Goal: Task Accomplishment & Management: Complete application form

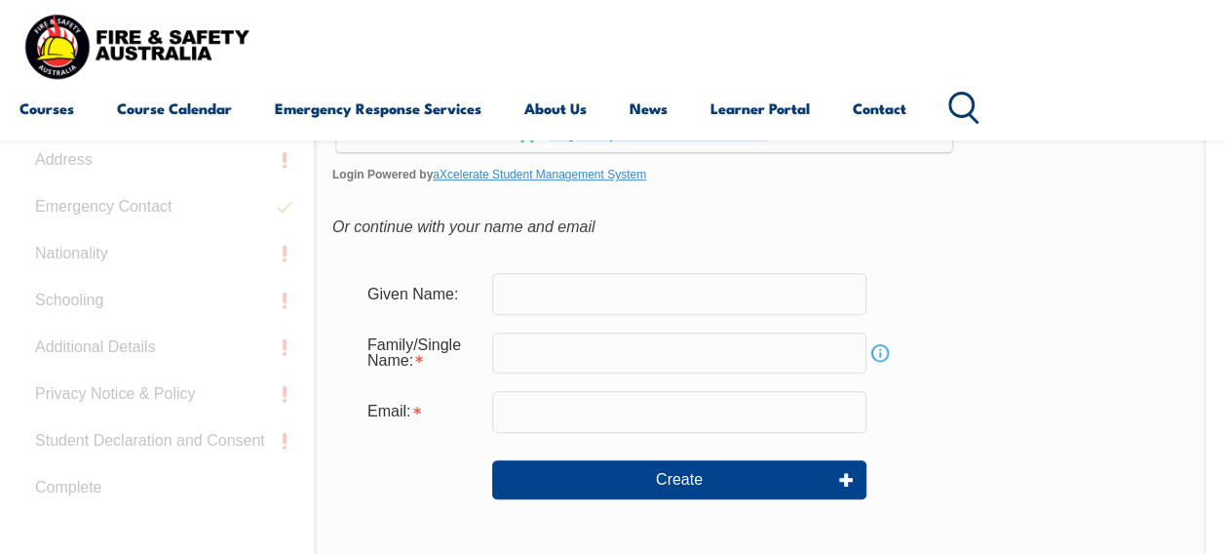
scroll to position [597, 0]
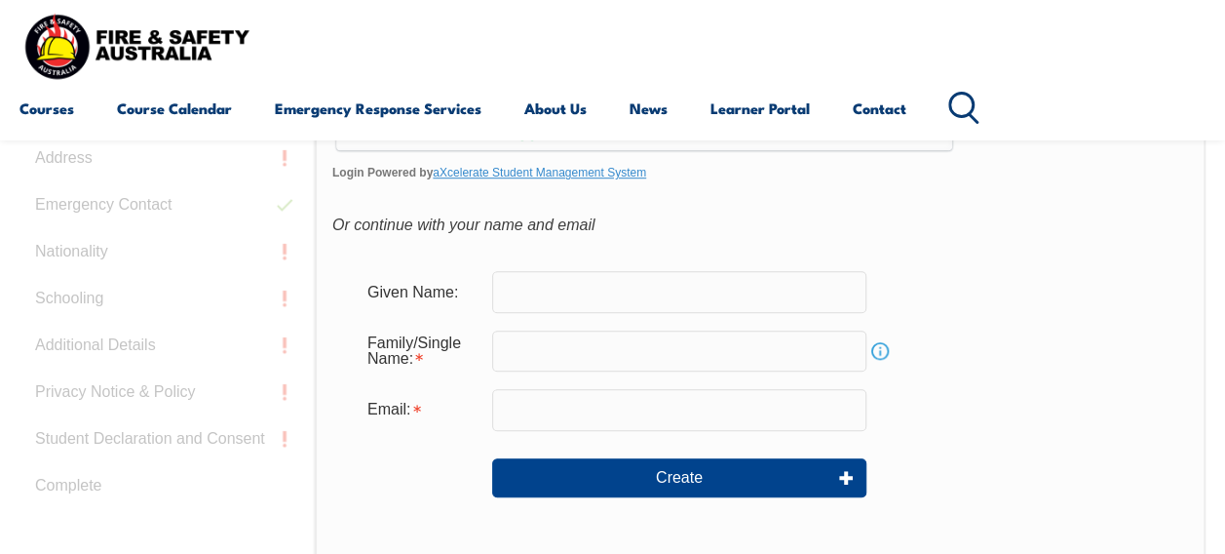
click at [636, 287] on input "text" at bounding box center [679, 291] width 374 height 41
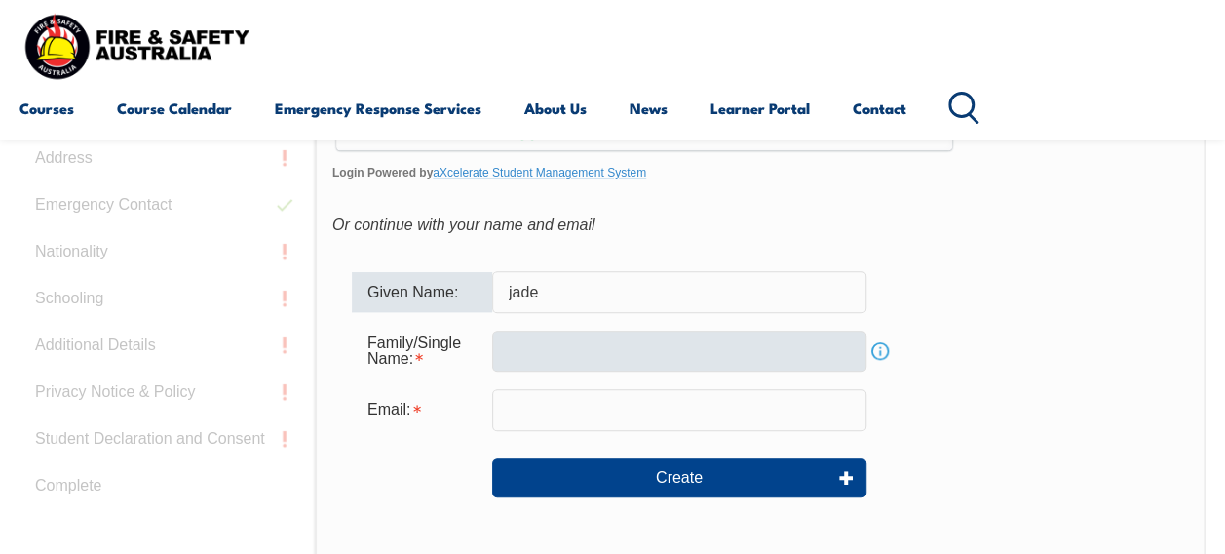
type input "jade"
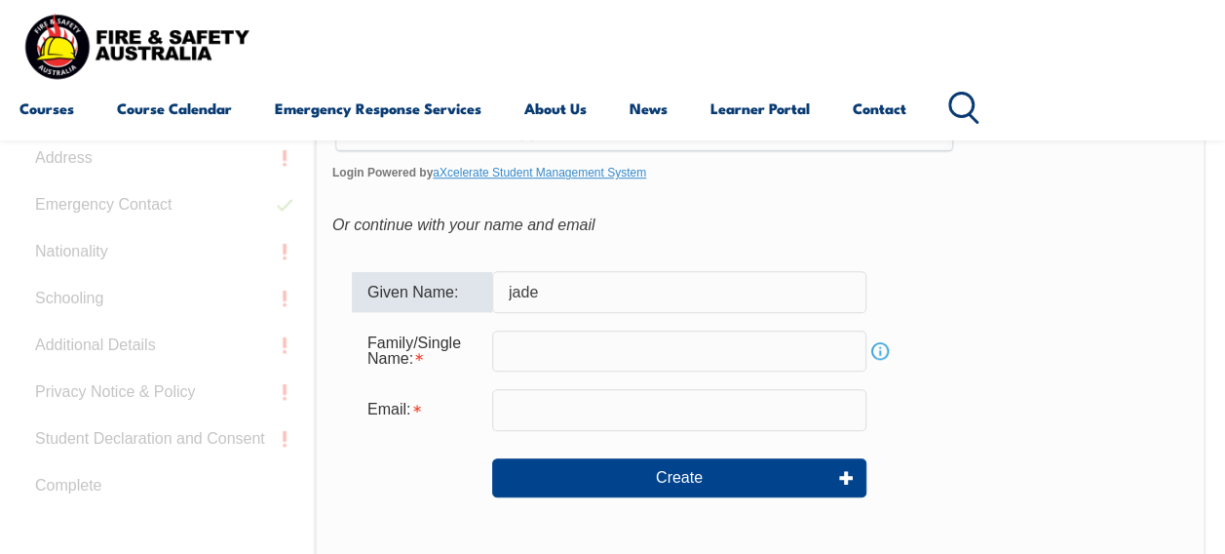
click at [521, 357] on input "text" at bounding box center [679, 350] width 374 height 41
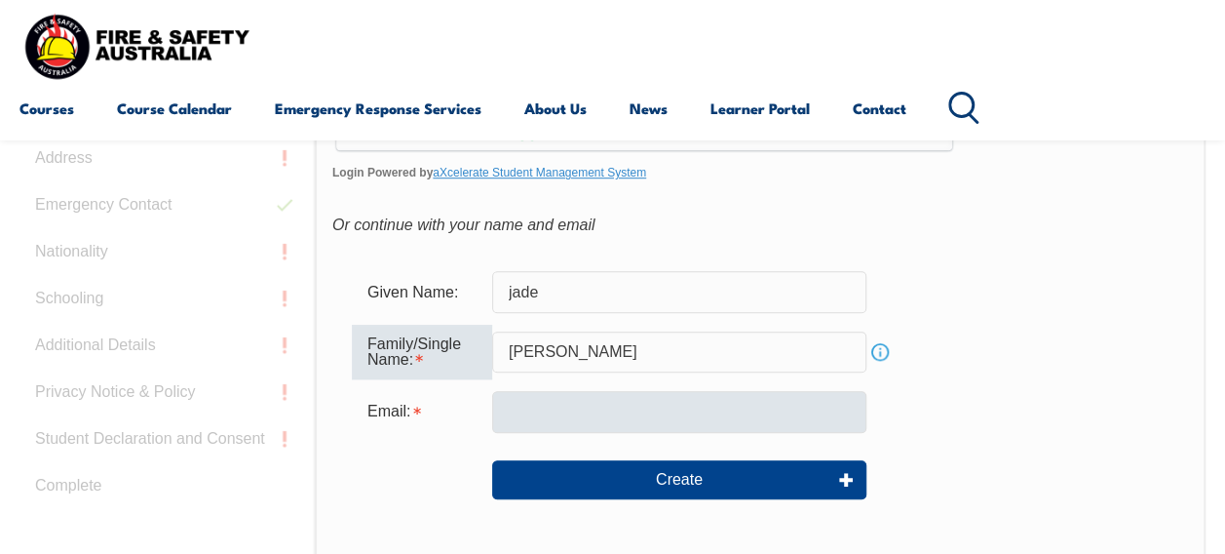
type input "wyatt"
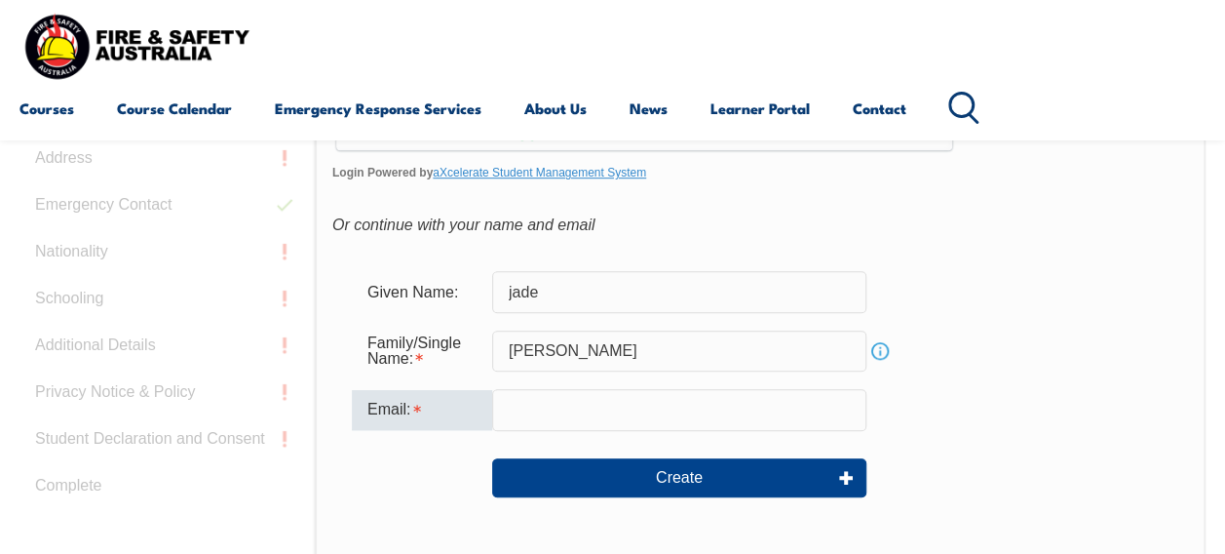
click at [523, 407] on input "email" at bounding box center [679, 409] width 374 height 41
type input "jade.wyatt@student.education.wa.edu.au"
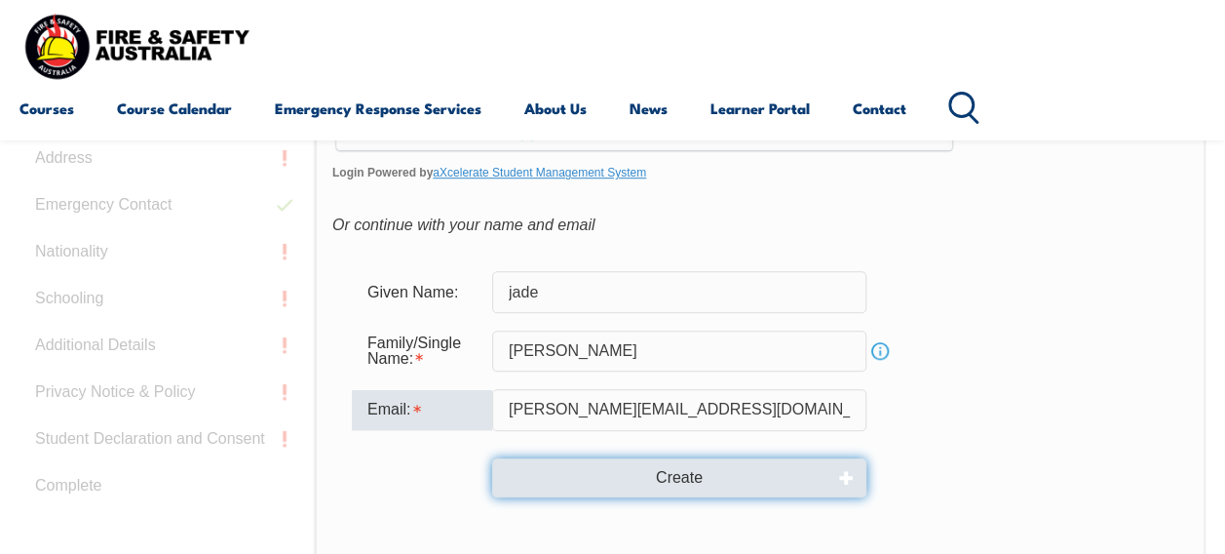
click at [704, 469] on button "Create" at bounding box center [679, 477] width 374 height 39
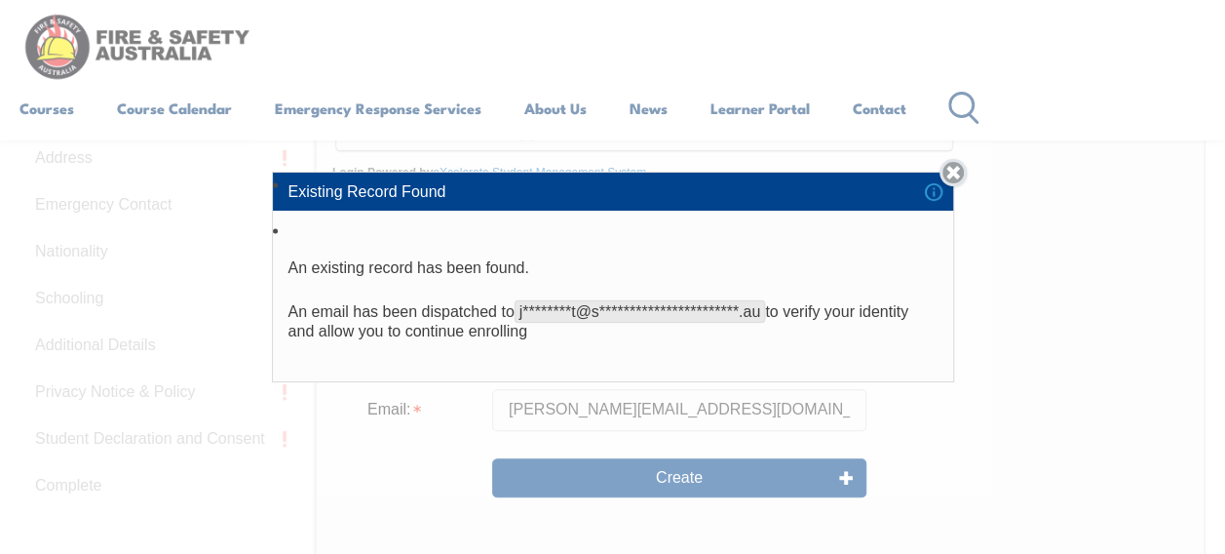
click at [967, 170] on link "Close" at bounding box center [953, 172] width 27 height 27
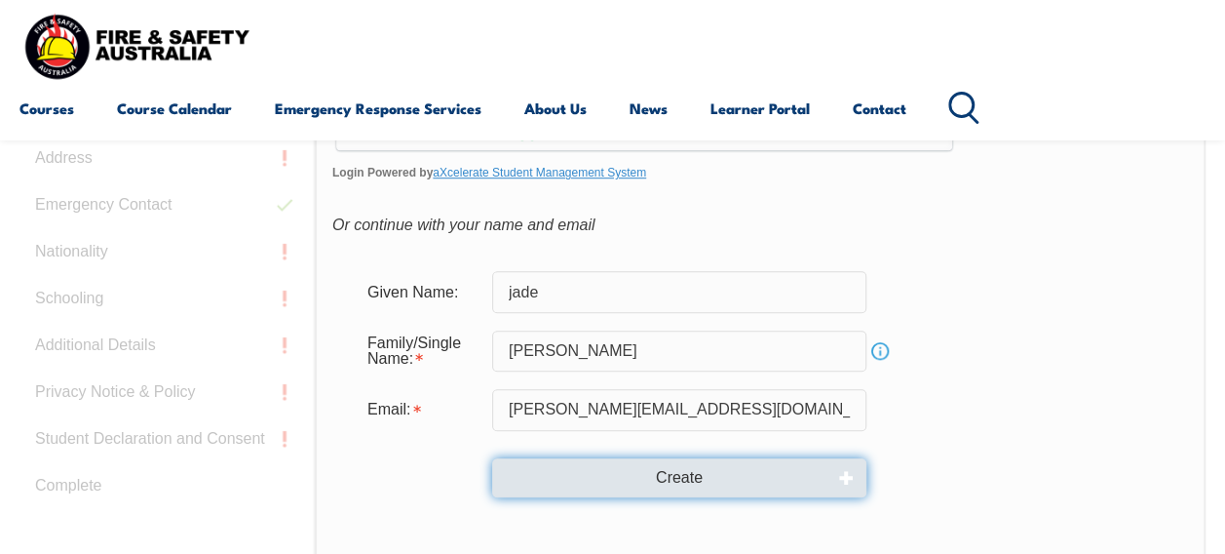
click at [685, 490] on button "Create" at bounding box center [679, 477] width 374 height 39
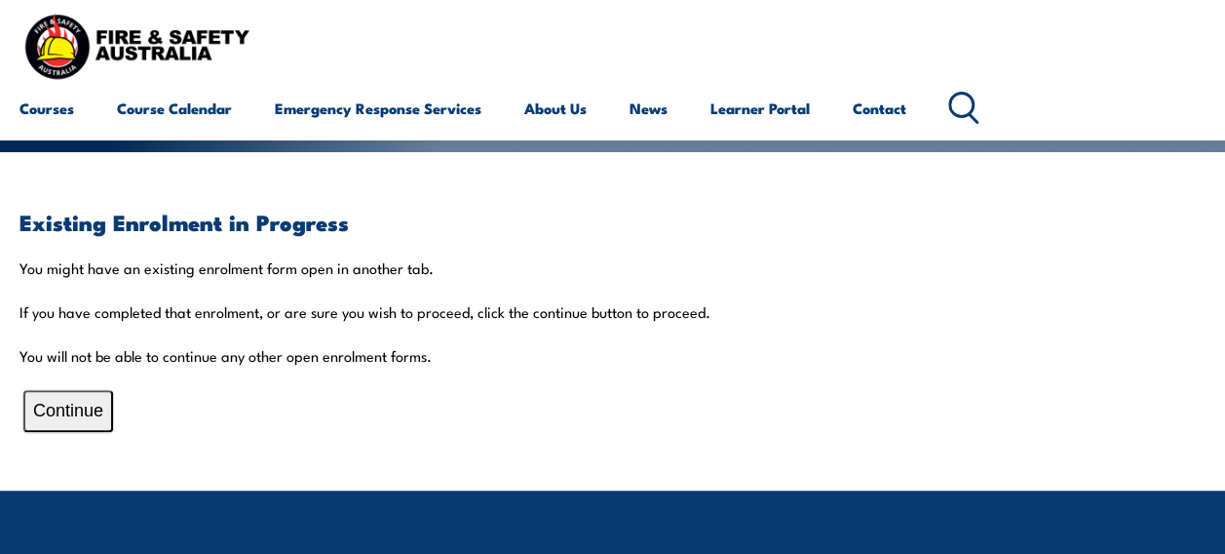
scroll to position [349, 0]
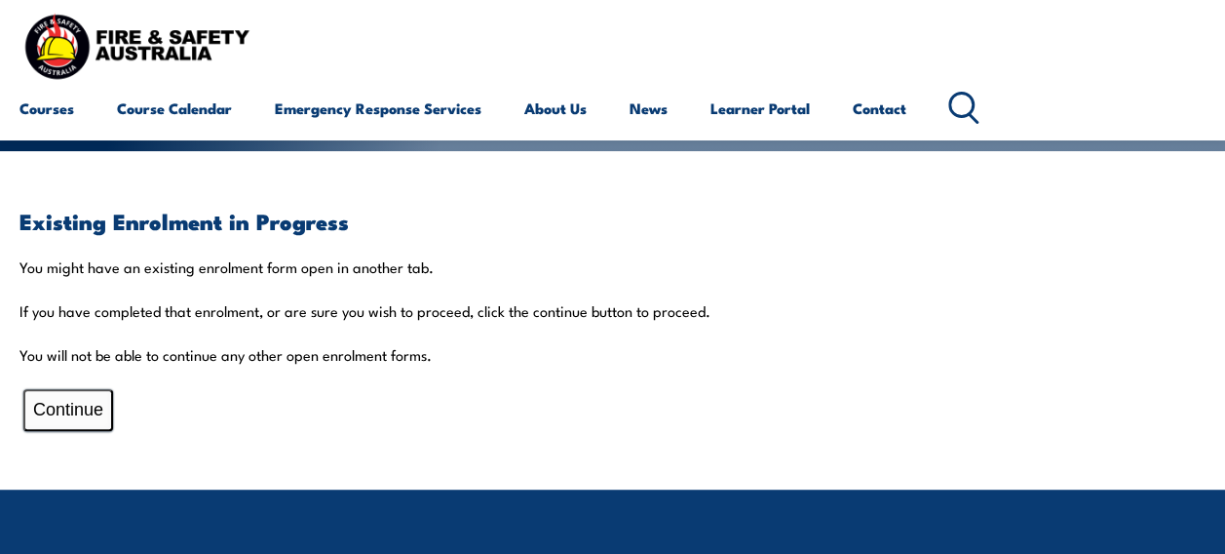
click at [91, 409] on button "Continue" at bounding box center [68, 410] width 90 height 42
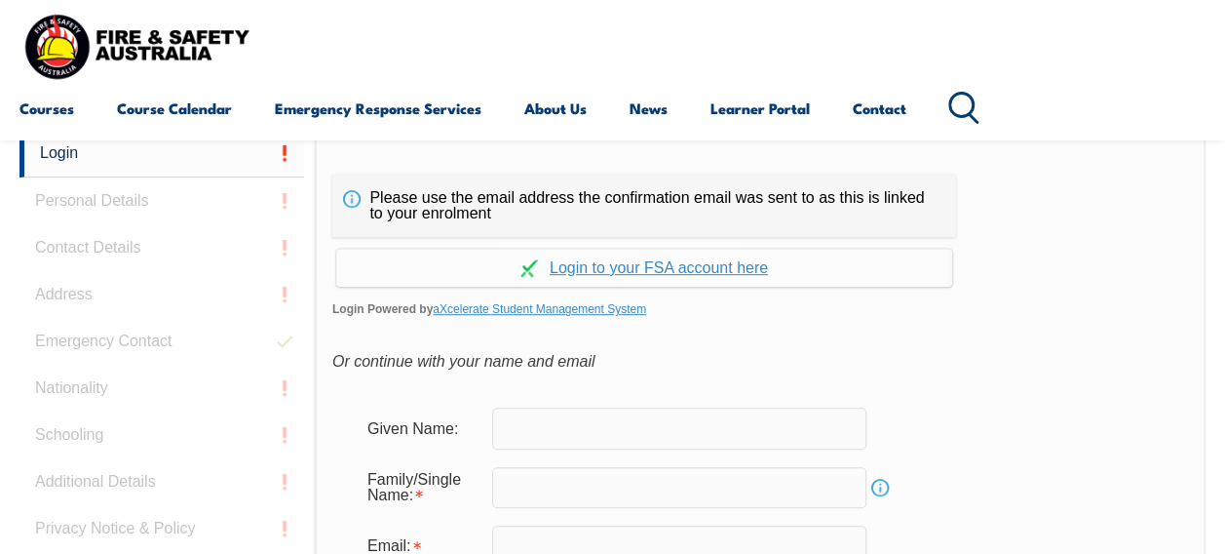
scroll to position [461, 0]
click at [598, 424] on input "text" at bounding box center [679, 426] width 374 height 41
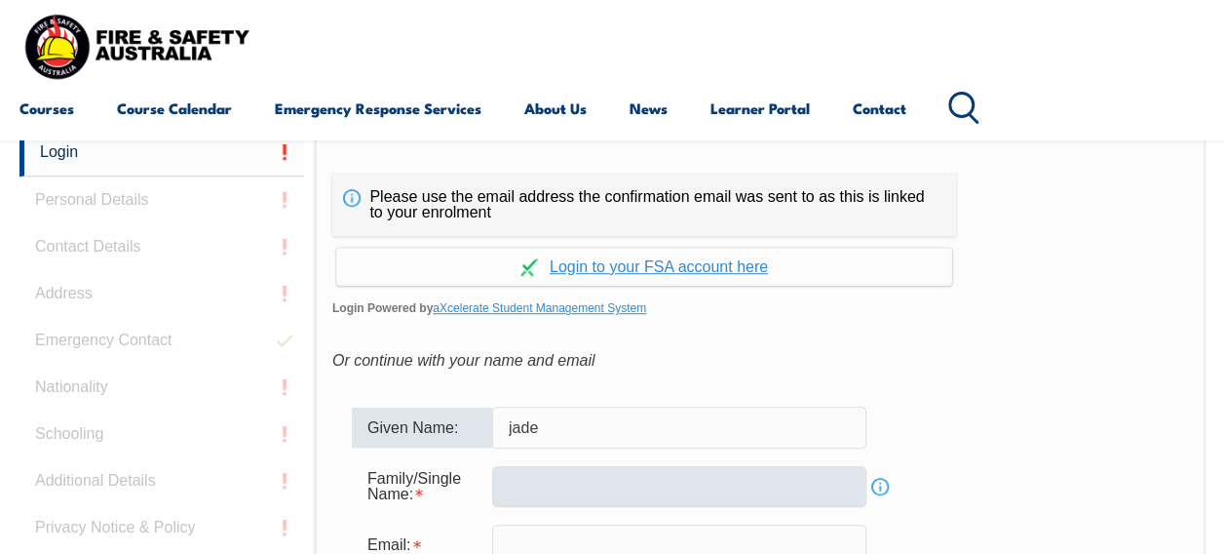
type input "jade"
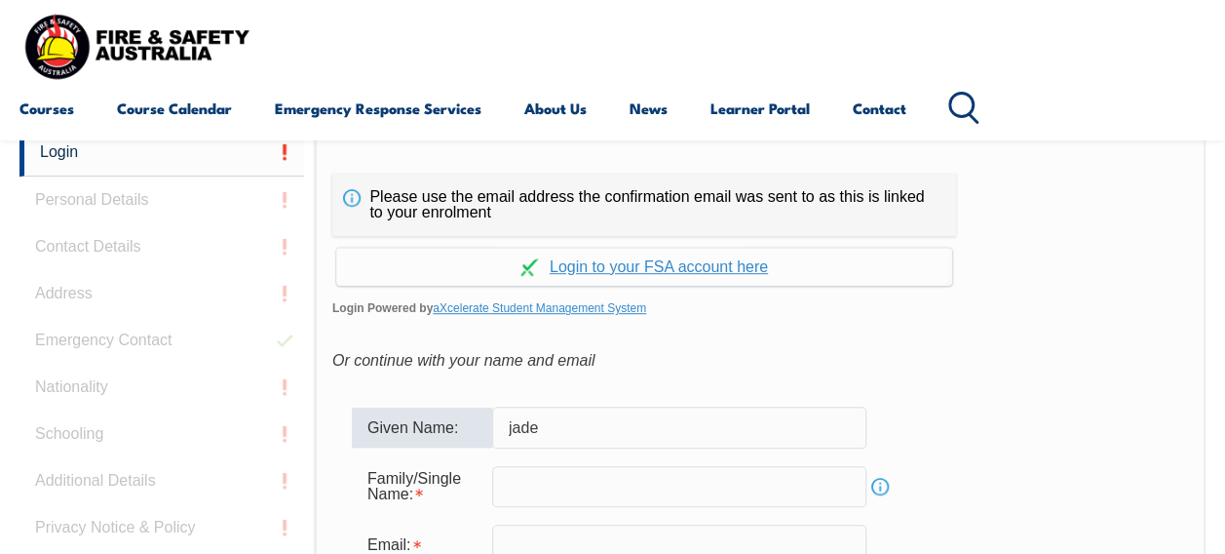
click at [542, 499] on input "text" at bounding box center [679, 486] width 374 height 41
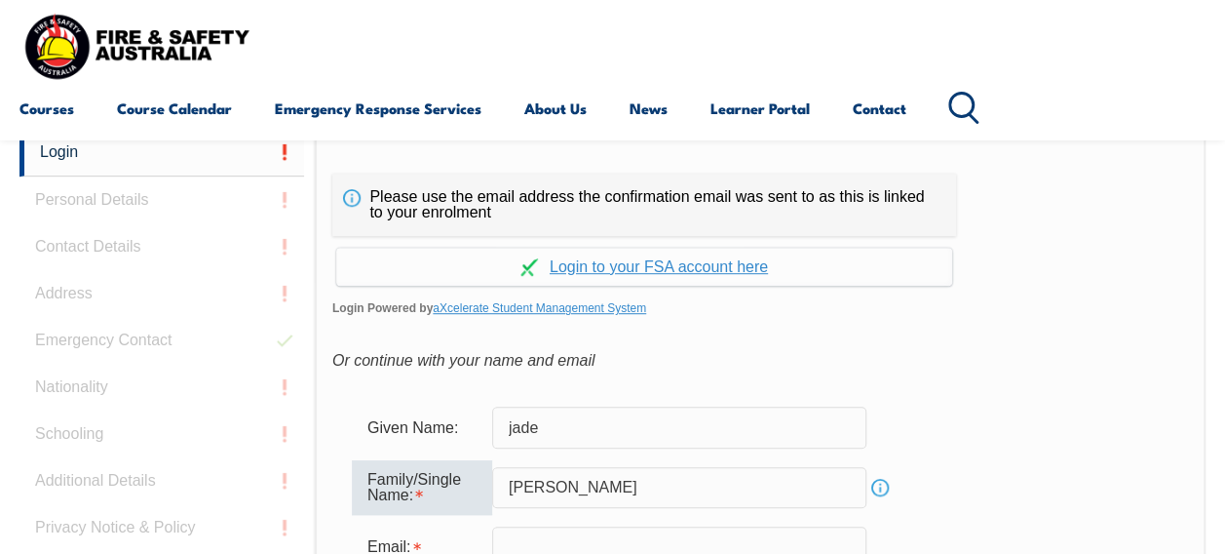
scroll to position [582, 0]
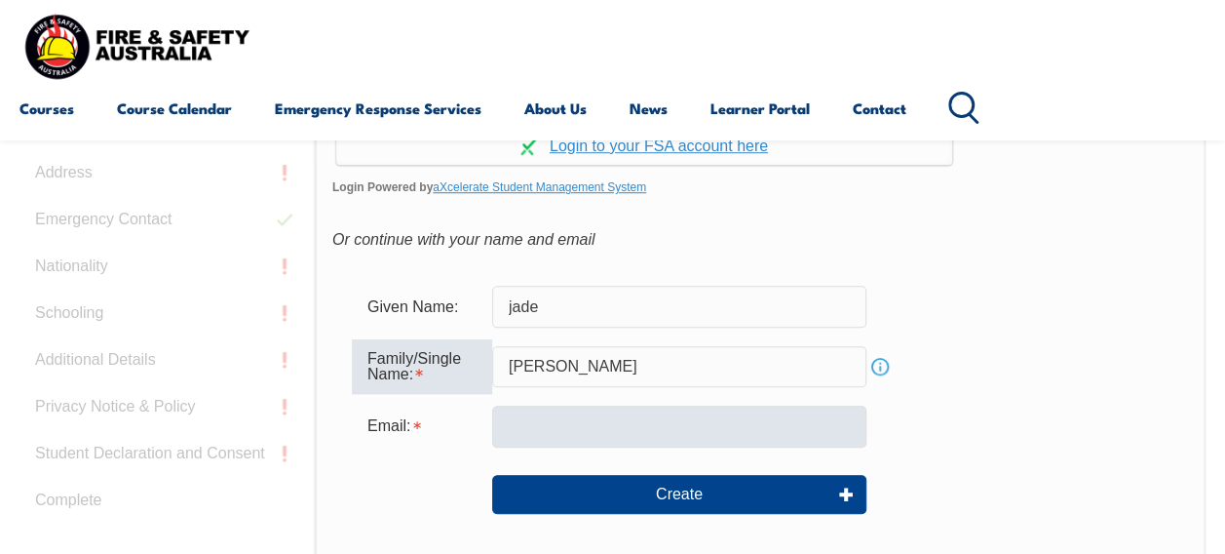
type input "wyatt"
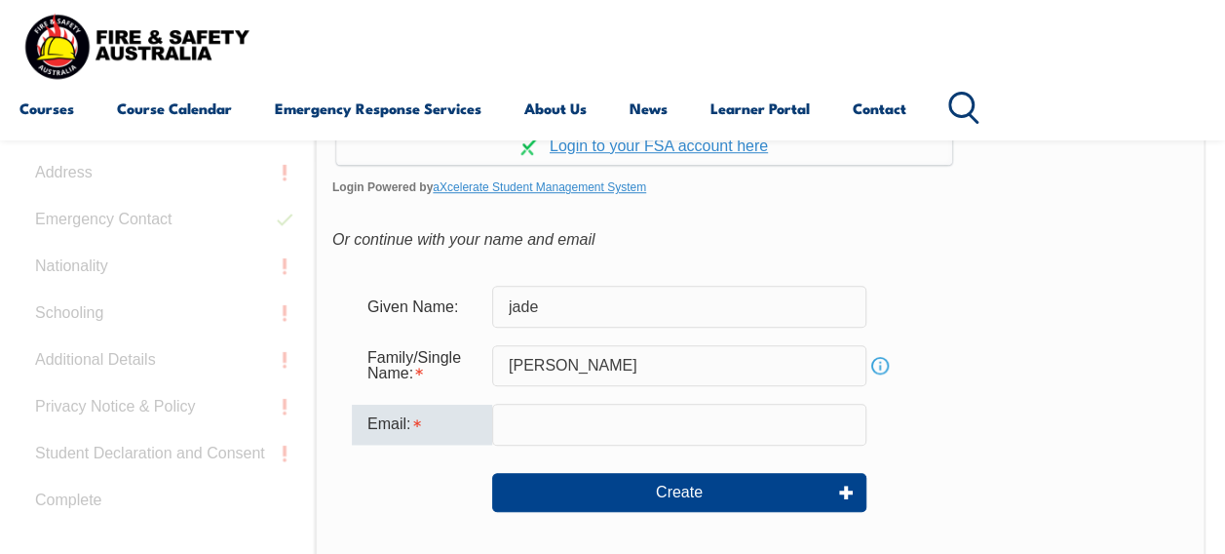
click at [573, 414] on input "email" at bounding box center [679, 424] width 374 height 41
type input "jade.wyatt@student.education.wa.edu.au"
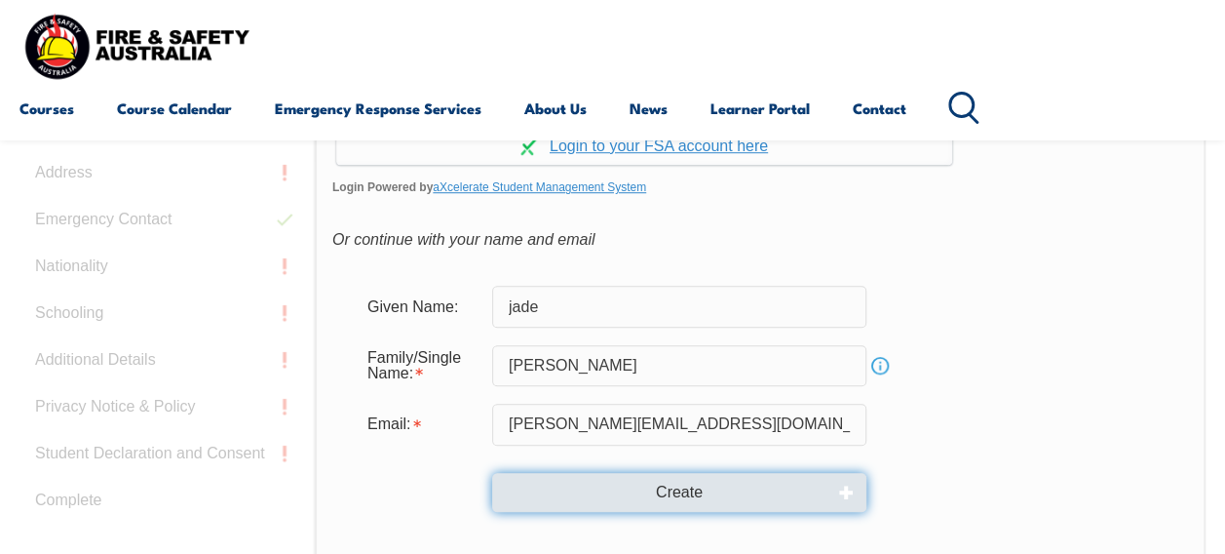
click at [676, 481] on button "Create" at bounding box center [679, 492] width 374 height 39
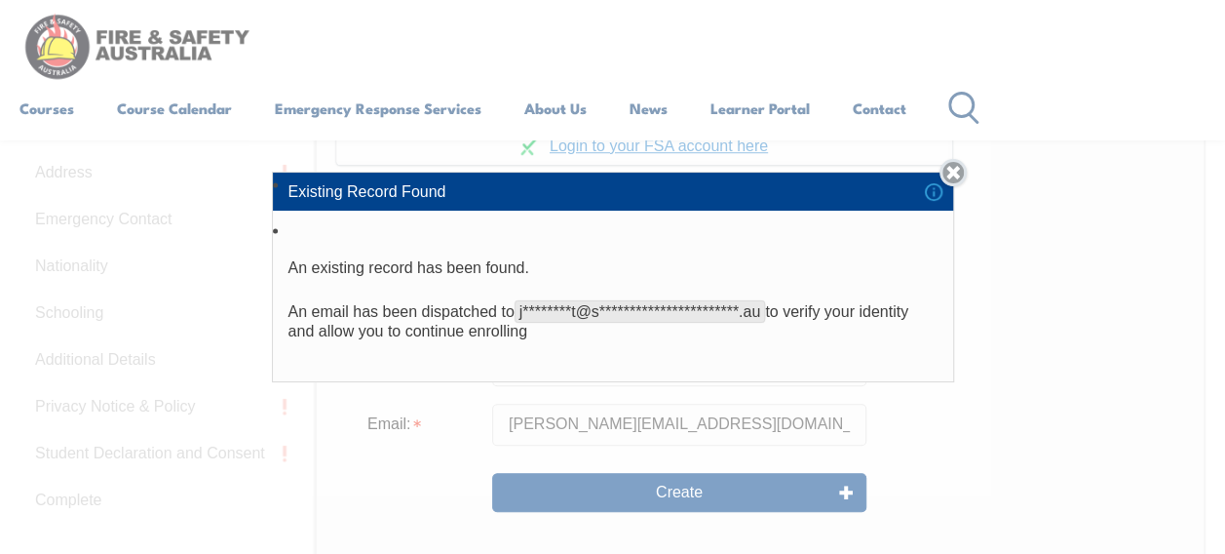
click at [959, 175] on link "Close" at bounding box center [953, 172] width 27 height 27
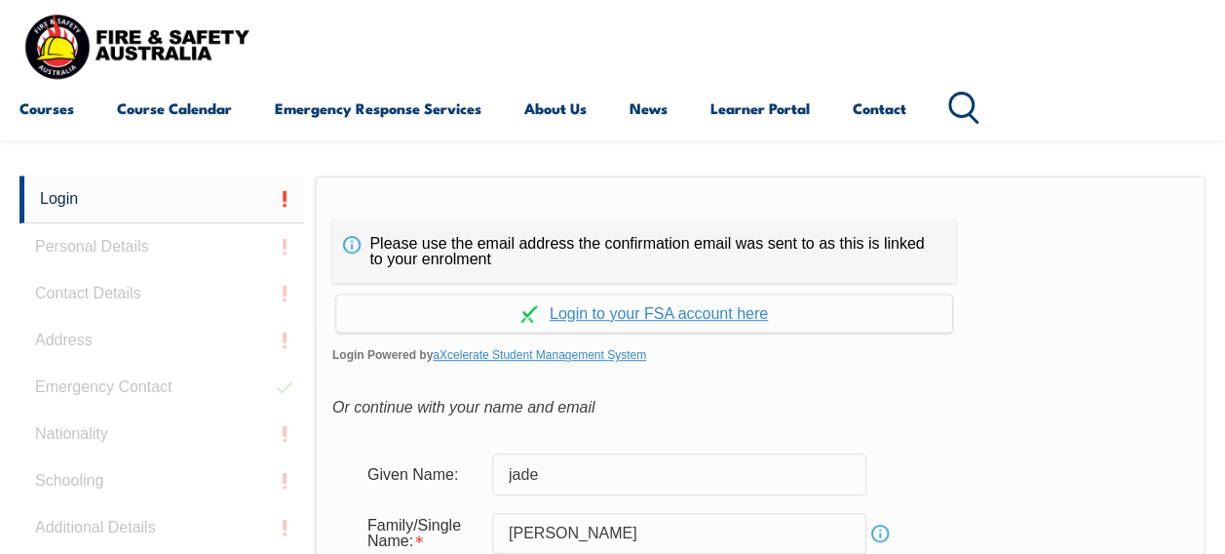
scroll to position [413, 0]
click at [707, 304] on link "Continue with aXcelerate" at bounding box center [644, 314] width 616 height 38
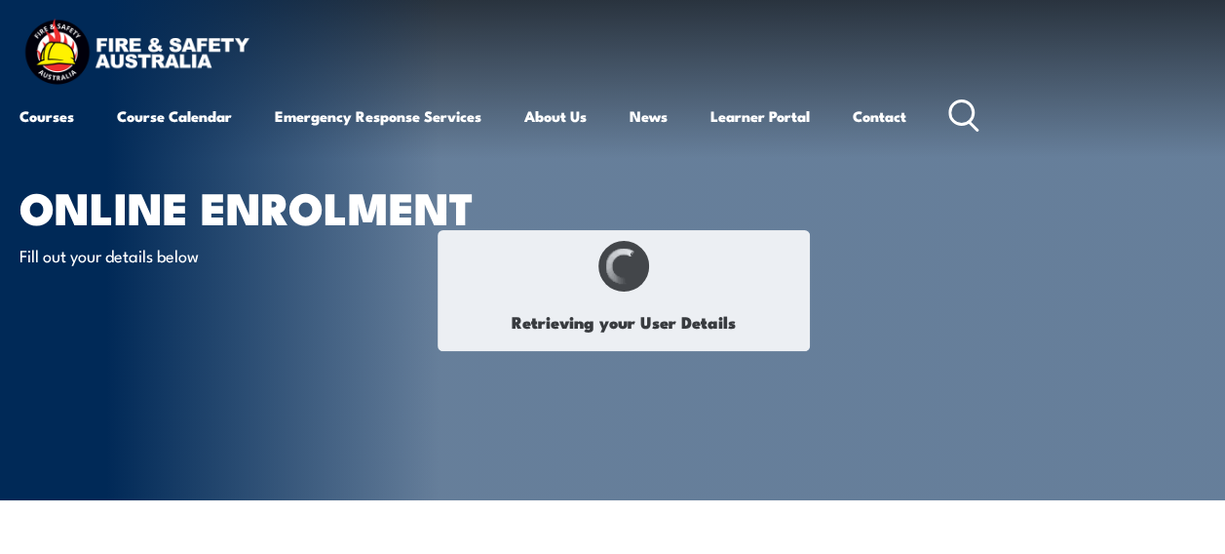
type input "[PERSON_NAME]"
type input "[DATE]"
type input "69TX6QLT27"
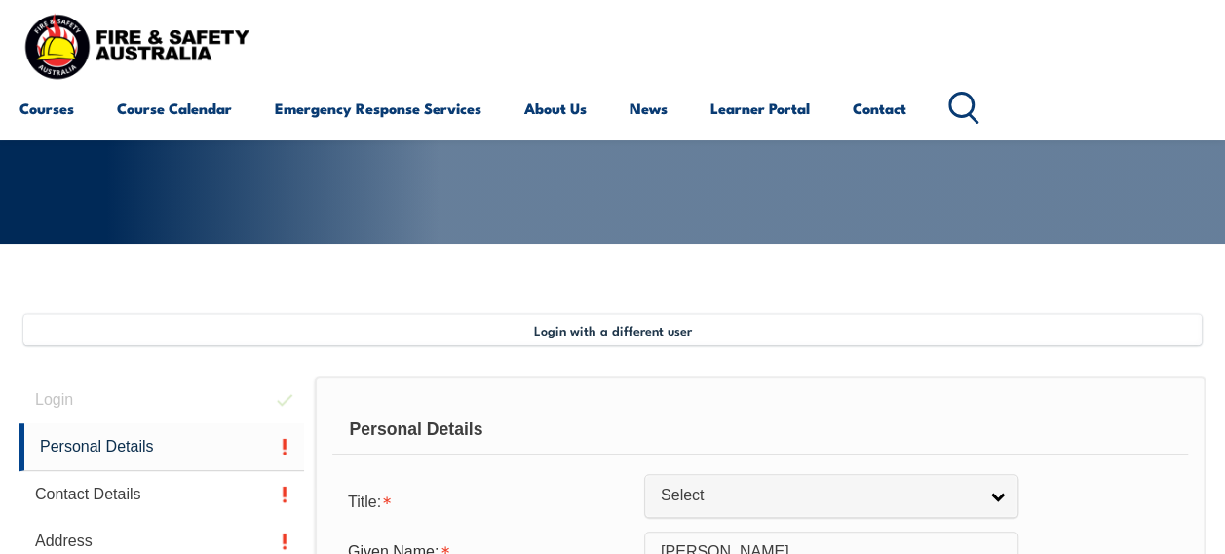
scroll to position [473, 0]
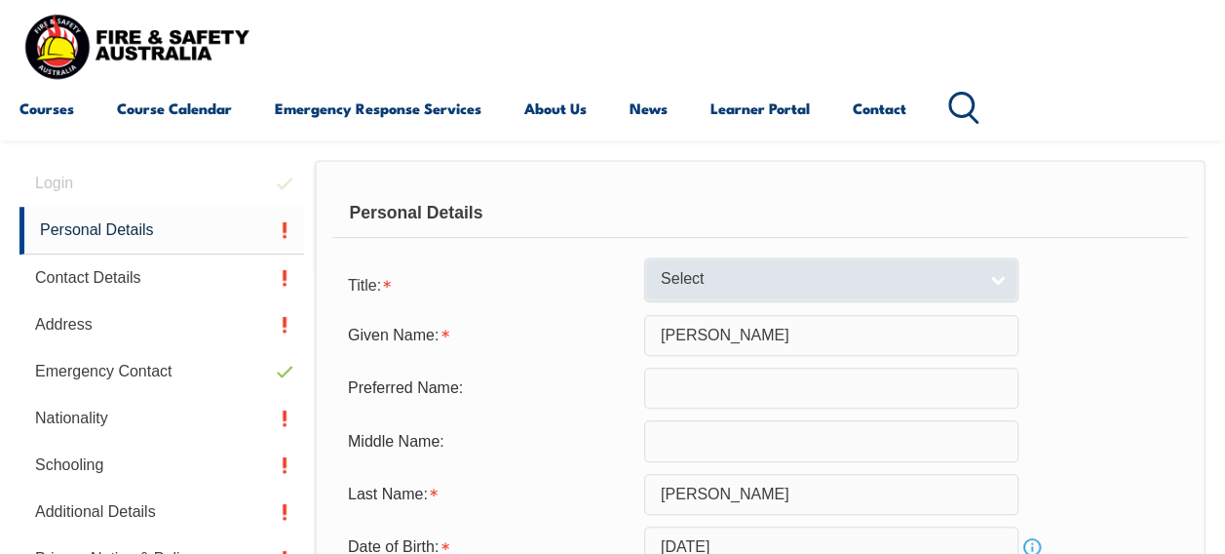
click at [737, 276] on span "Select" at bounding box center [819, 279] width 316 height 20
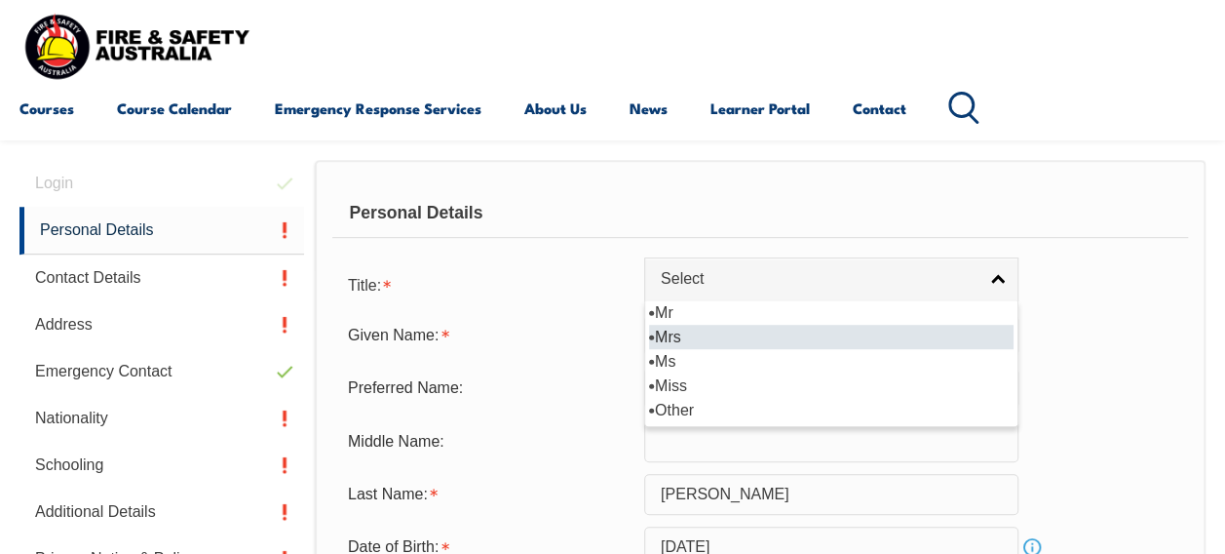
click at [716, 333] on li "Mrs" at bounding box center [831, 337] width 365 height 24
select select "Mrs"
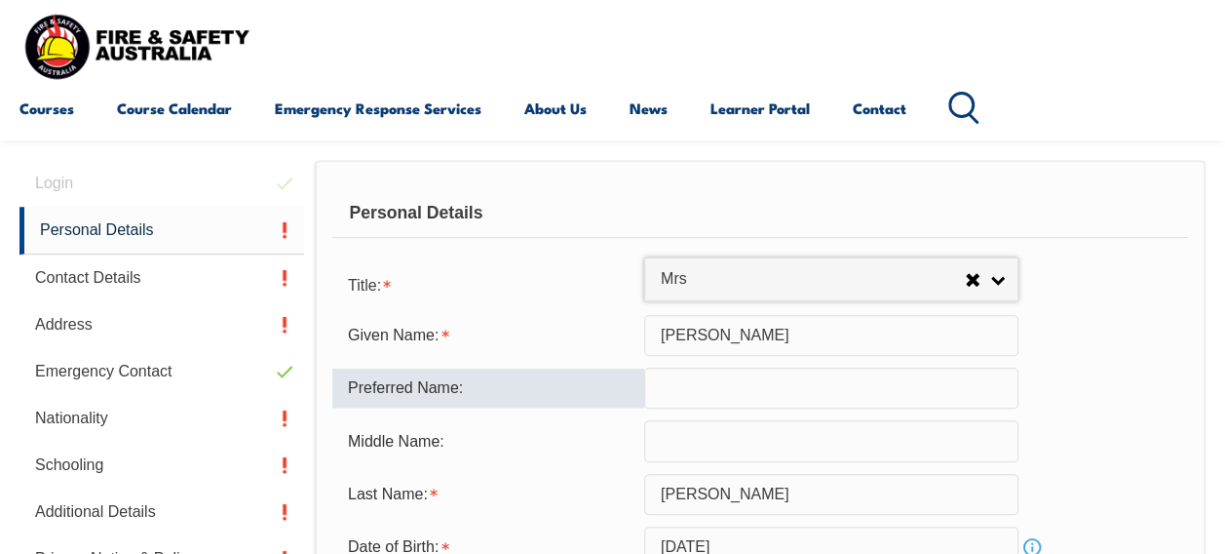
click at [698, 377] on input "text" at bounding box center [831, 387] width 374 height 41
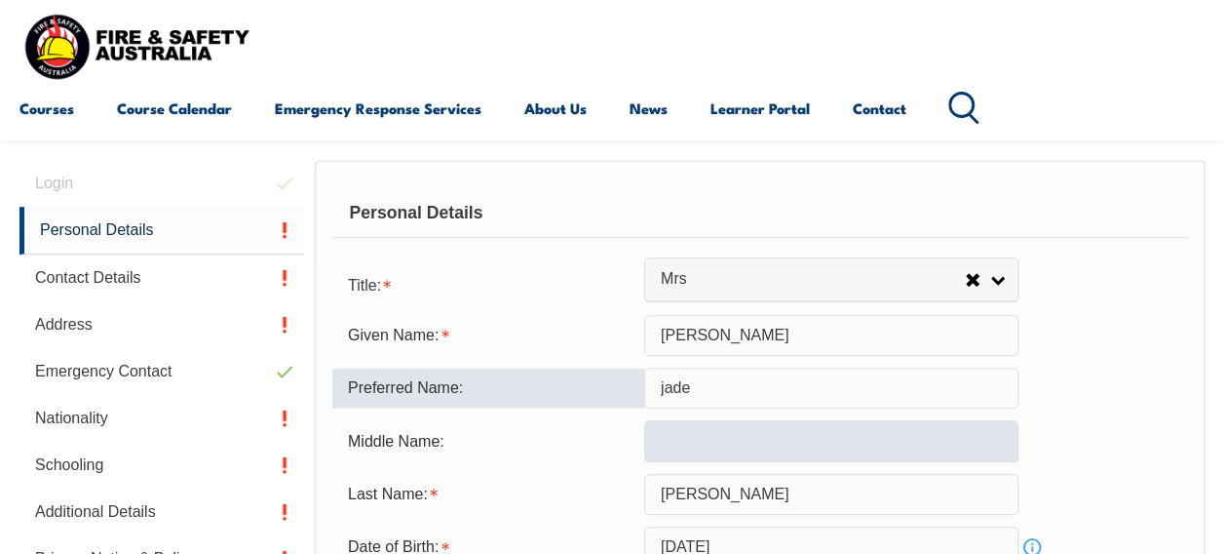
type input "jade"
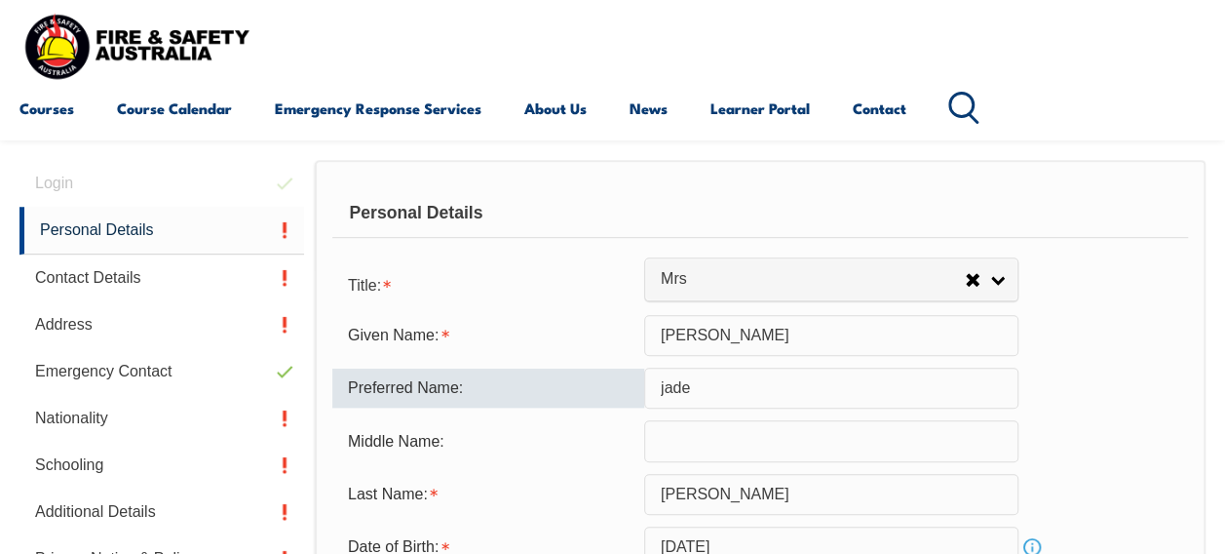
click at [732, 448] on input "text" at bounding box center [831, 440] width 374 height 41
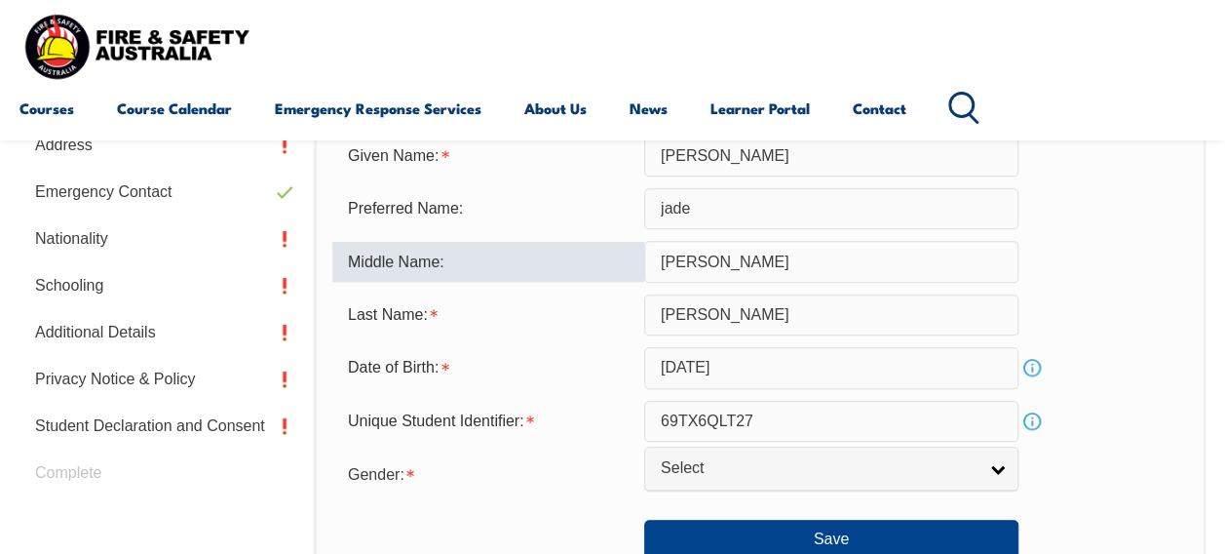
scroll to position [652, 0]
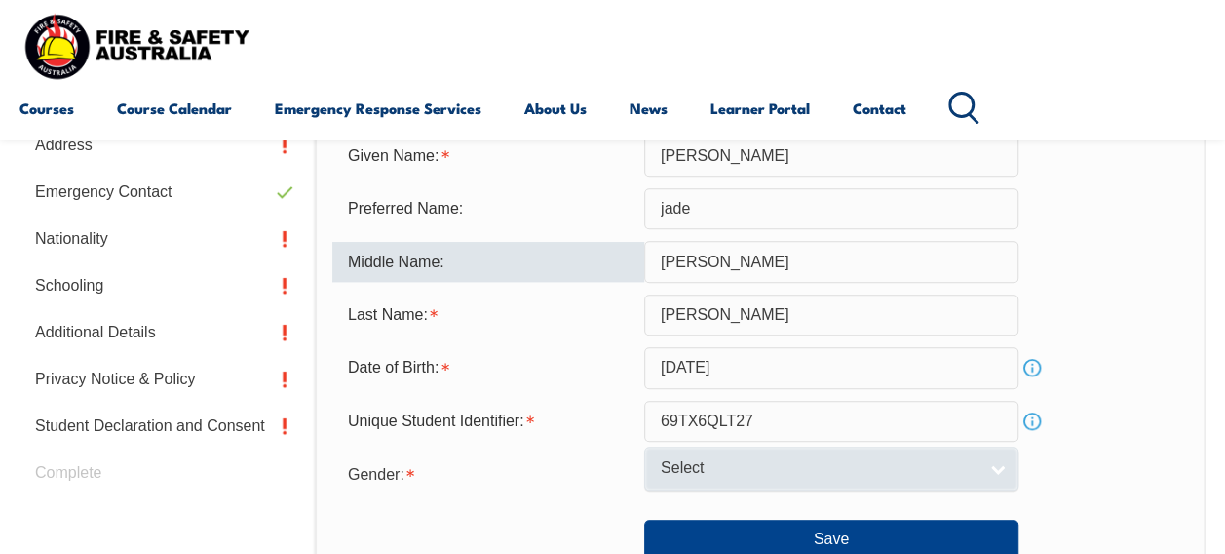
type input "kendall"
click at [820, 478] on link "Select" at bounding box center [831, 468] width 374 height 44
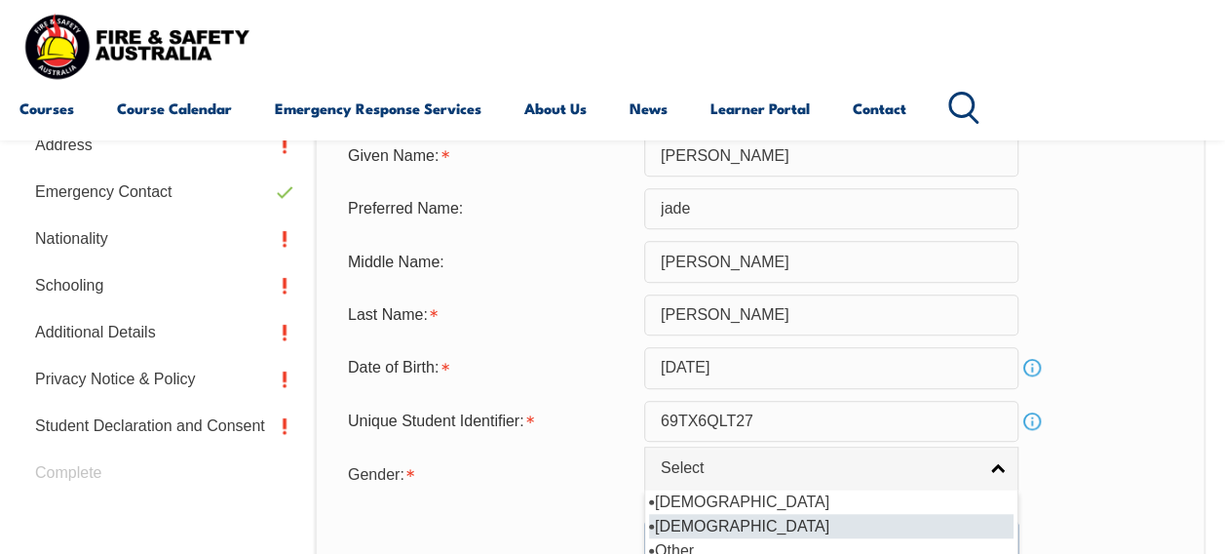
click at [793, 519] on li "[DEMOGRAPHIC_DATA]" at bounding box center [831, 526] width 365 height 24
select select "F"
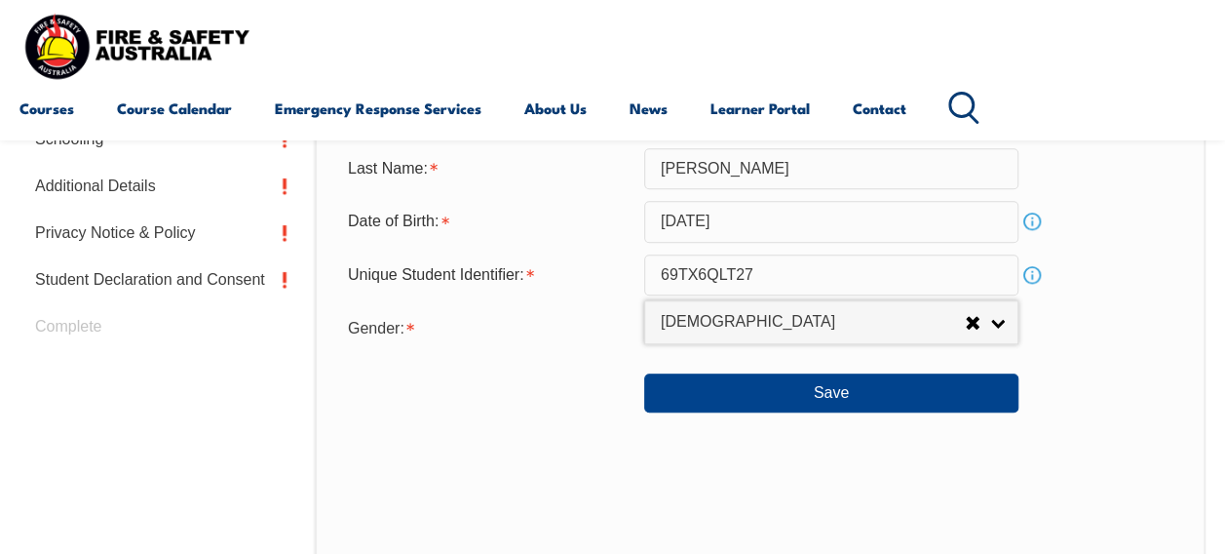
scroll to position [822, 0]
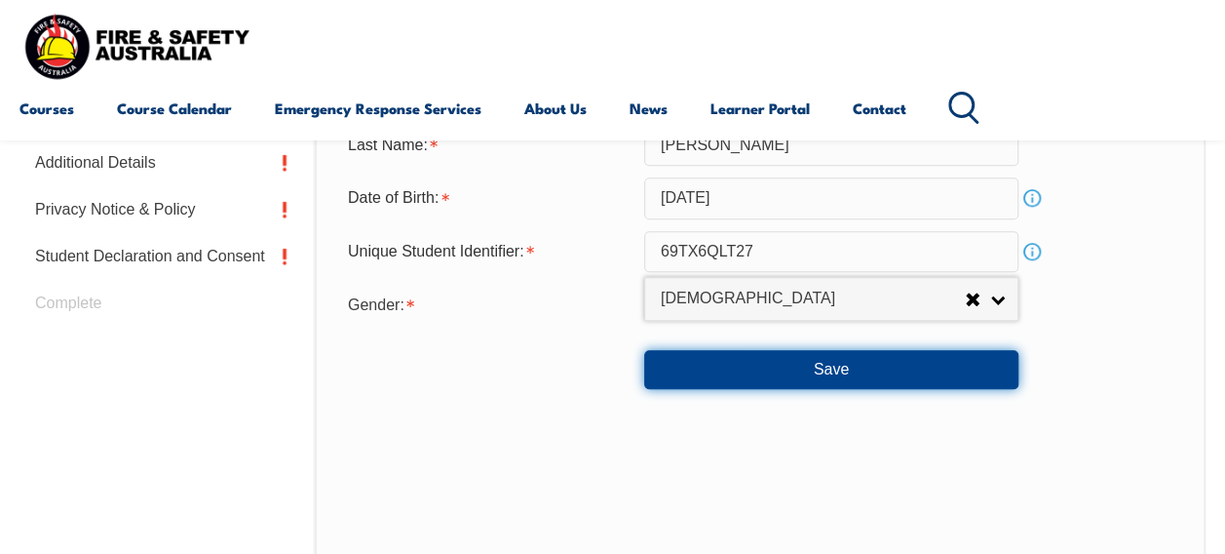
click at [792, 385] on button "Save" at bounding box center [831, 369] width 374 height 39
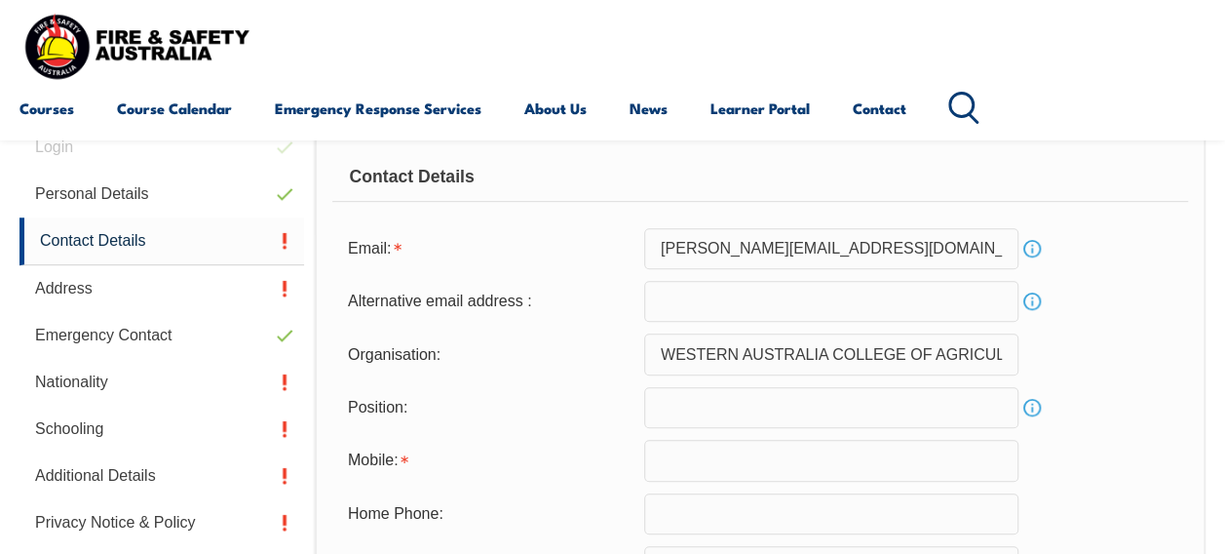
scroll to position [472, 0]
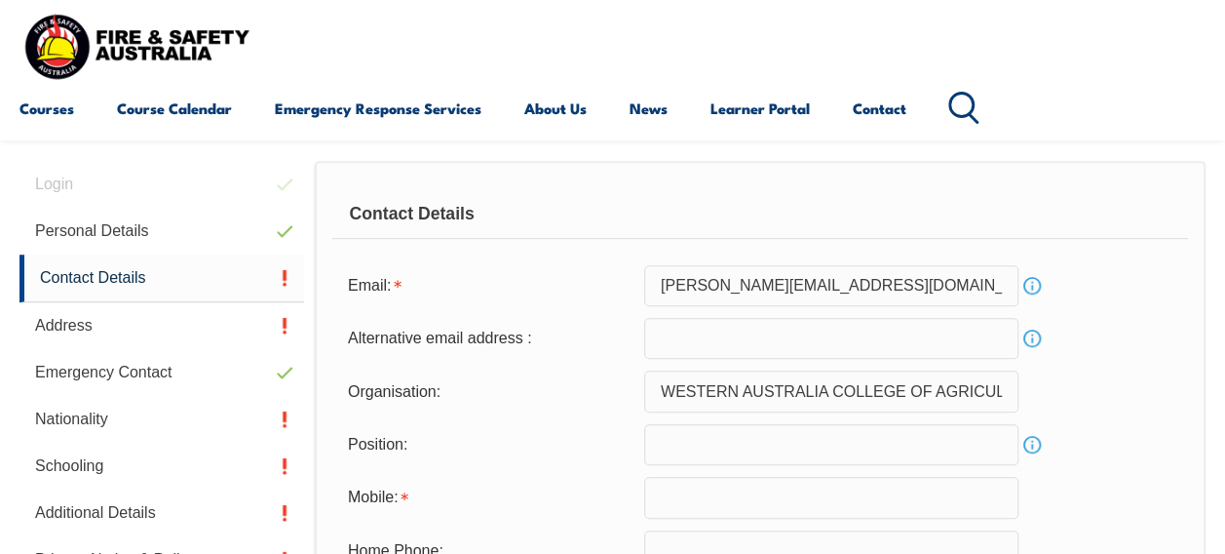
click at [798, 345] on input "email" at bounding box center [831, 338] width 374 height 41
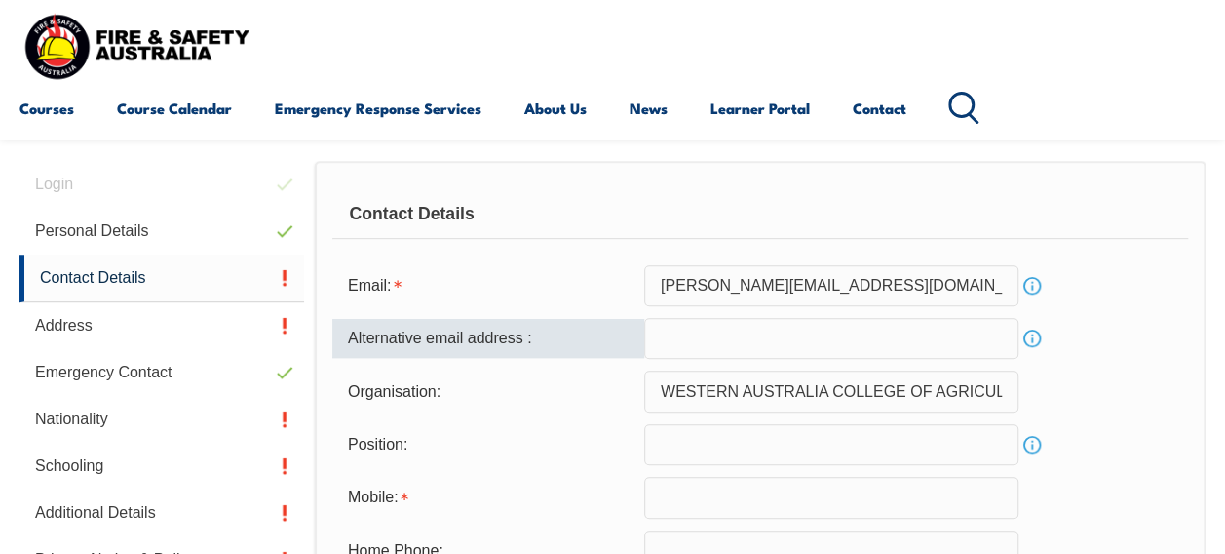
type input "jadewy10@icloud.com"
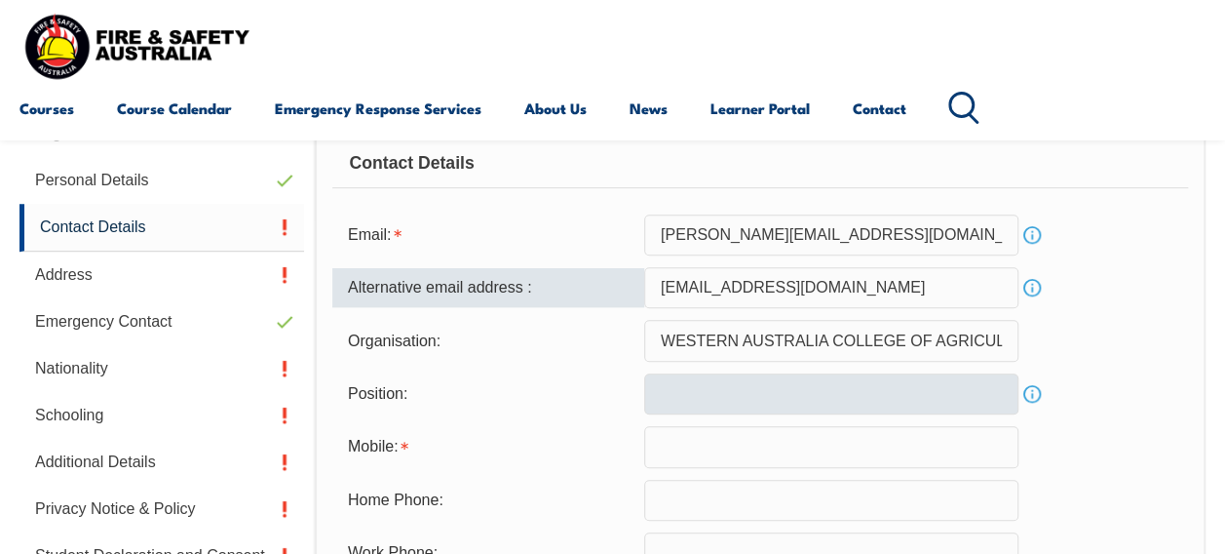
scroll to position [524, 0]
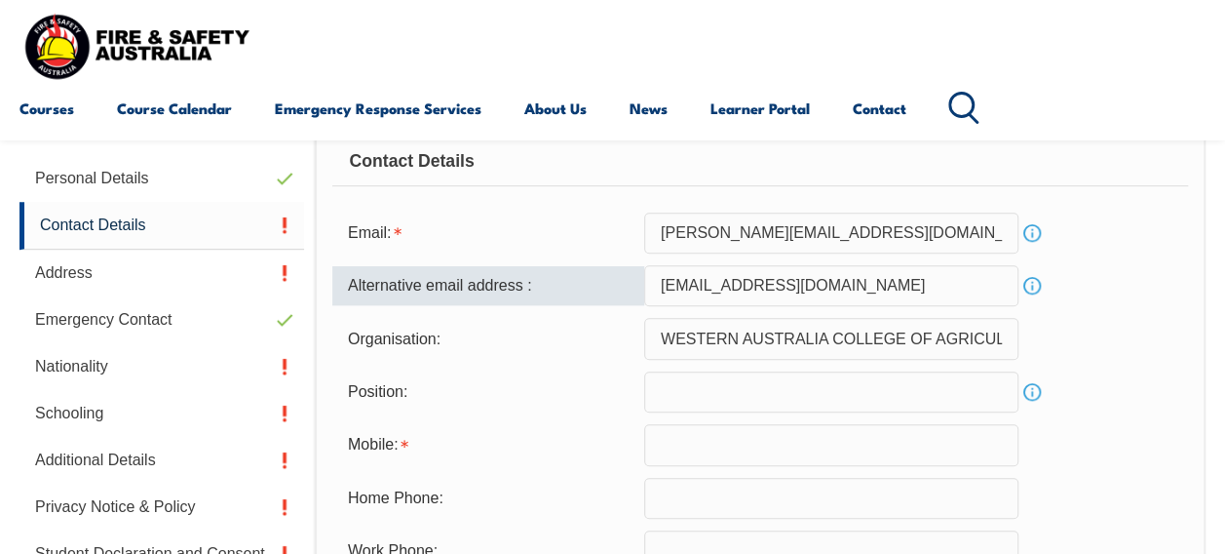
click at [777, 397] on input "text" at bounding box center [831, 391] width 374 height 41
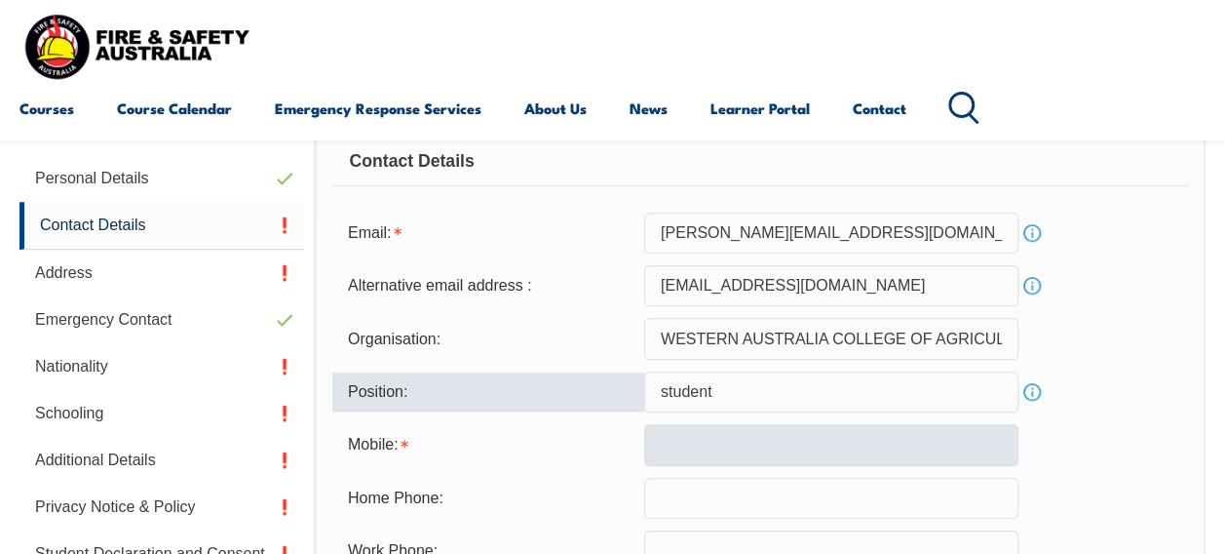
type input "student"
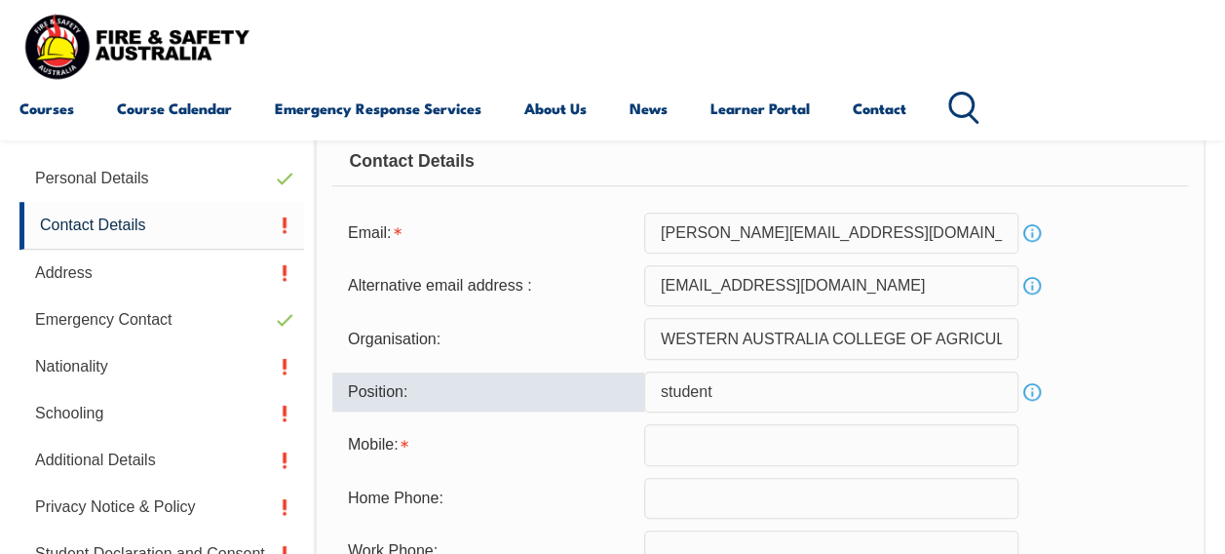
click at [758, 444] on input "text" at bounding box center [831, 444] width 374 height 41
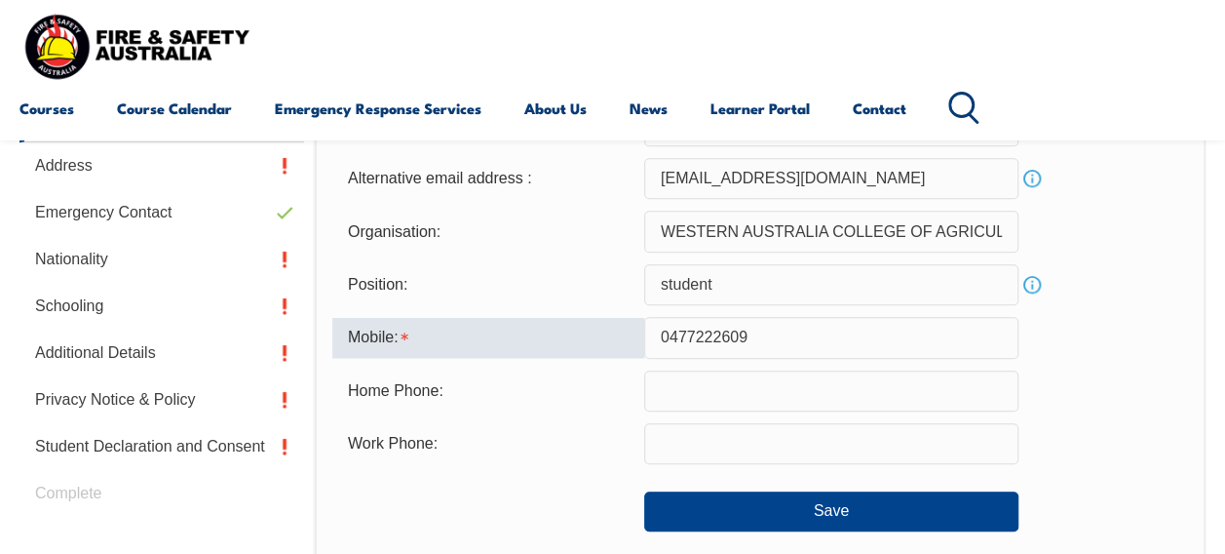
scroll to position [632, 0]
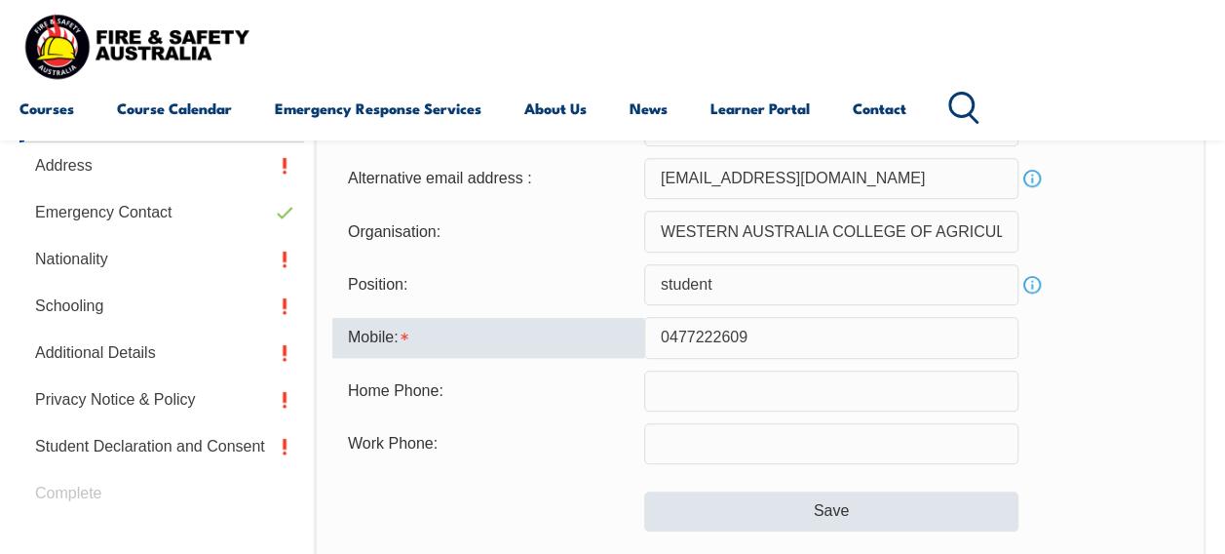
type input "0477222609"
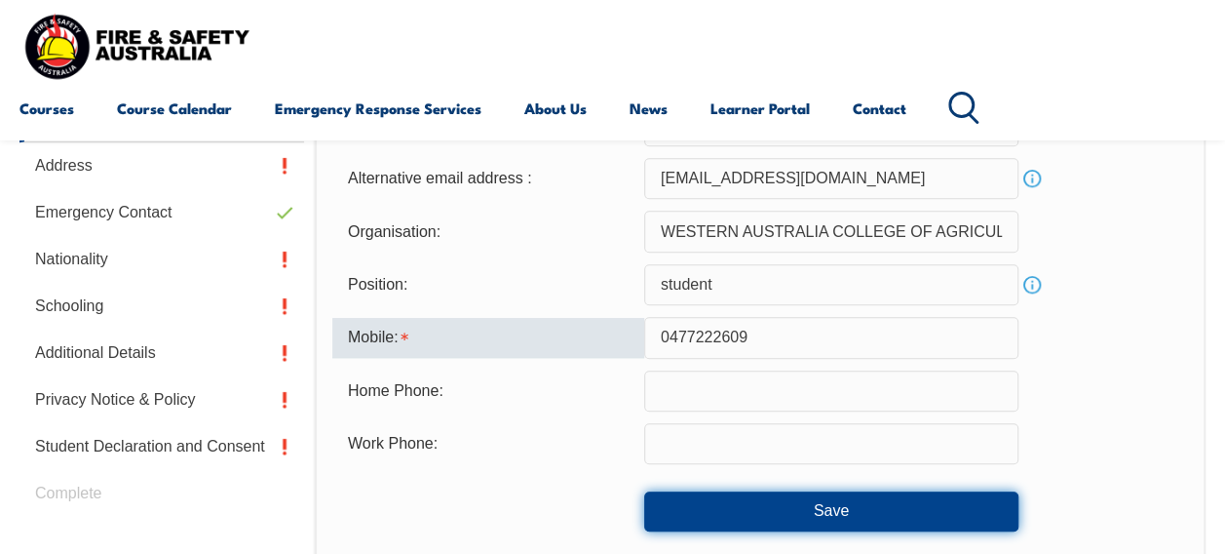
click at [765, 514] on button "Save" at bounding box center [831, 510] width 374 height 39
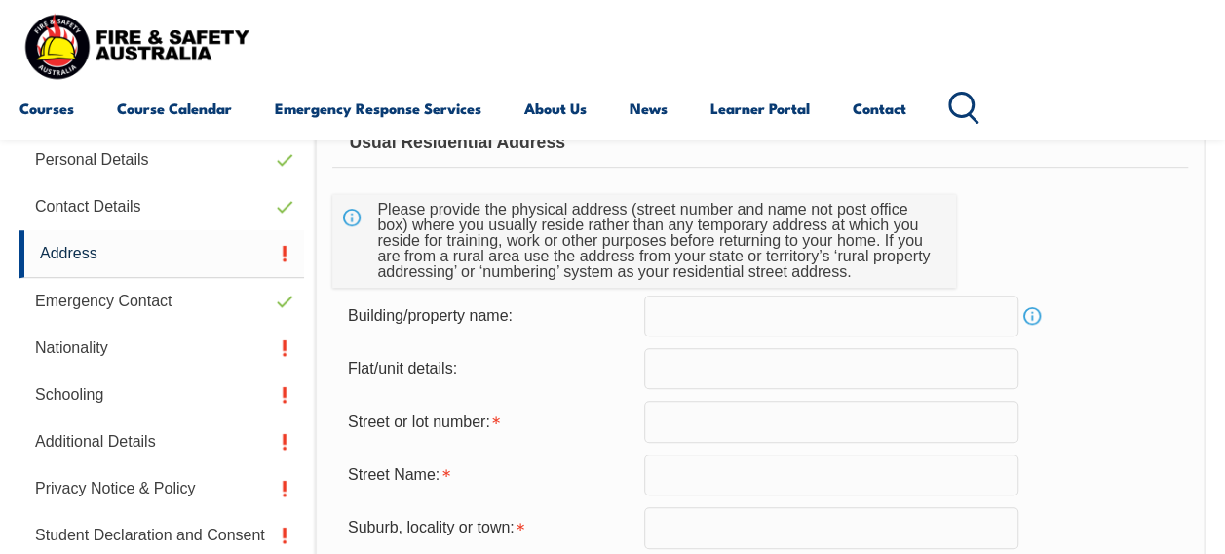
scroll to position [544, 0]
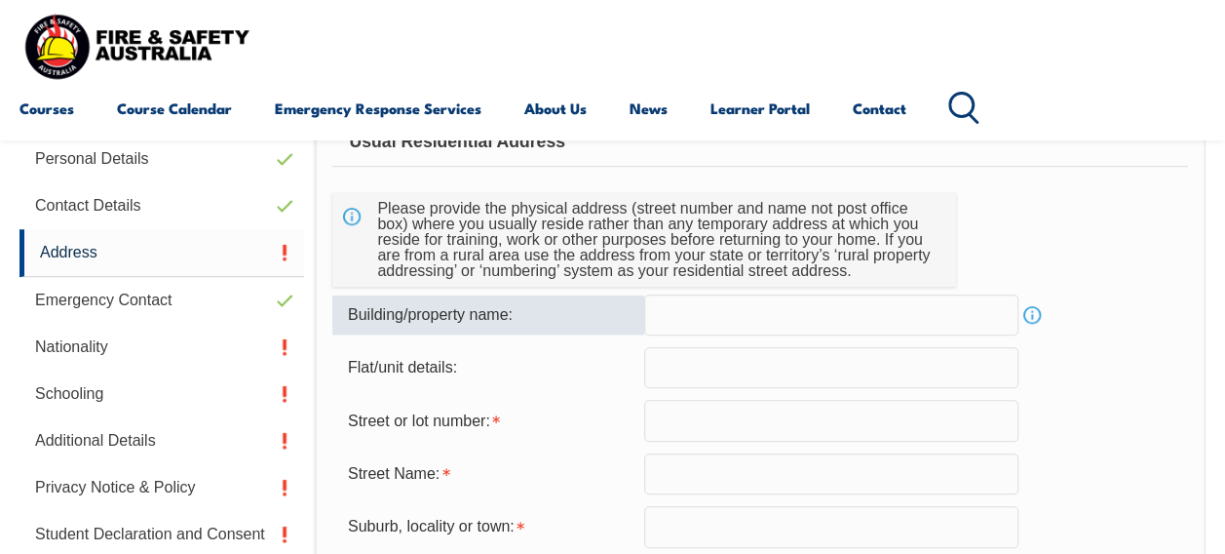
click at [752, 331] on input "text" at bounding box center [831, 314] width 374 height 41
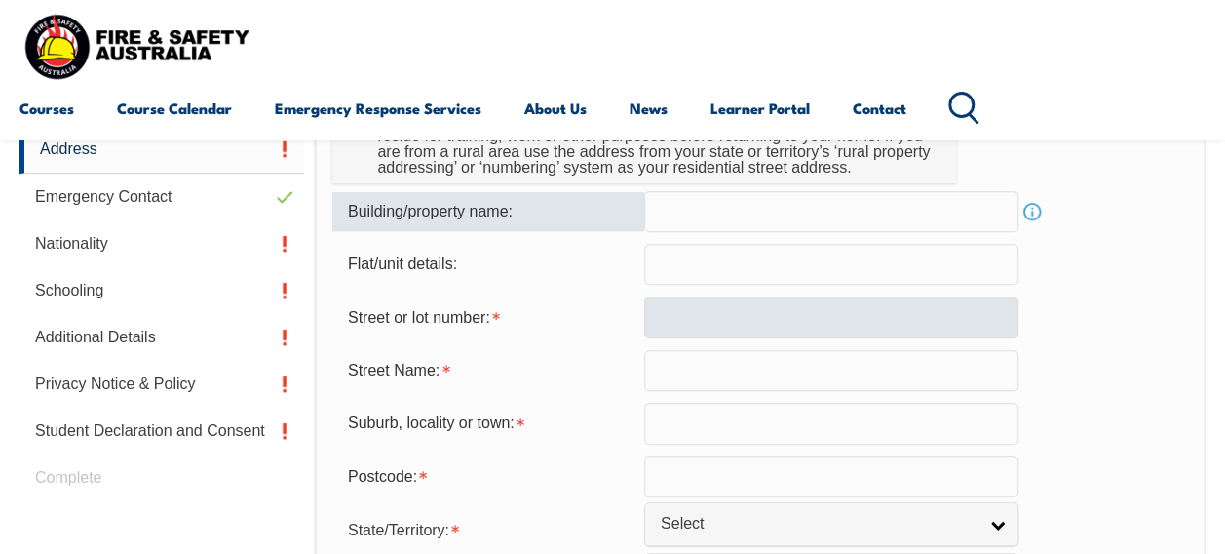
scroll to position [669, 0]
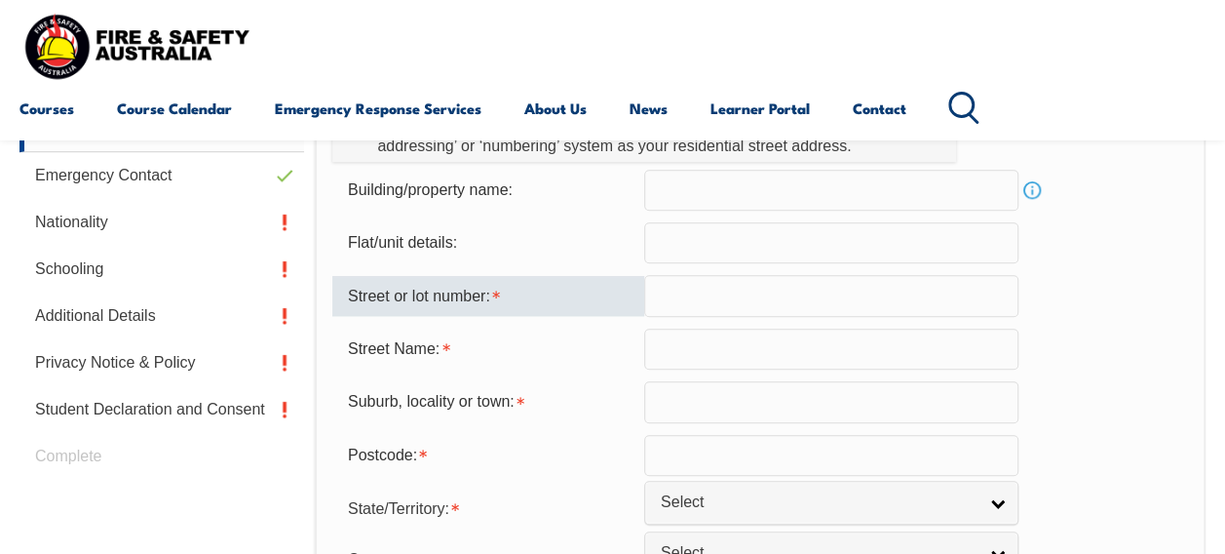
click at [755, 310] on input "text" at bounding box center [831, 295] width 374 height 41
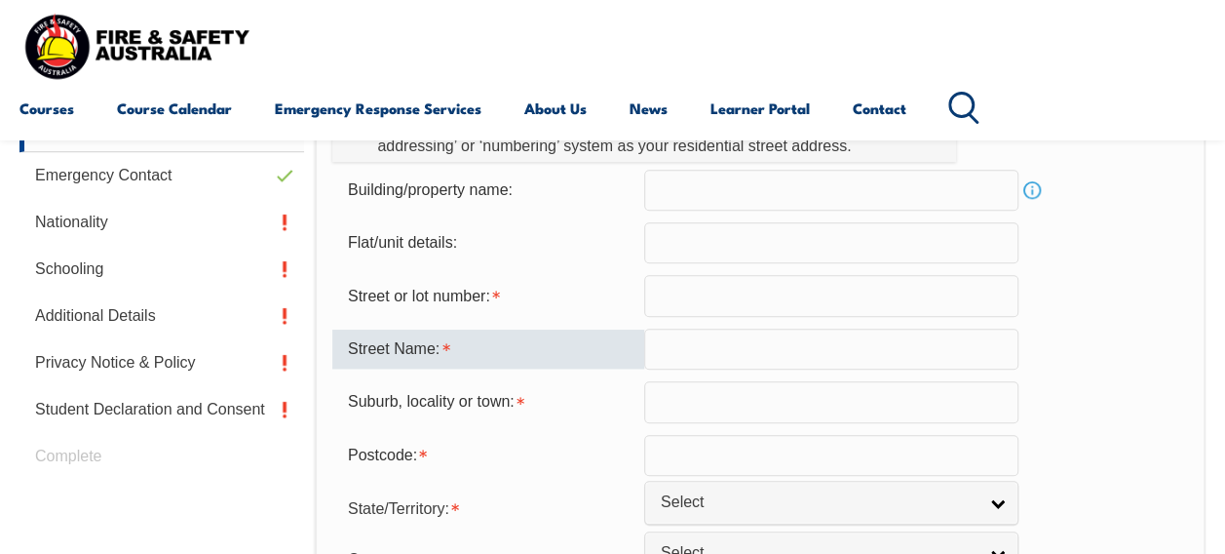
click at [751, 359] on input "text" at bounding box center [831, 348] width 374 height 41
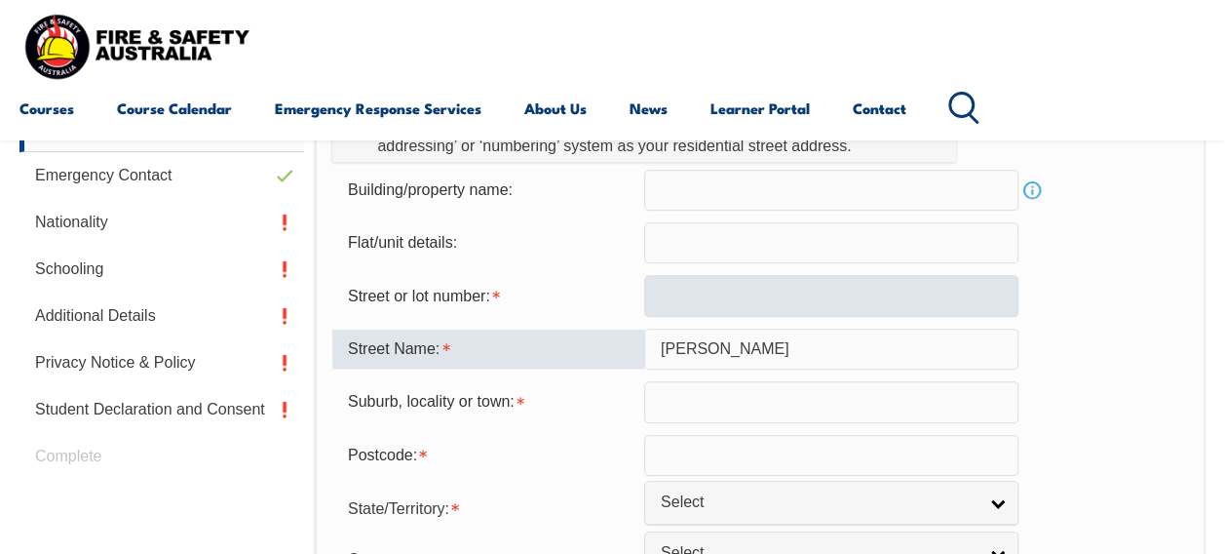
type input "klause rd"
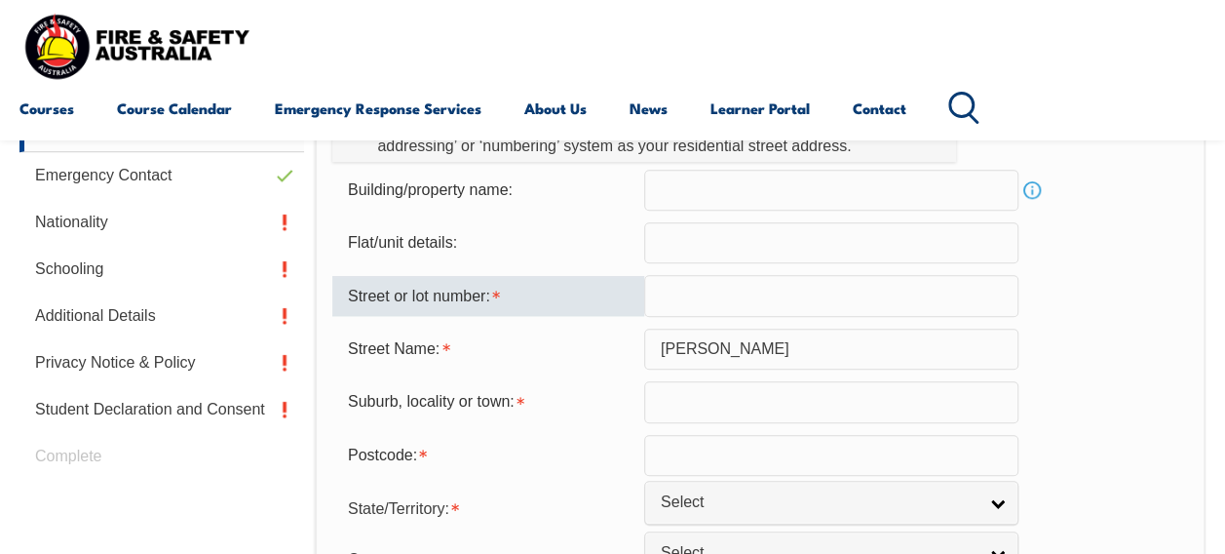
click at [741, 304] on input "text" at bounding box center [831, 295] width 374 height 41
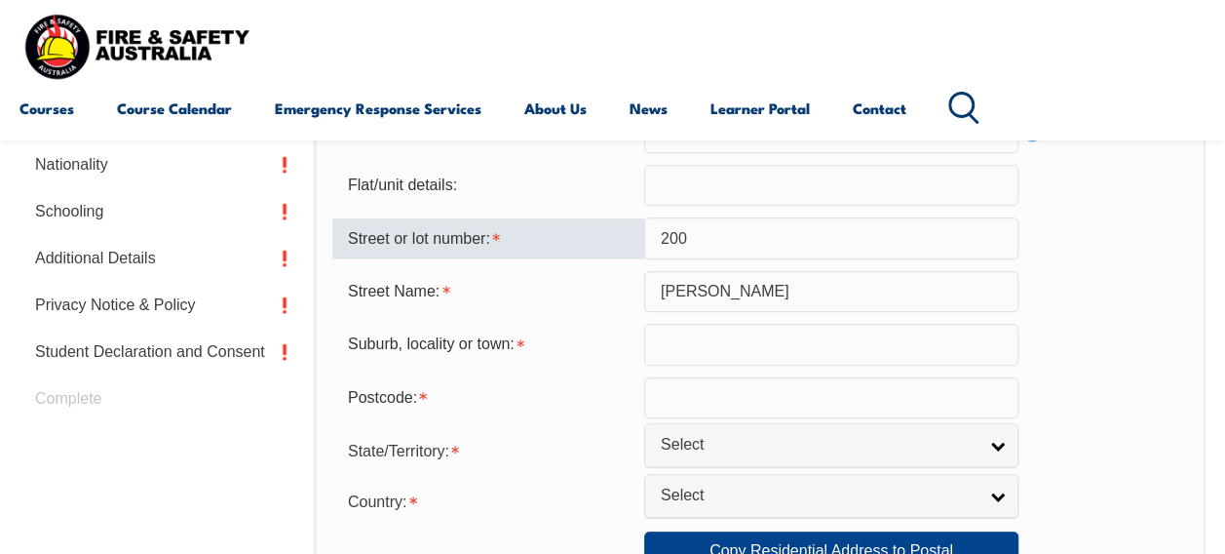
scroll to position [727, 0]
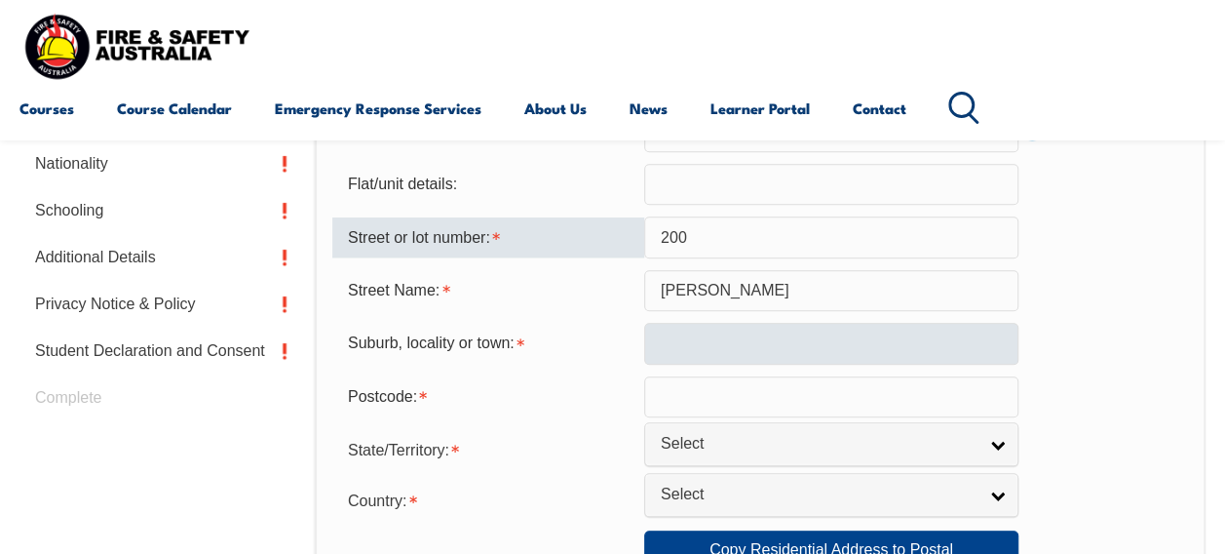
type input "200"
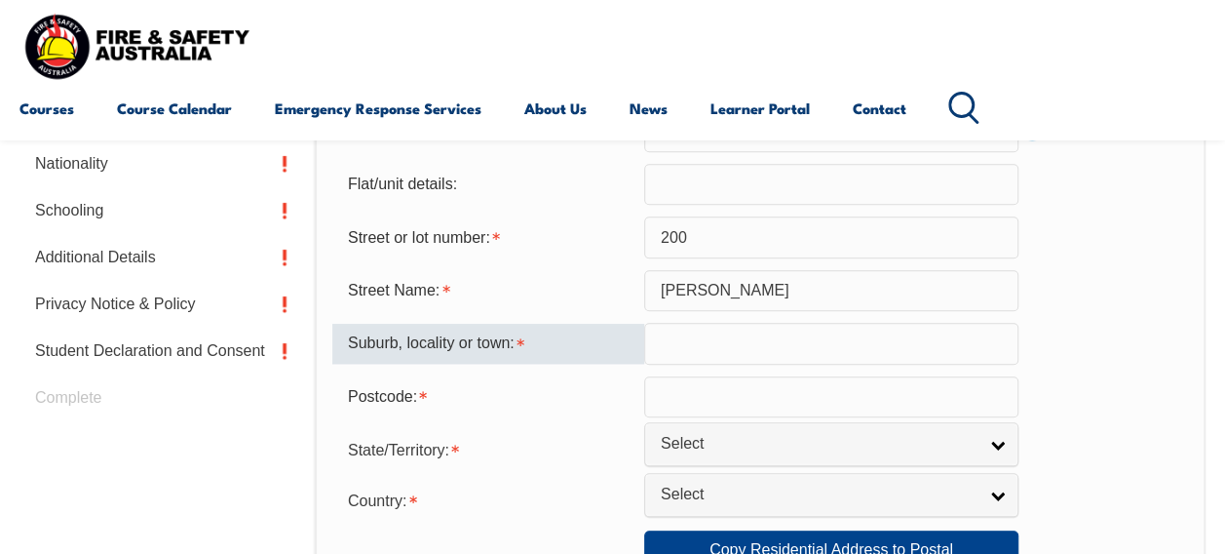
click at [702, 343] on input "text" at bounding box center [831, 343] width 374 height 41
type input "bridgetown"
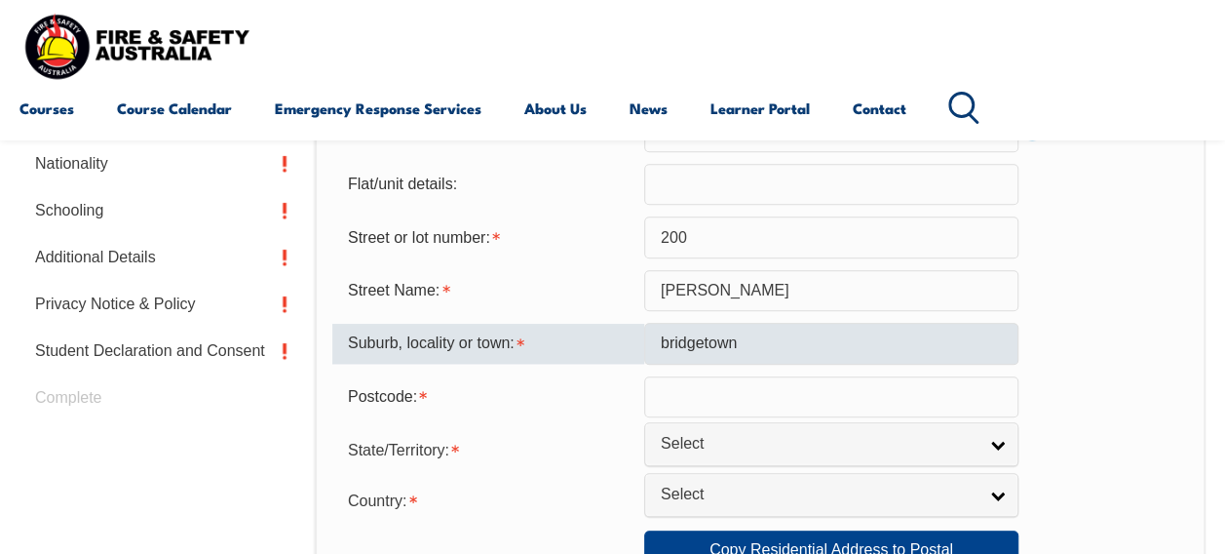
select select "1101"
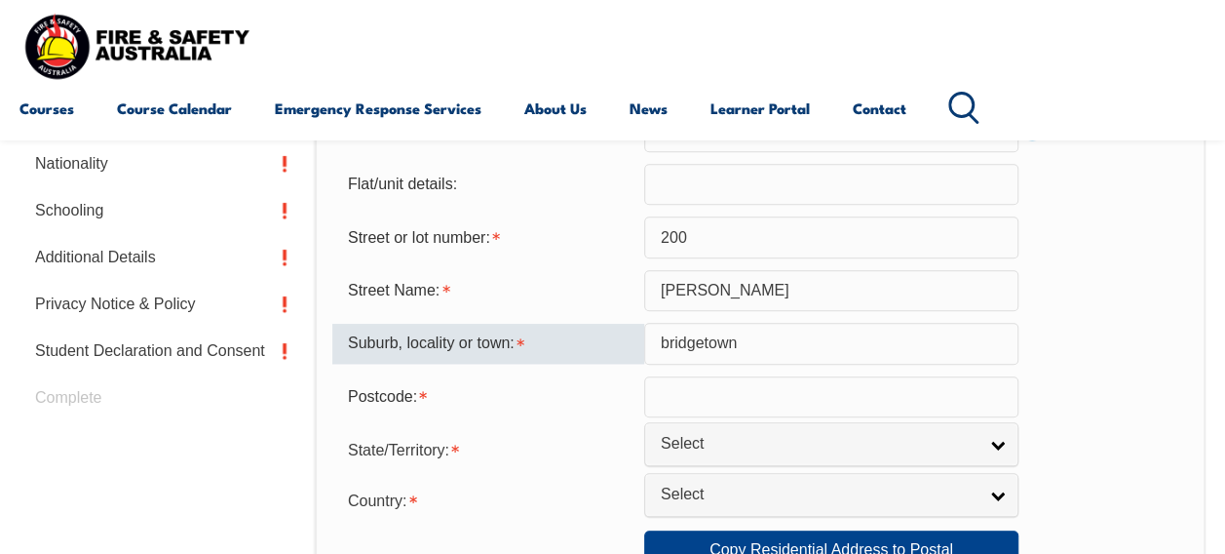
click at [798, 398] on input "text" at bounding box center [831, 396] width 374 height 41
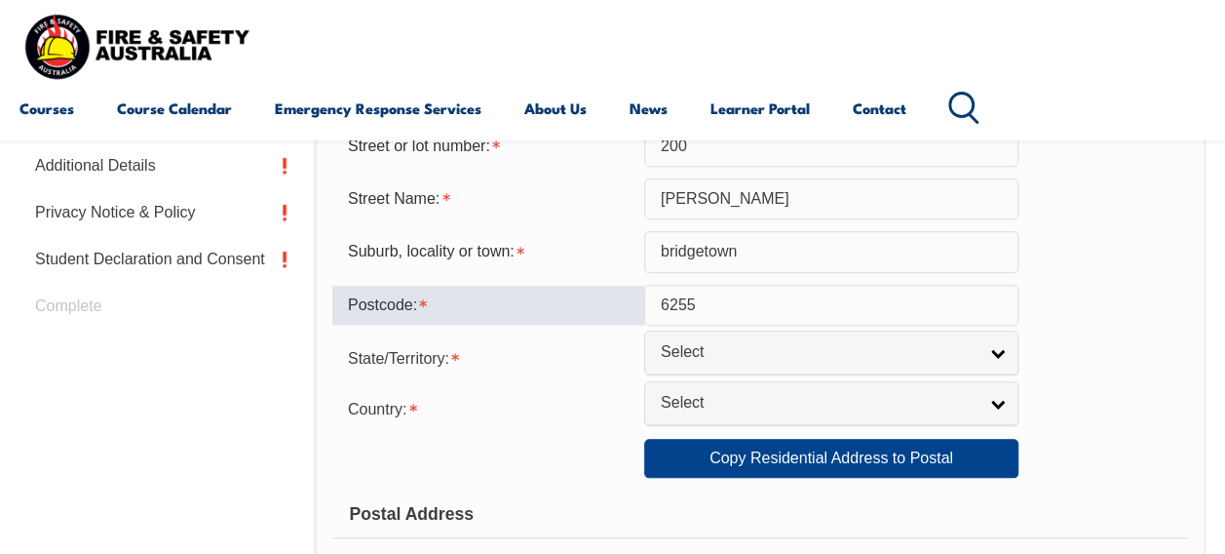
scroll to position [820, 0]
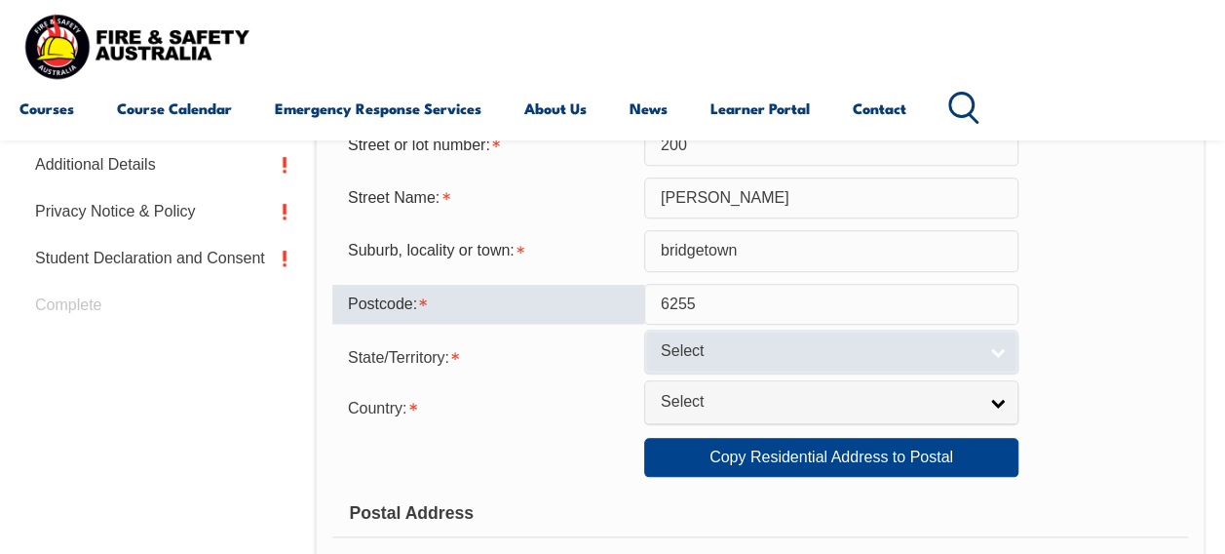
type input "6255"
click at [803, 356] on span "Select" at bounding box center [819, 351] width 316 height 20
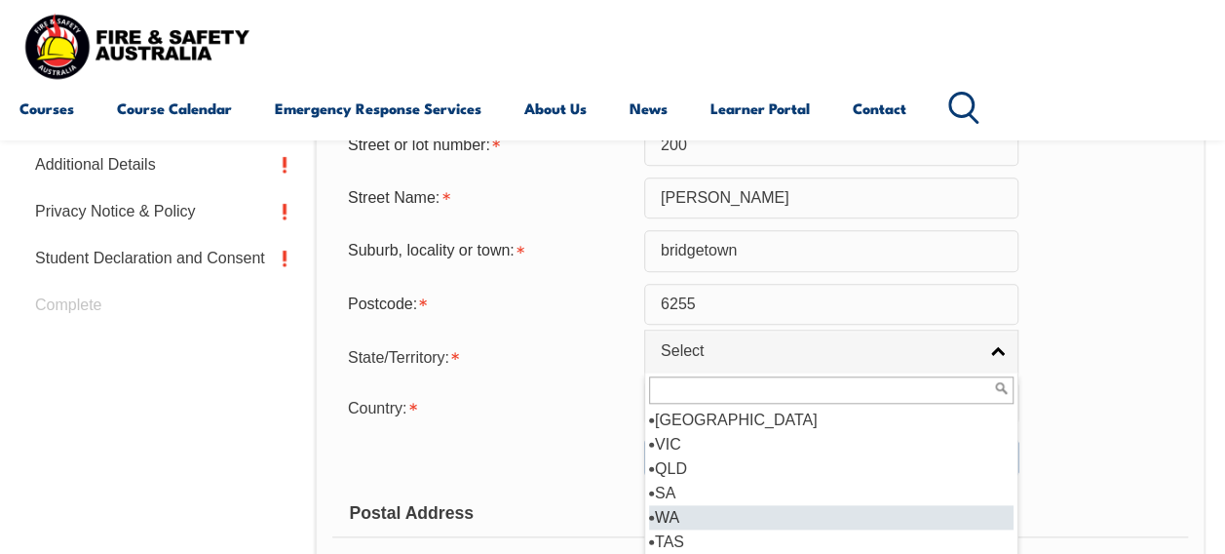
click at [758, 514] on li "WA" at bounding box center [831, 517] width 365 height 24
select select "WA"
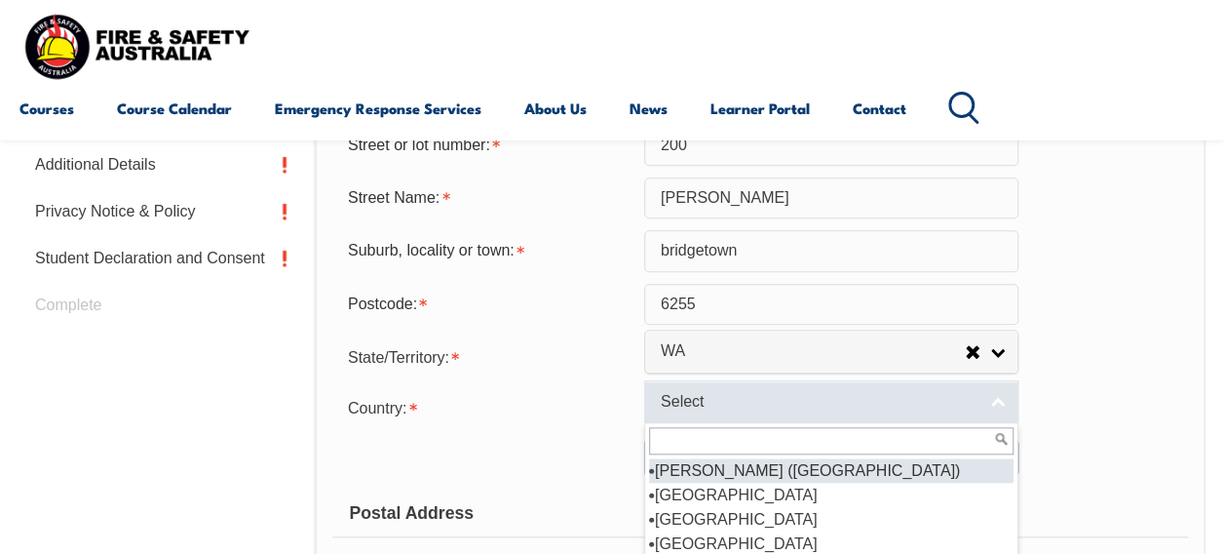
click at [784, 404] on span "Select" at bounding box center [819, 402] width 316 height 20
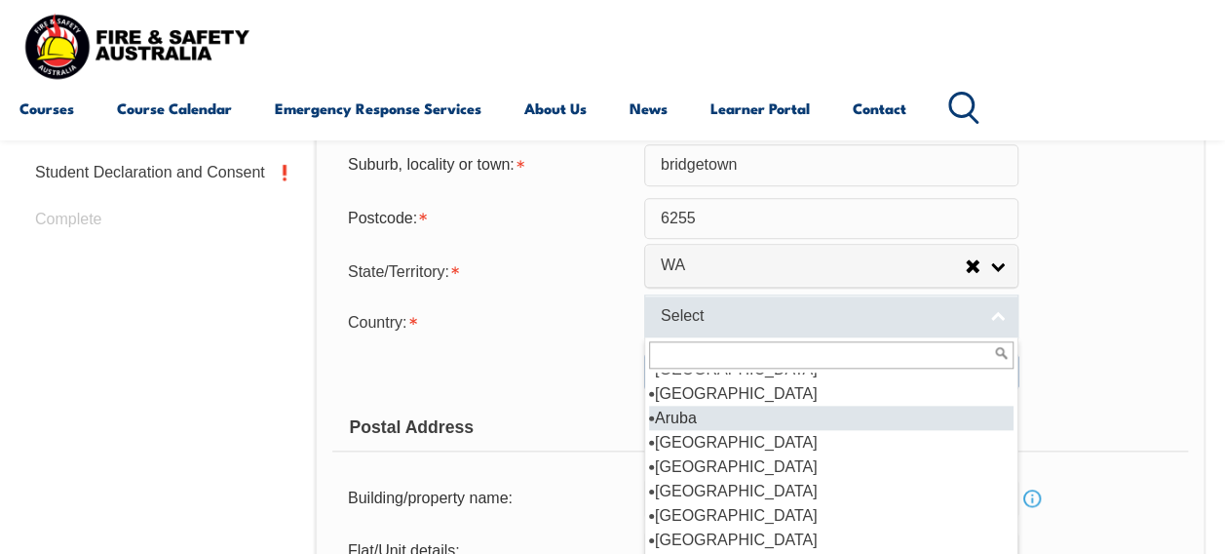
scroll to position [261, 0]
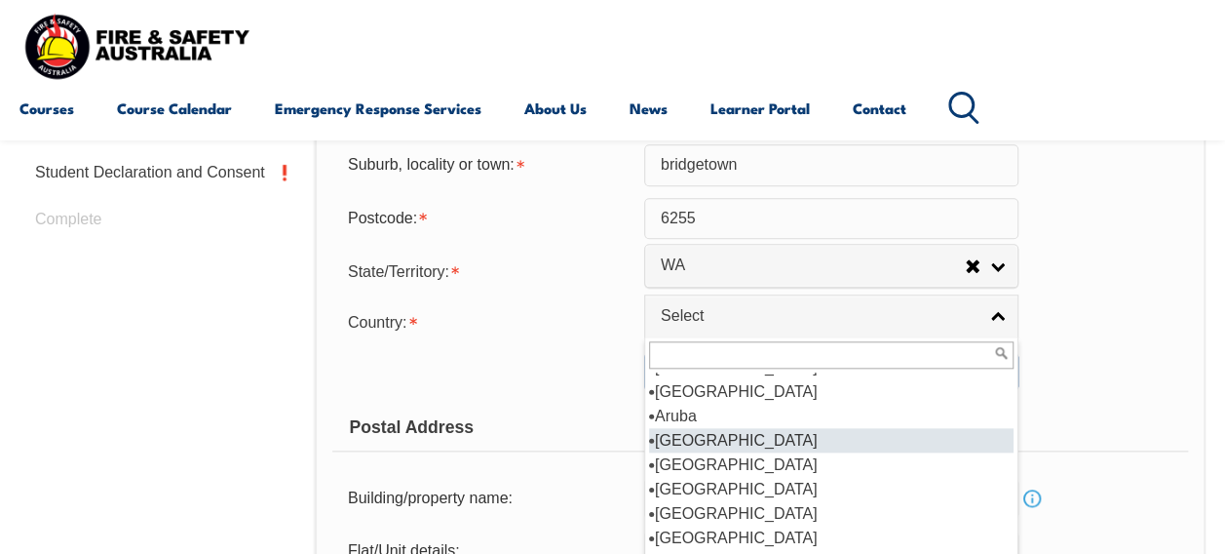
click at [772, 441] on li "Australia" at bounding box center [831, 440] width 365 height 24
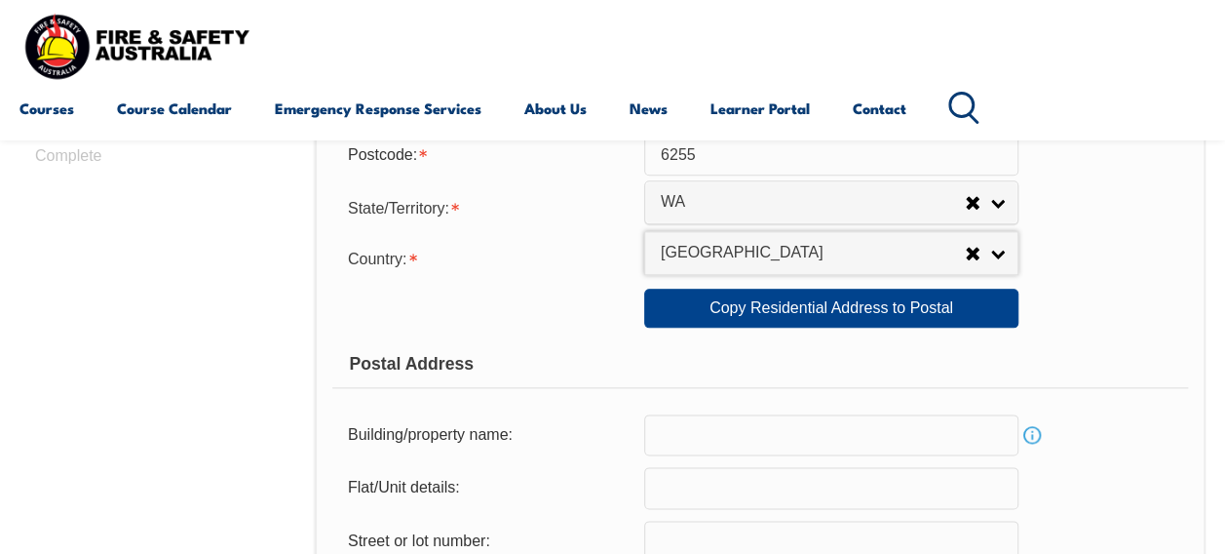
scroll to position [970, 0]
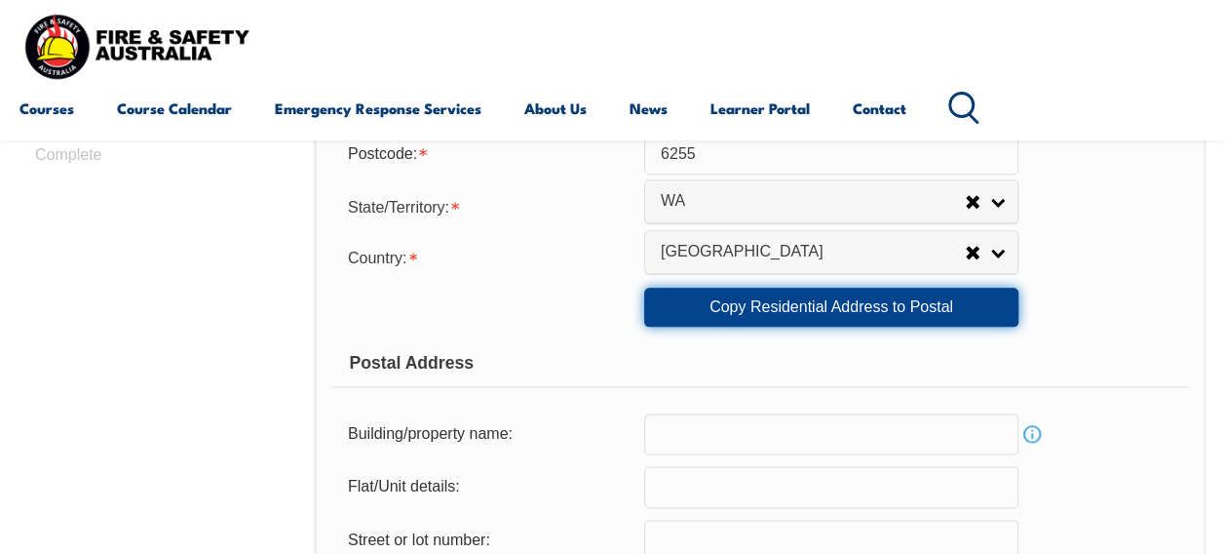
click at [782, 318] on link "Copy Residential Address to Postal" at bounding box center [831, 307] width 374 height 39
type input "200"
type input "klause rd"
type input "bridgetown"
select select "WA"
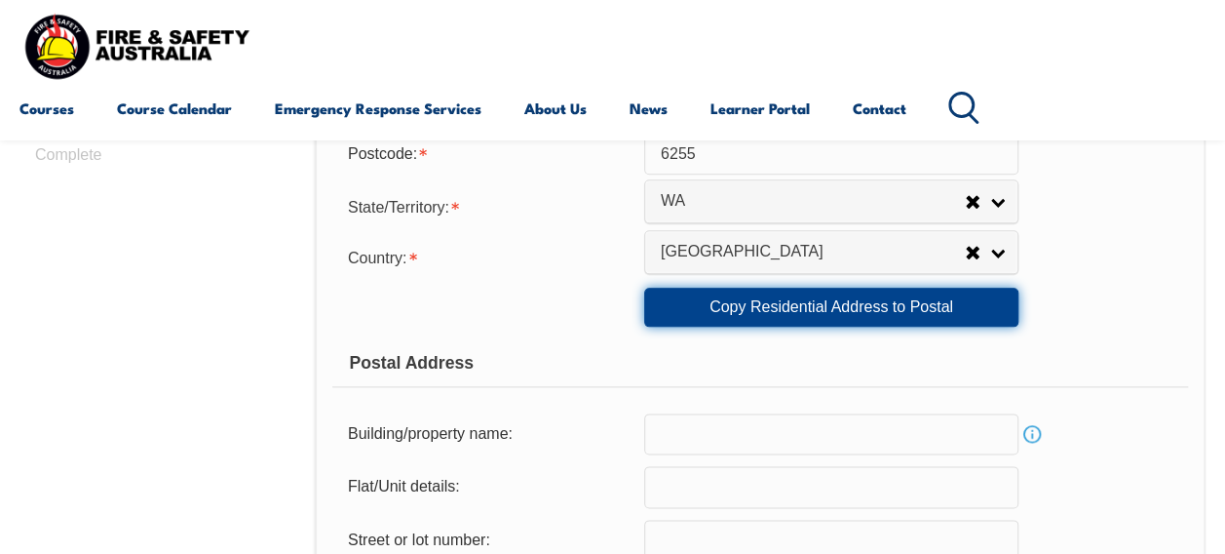
type input "6255"
select select "1101"
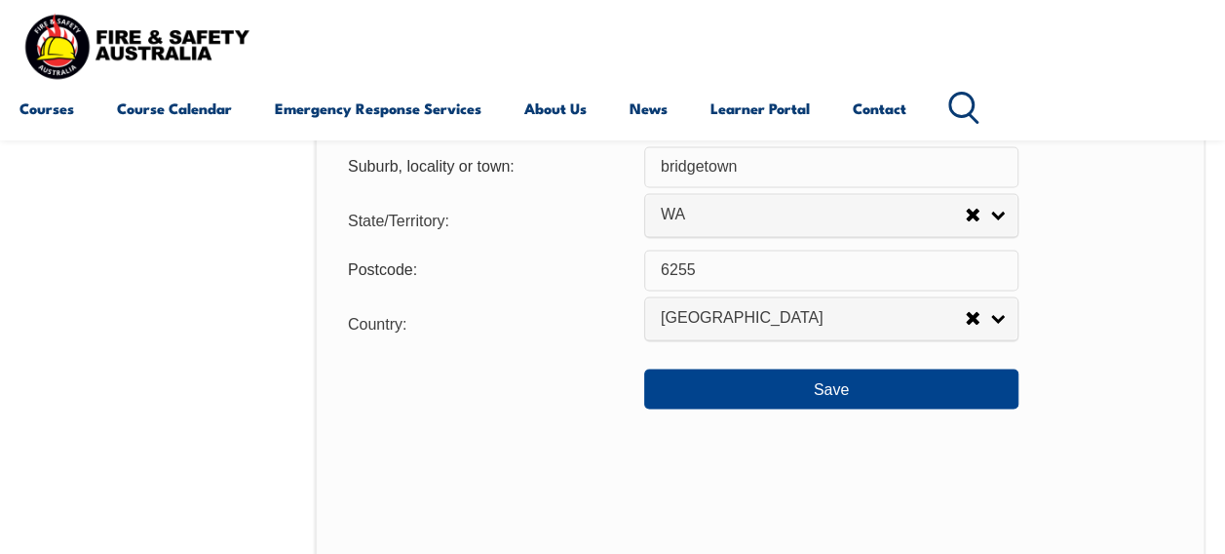
scroll to position [1503, 0]
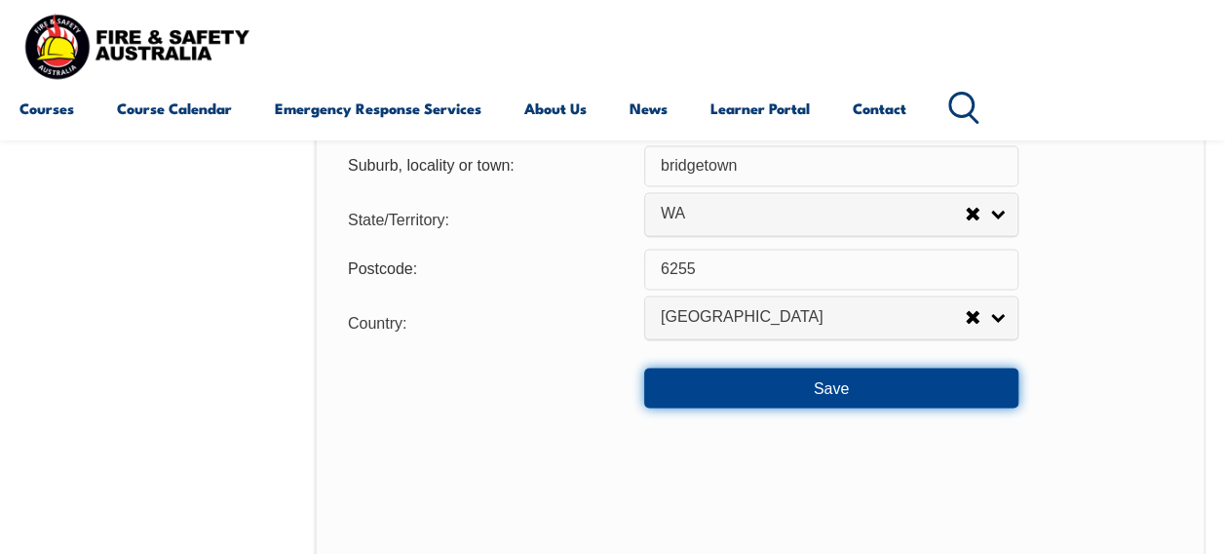
click at [798, 376] on button "Save" at bounding box center [831, 386] width 374 height 39
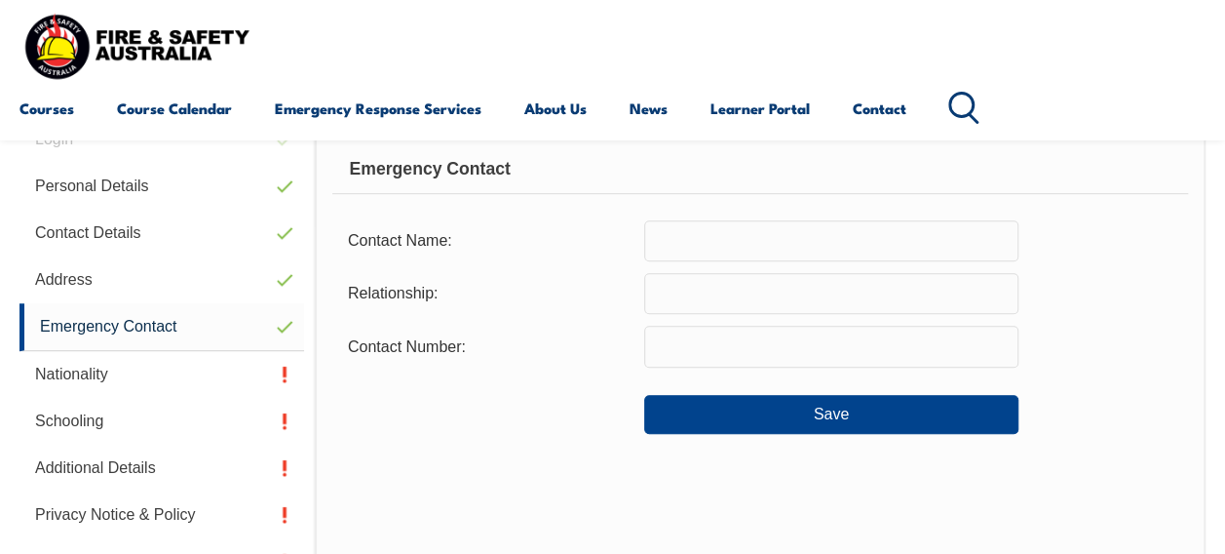
scroll to position [472, 0]
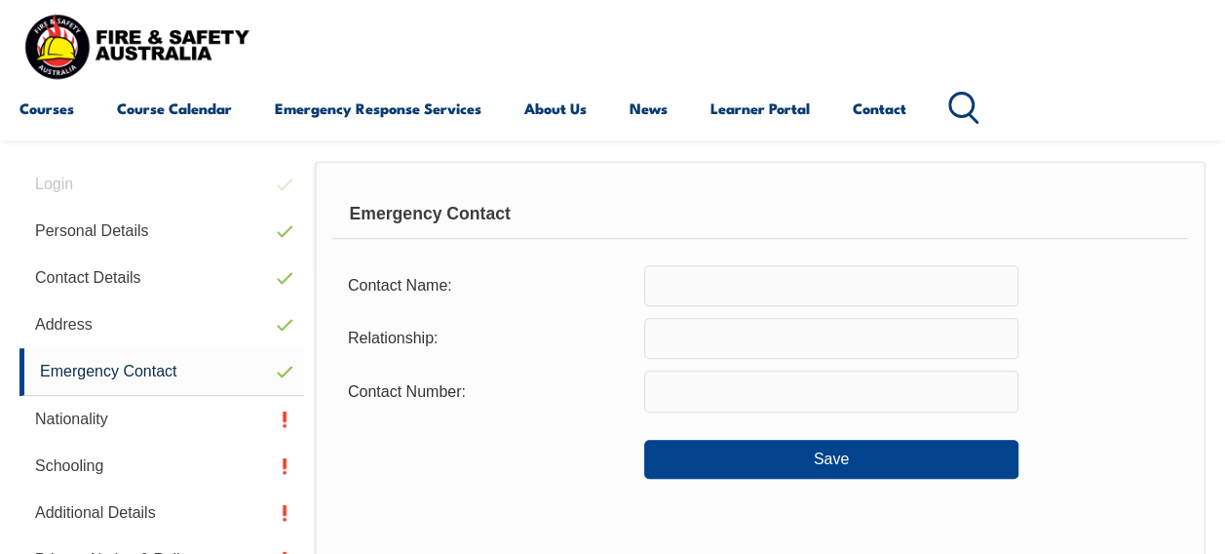
click at [813, 302] on input "text" at bounding box center [831, 285] width 374 height 41
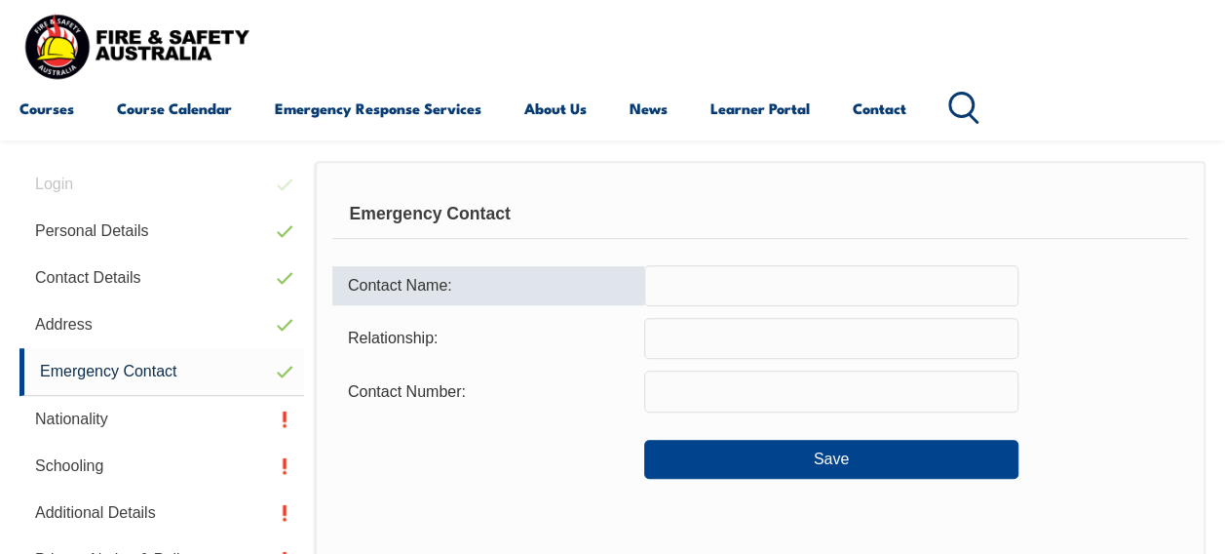
type input "j"
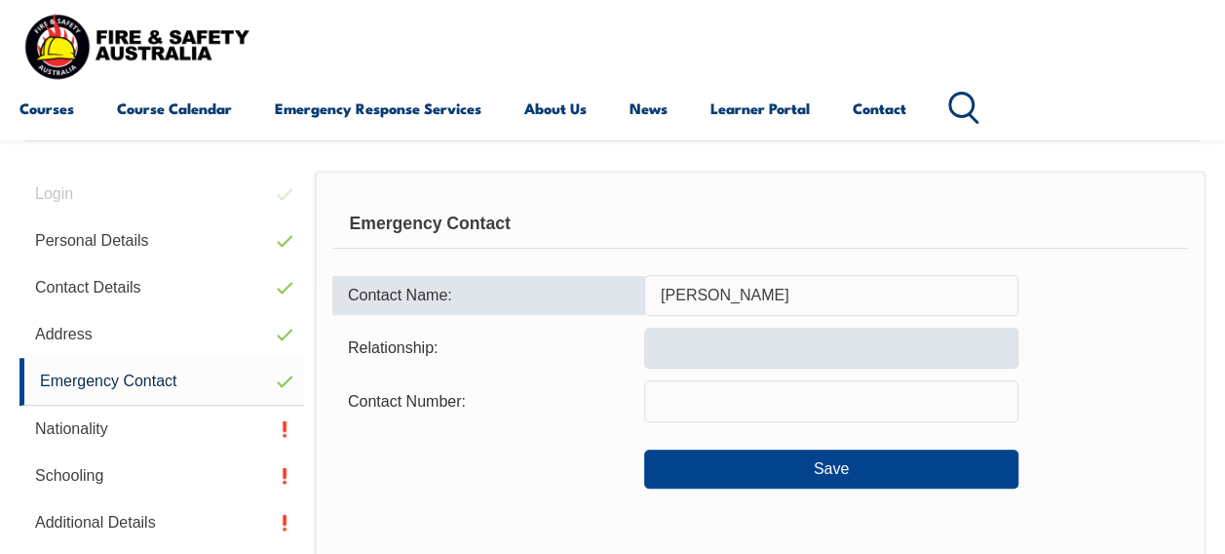
type input "belinda meehan"
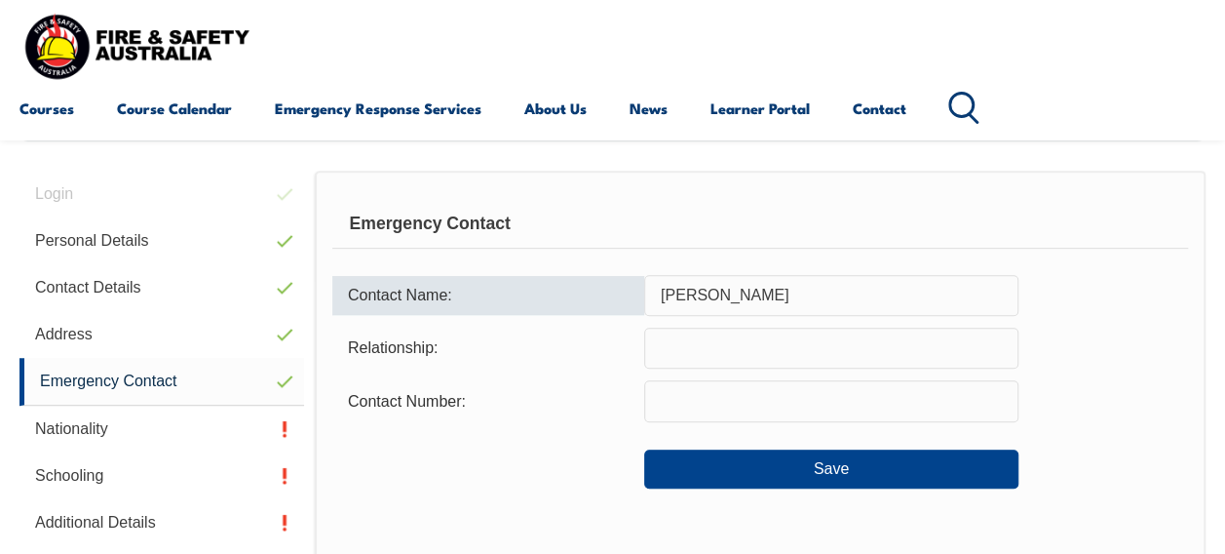
click at [786, 344] on input "text" at bounding box center [831, 348] width 374 height 41
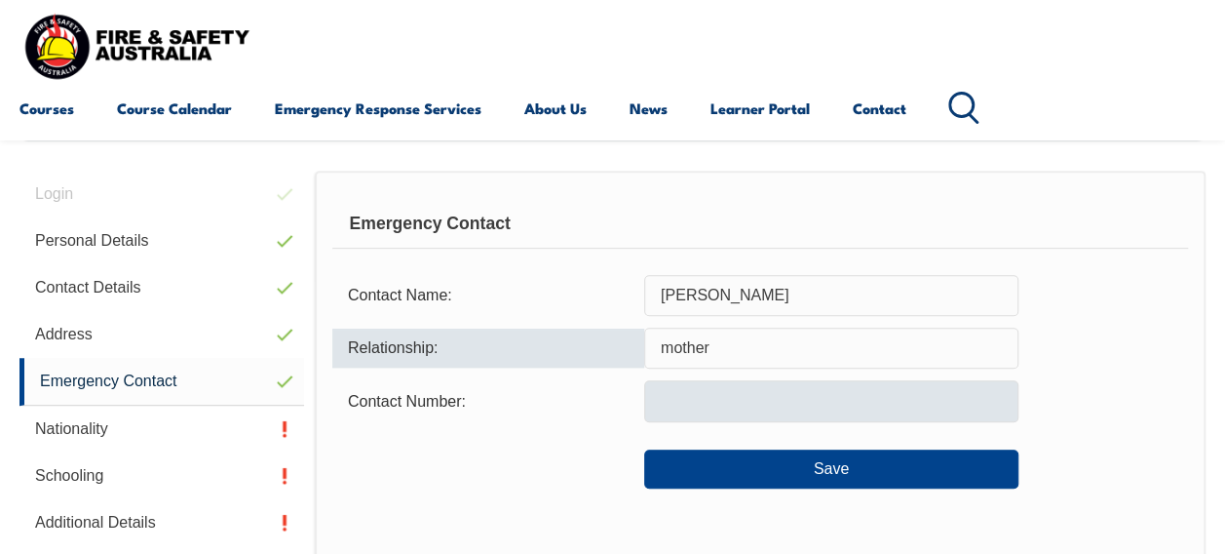
type input "mother"
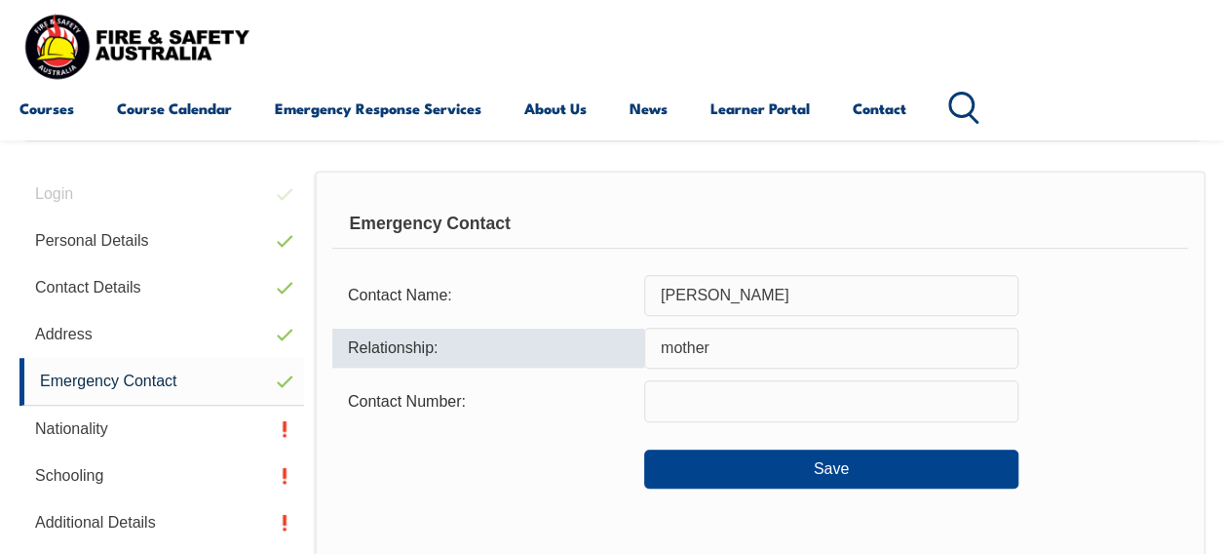
click at [760, 402] on input "text" at bounding box center [831, 400] width 374 height 41
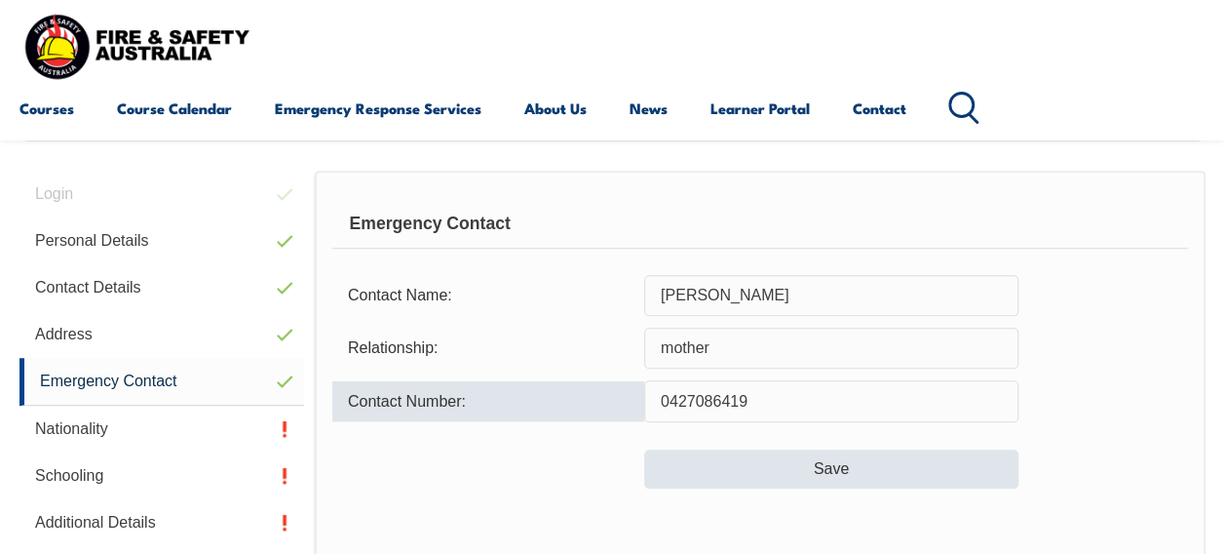
type input "0427086419"
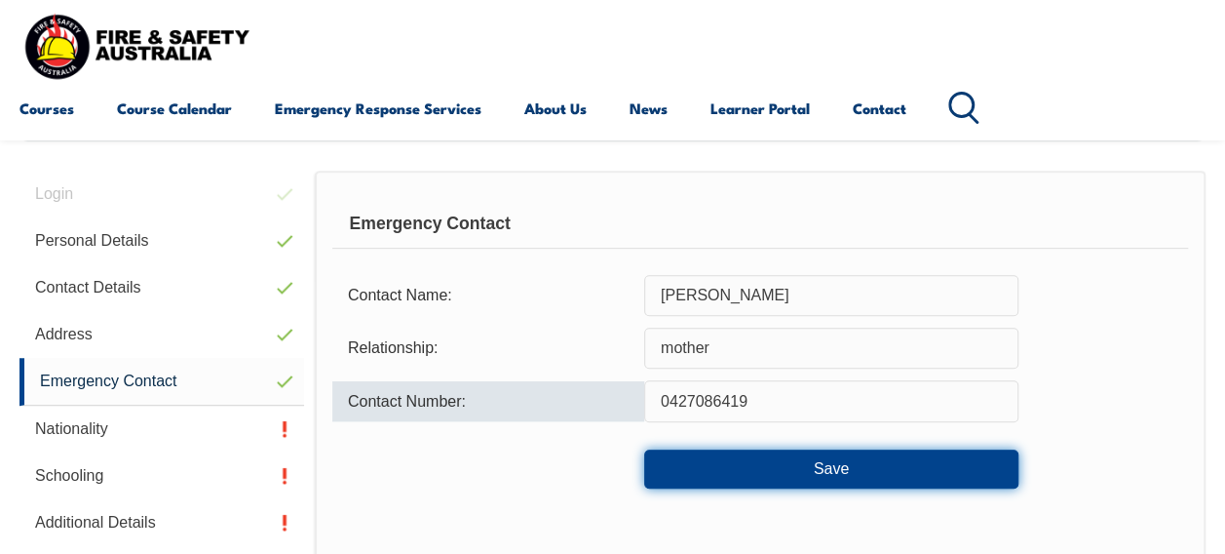
click at [766, 470] on button "Save" at bounding box center [831, 468] width 374 height 39
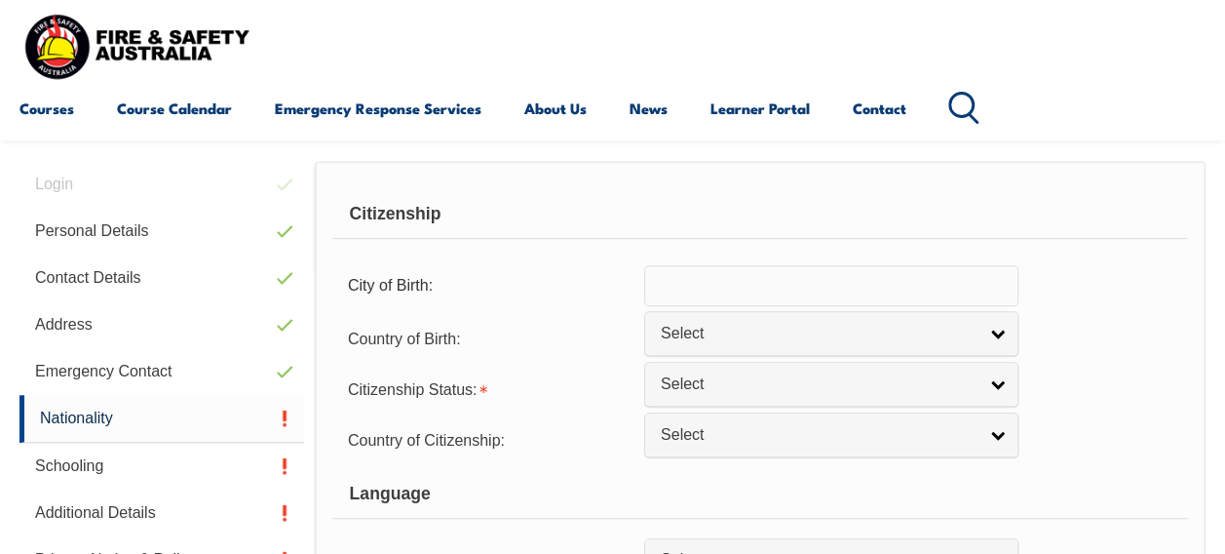
scroll to position [473, 0]
click at [773, 283] on input "text" at bounding box center [831, 284] width 374 height 41
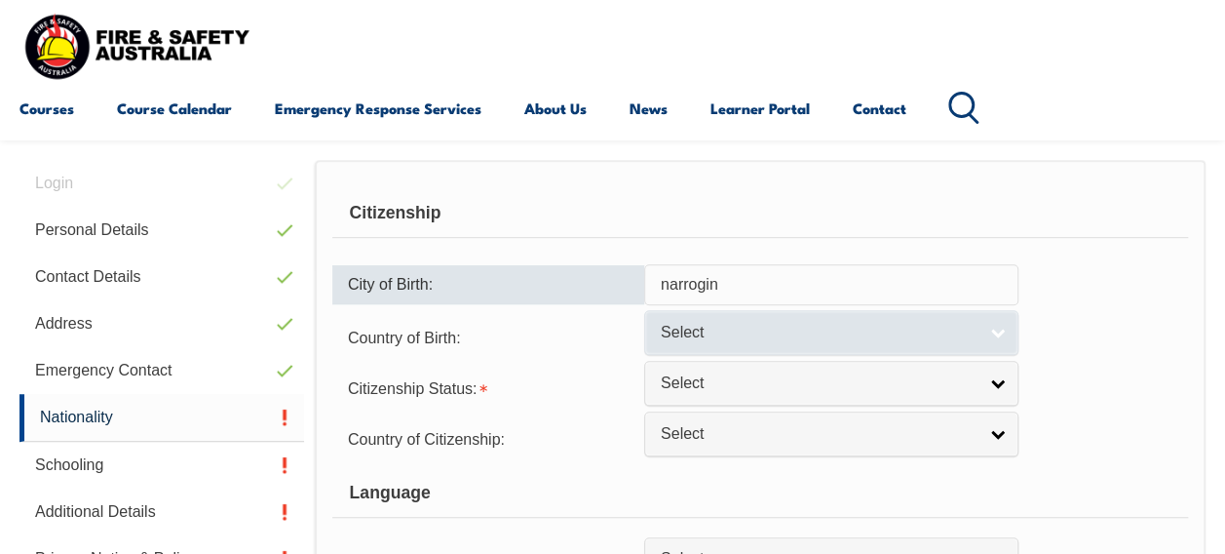
type input "narrogin"
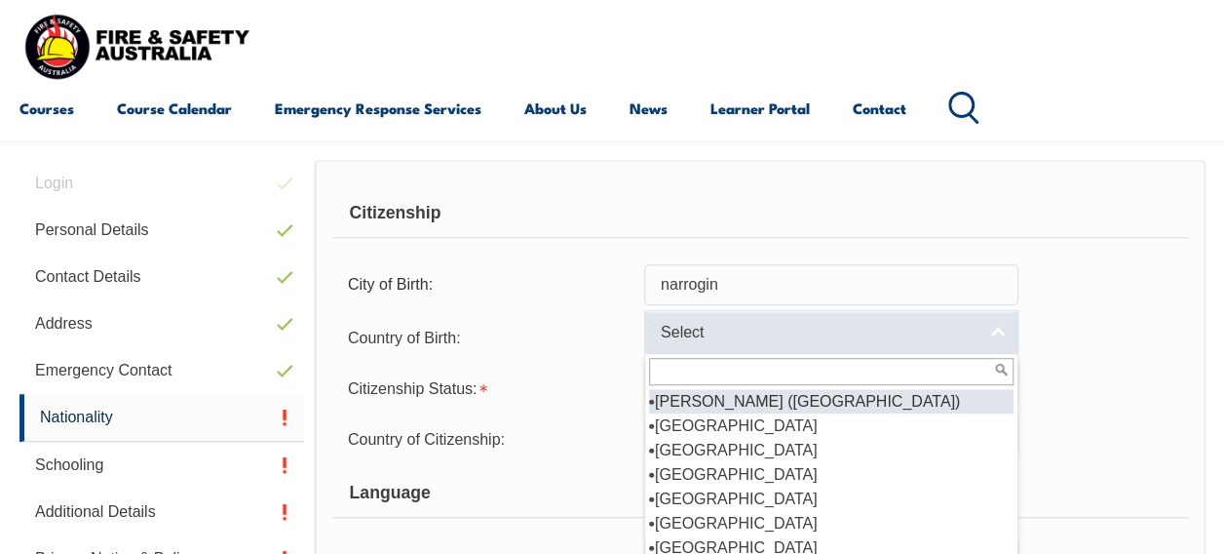
click at [765, 337] on span "Select" at bounding box center [819, 333] width 316 height 20
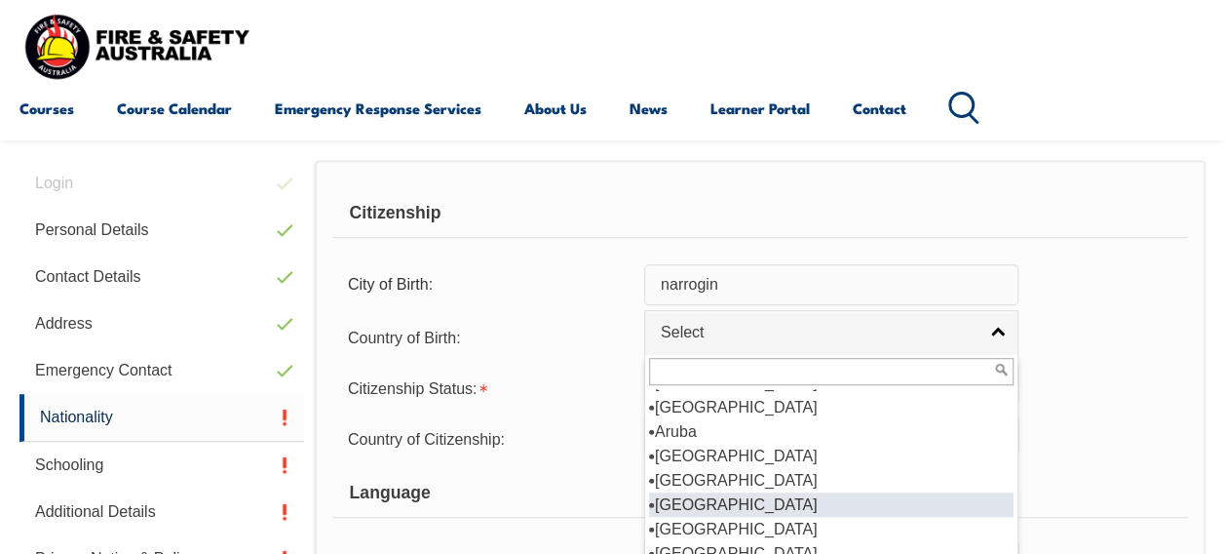
scroll to position [270, 0]
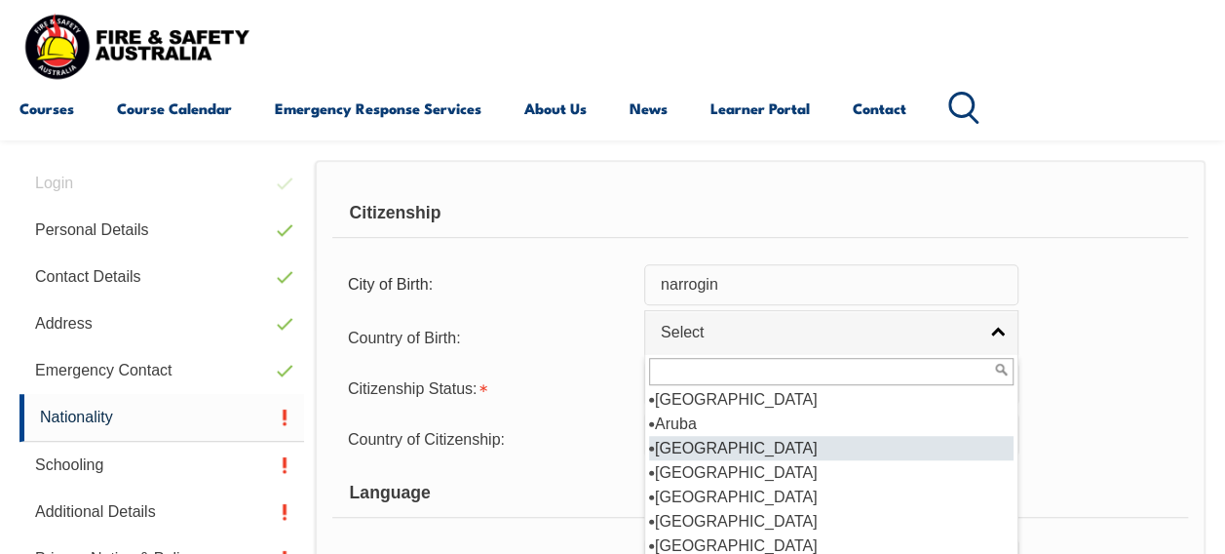
click at [750, 439] on li "Australia" at bounding box center [831, 448] width 365 height 24
select select "1101"
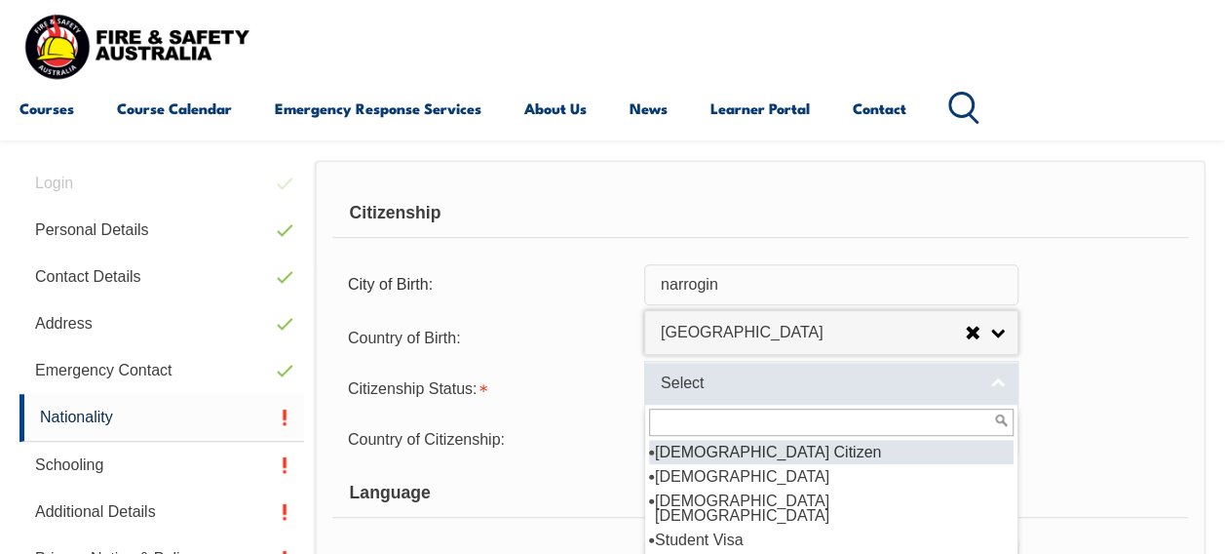
click at [752, 379] on span "Select" at bounding box center [819, 383] width 316 height 20
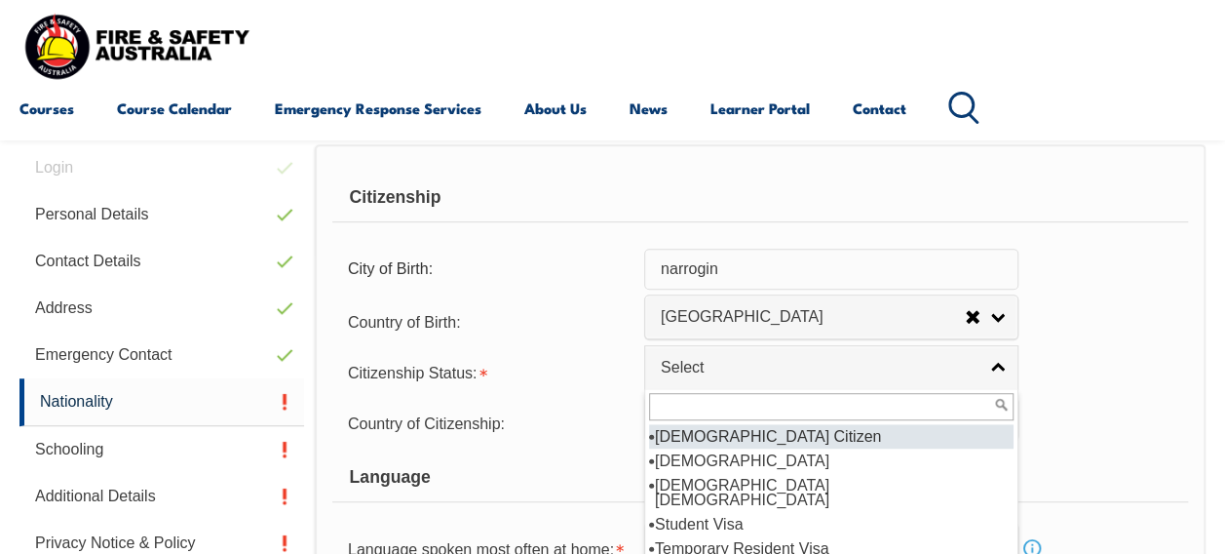
click at [752, 439] on li "Australian Citizen" at bounding box center [831, 436] width 365 height 24
select select "1"
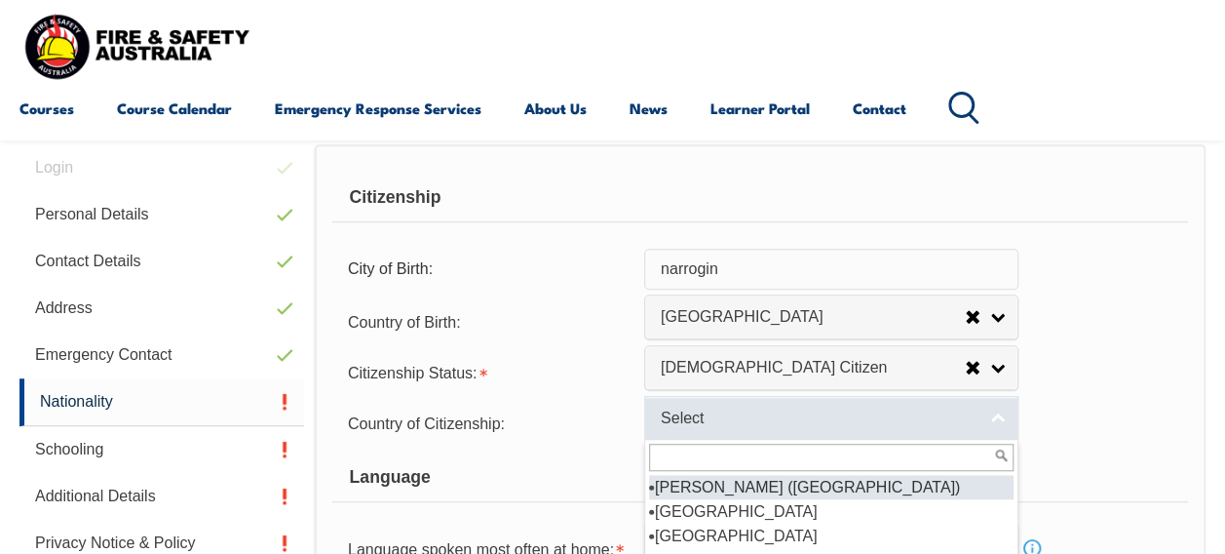
click at [747, 423] on span "Select" at bounding box center [819, 418] width 316 height 20
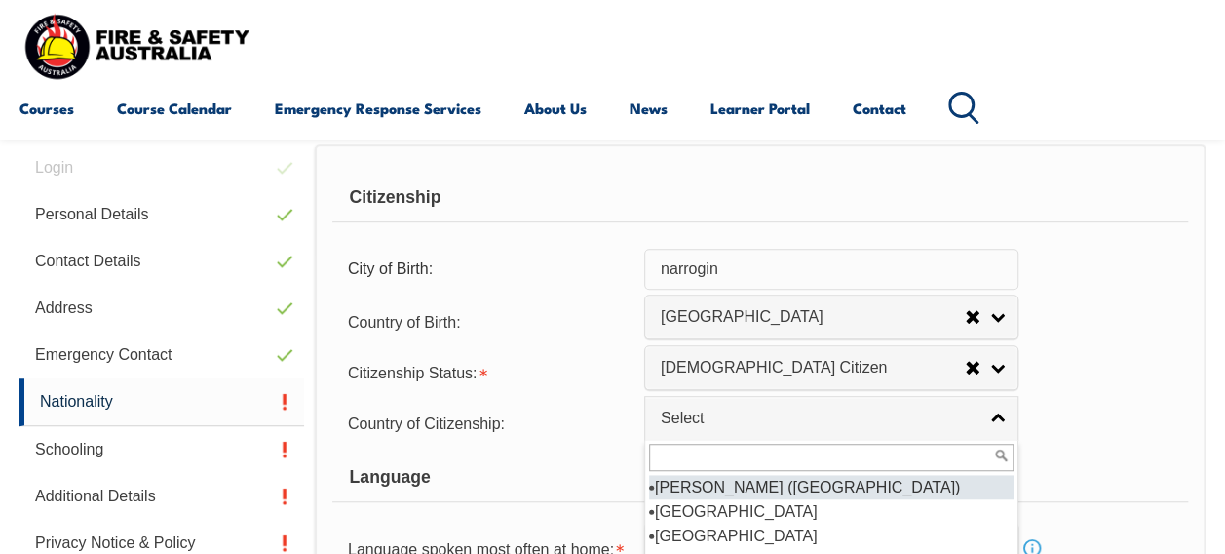
click at [597, 480] on div "Language" at bounding box center [760, 477] width 856 height 49
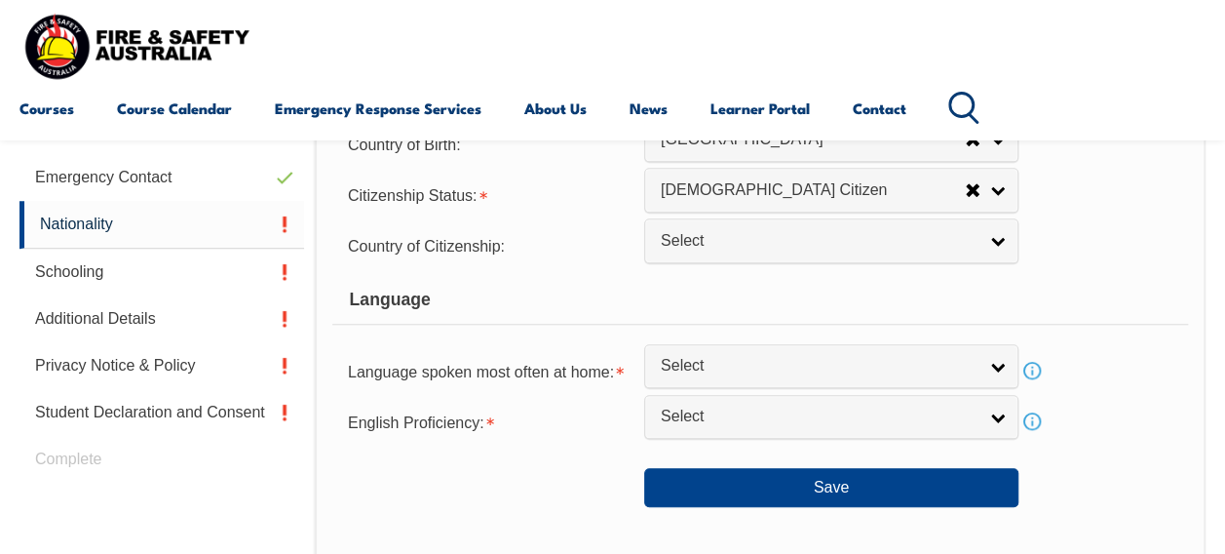
scroll to position [670, 0]
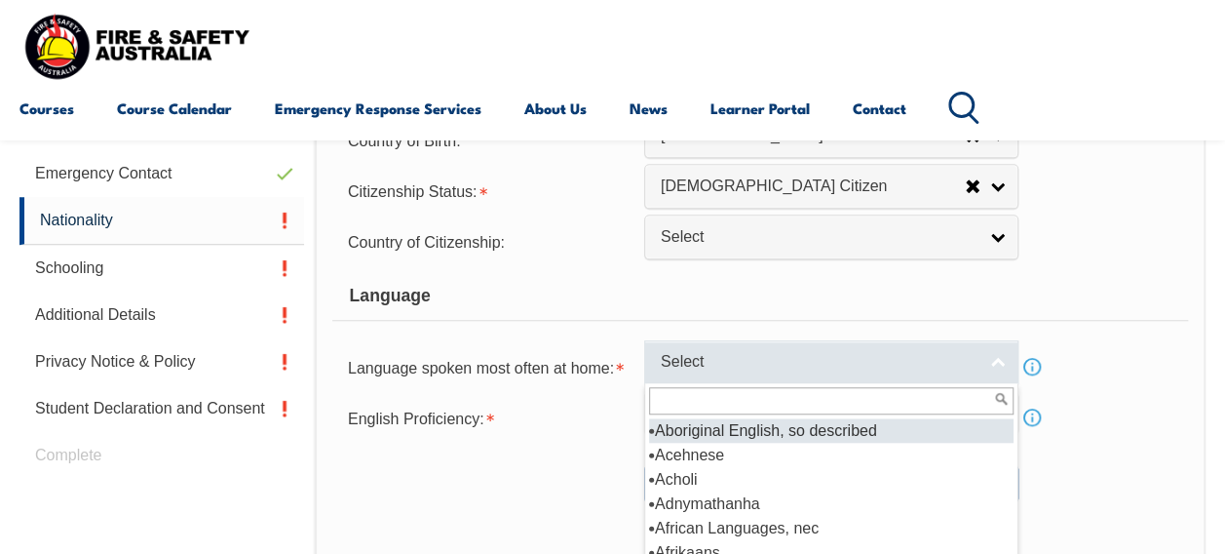
click at [780, 352] on span "Select" at bounding box center [819, 362] width 316 height 20
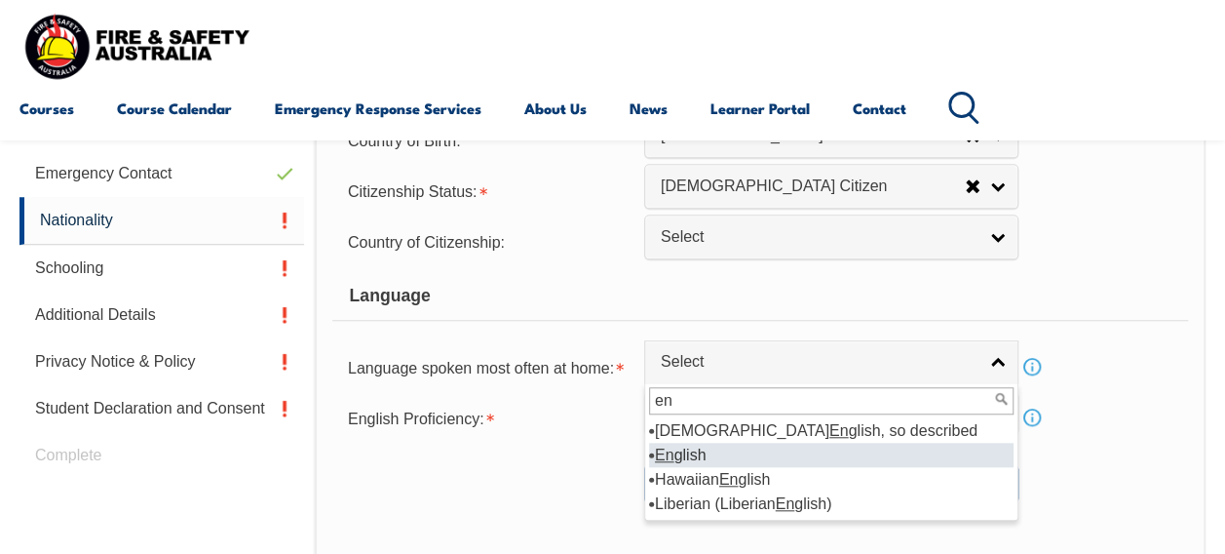
type input "en"
click at [733, 446] on li "En glish" at bounding box center [831, 455] width 365 height 24
select select "1201"
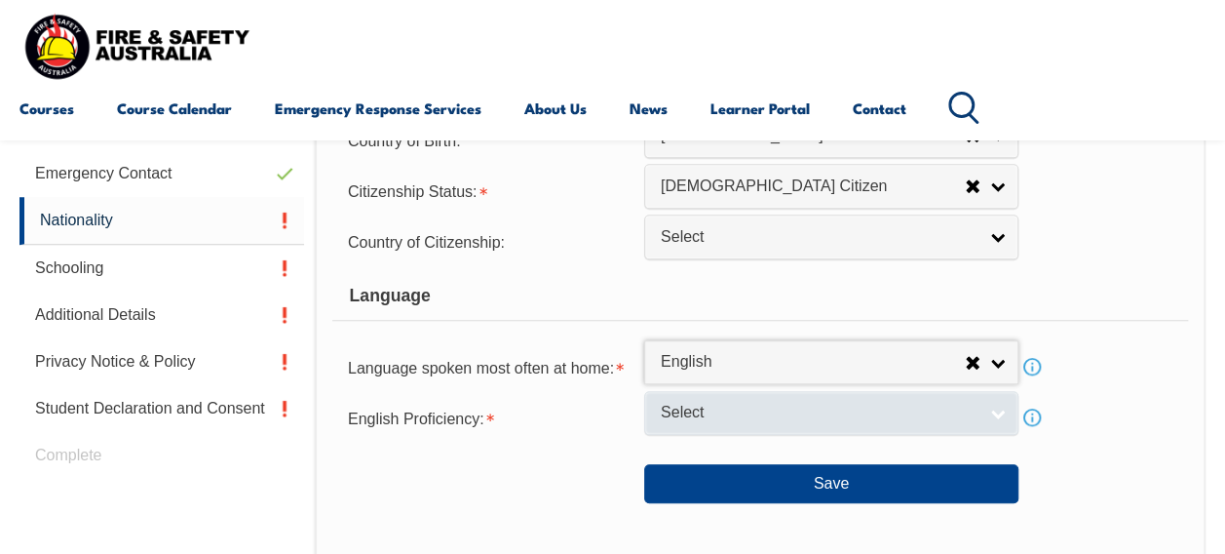
click at [732, 418] on span "Select" at bounding box center [819, 413] width 316 height 20
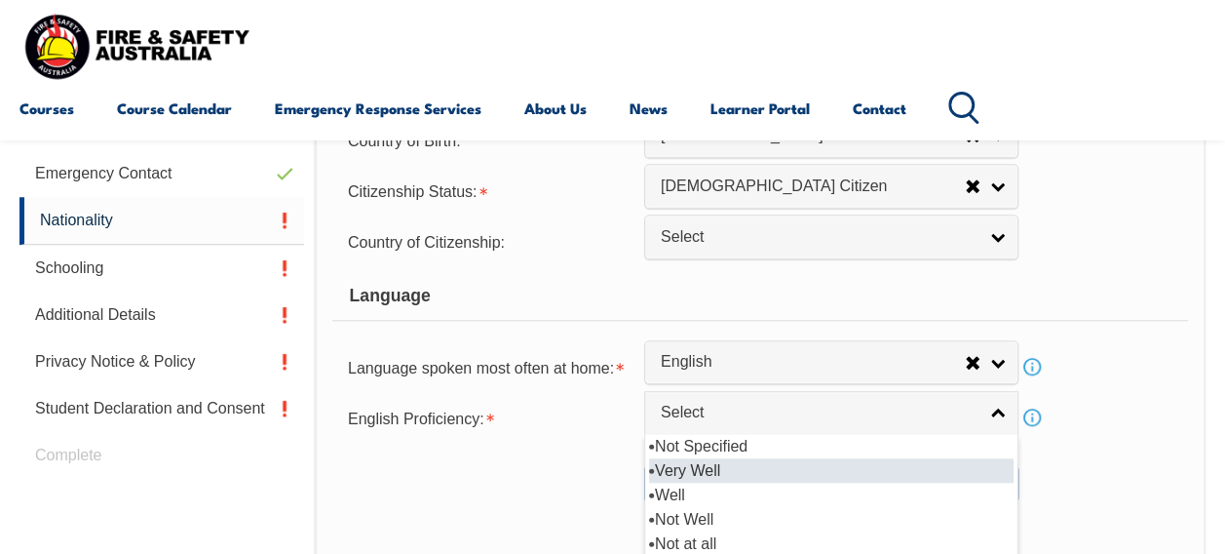
click at [724, 464] on li "Very Well" at bounding box center [831, 470] width 365 height 24
select select "1"
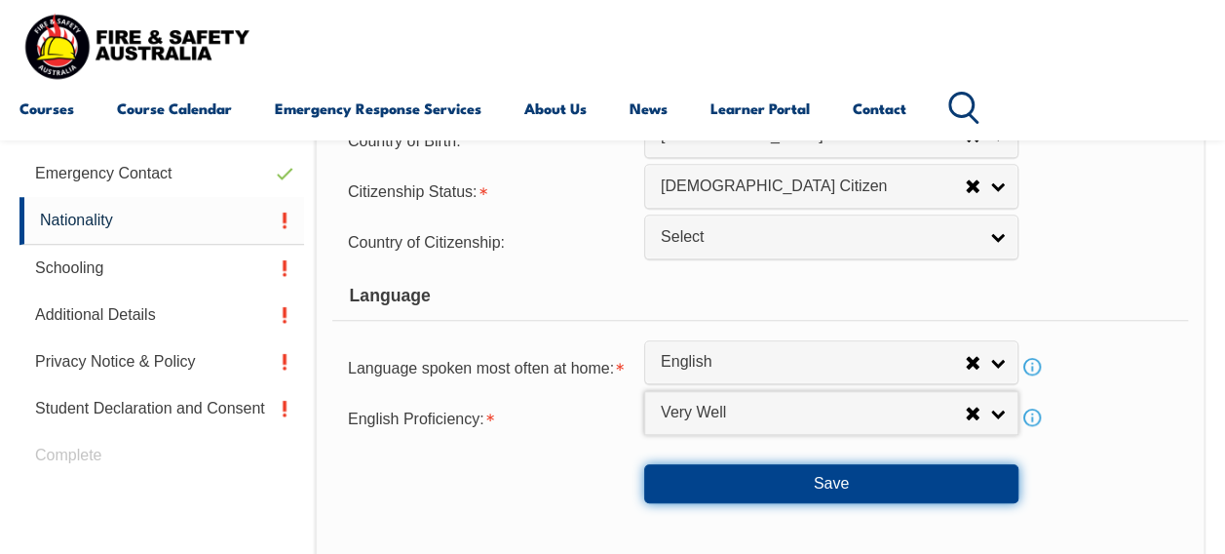
click at [744, 486] on button "Save" at bounding box center [831, 483] width 374 height 39
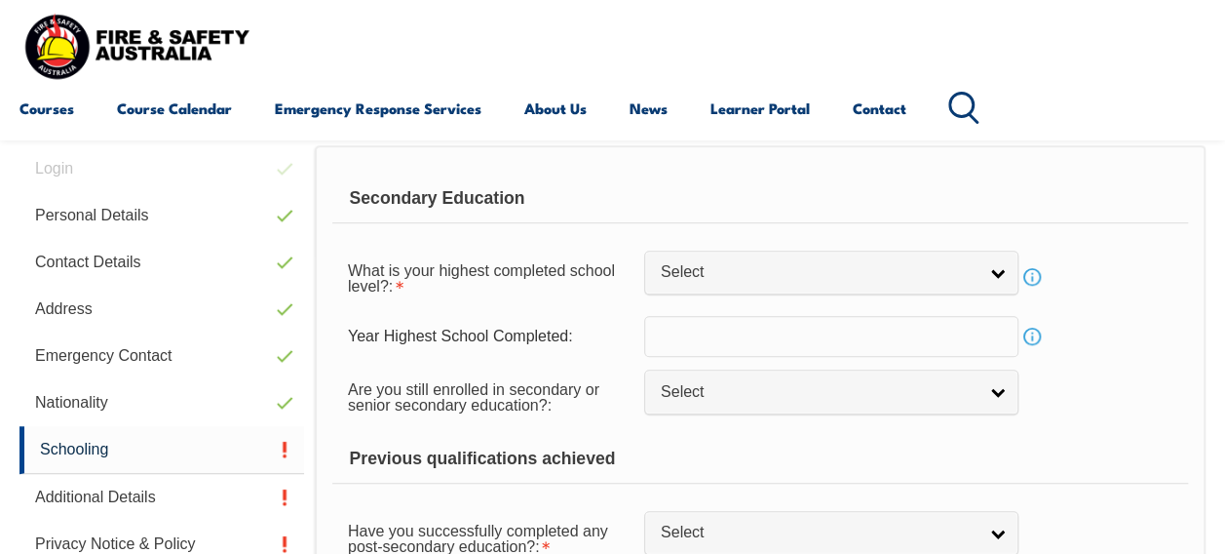
scroll to position [472, 0]
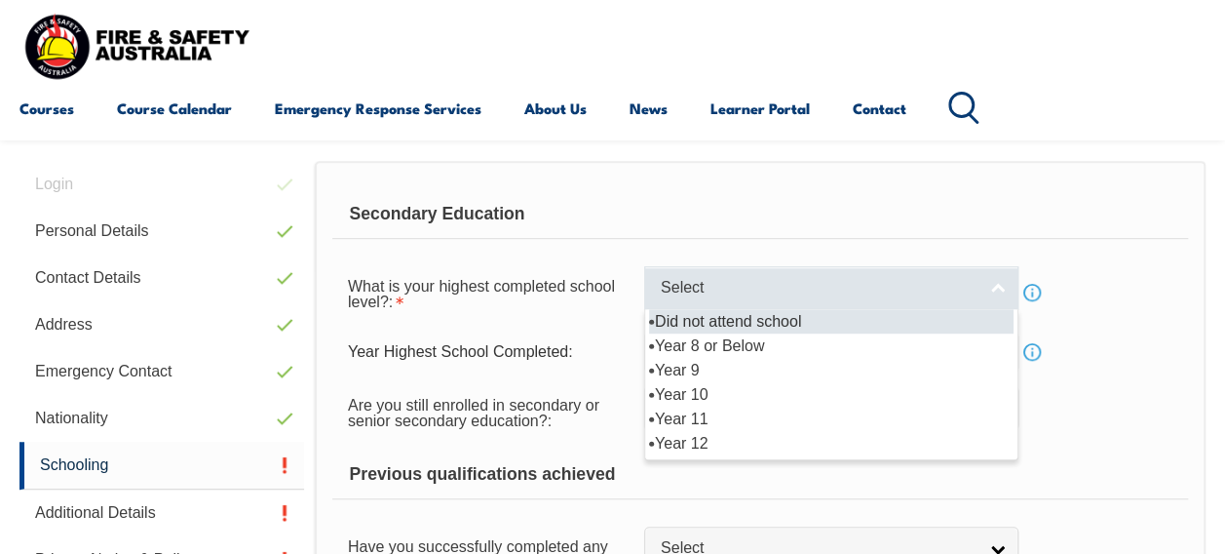
click at [811, 278] on span "Select" at bounding box center [819, 288] width 316 height 20
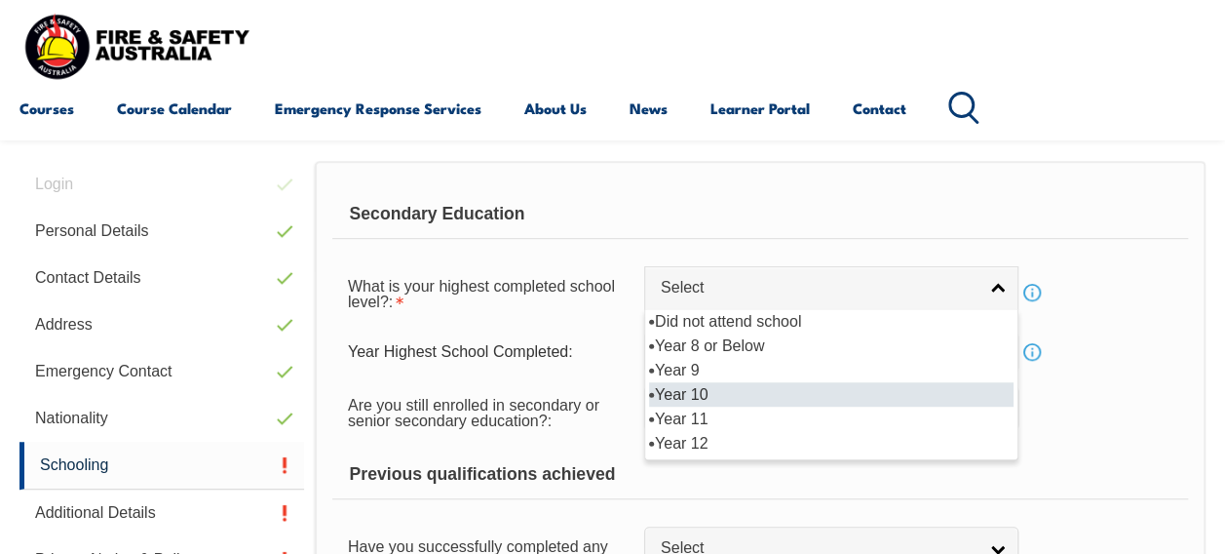
click at [776, 397] on li "Year 10" at bounding box center [831, 394] width 365 height 24
select select "10"
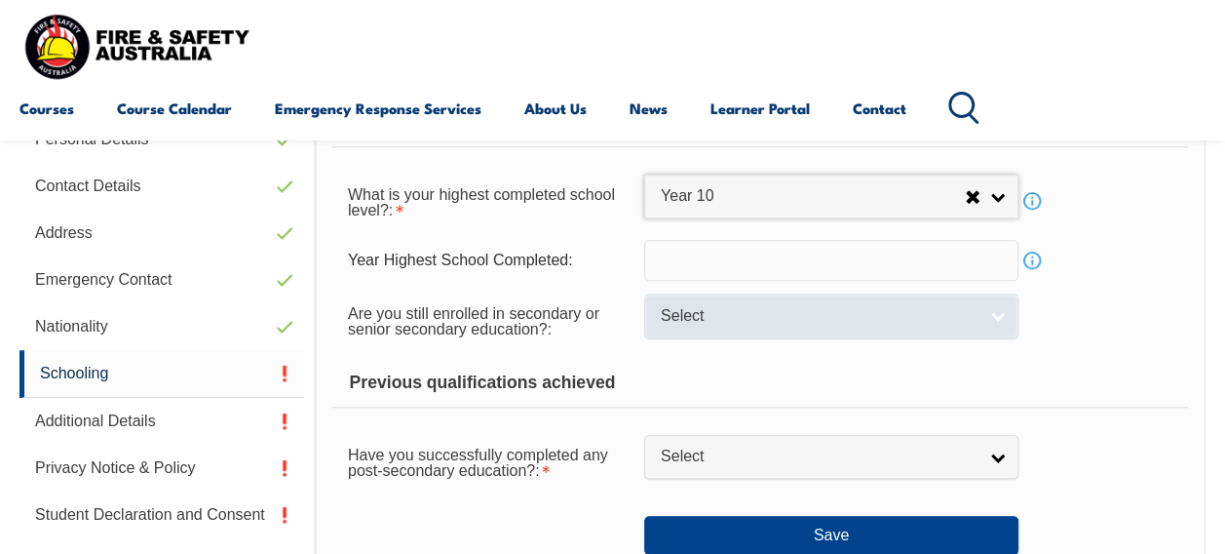
scroll to position [567, 0]
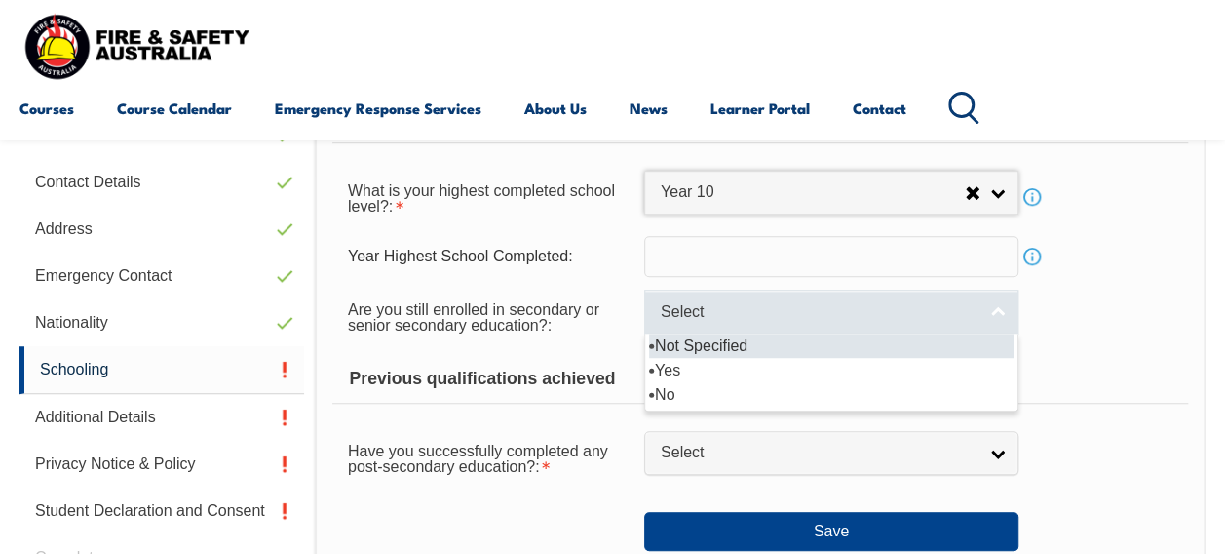
click at [758, 315] on span "Select" at bounding box center [819, 312] width 316 height 20
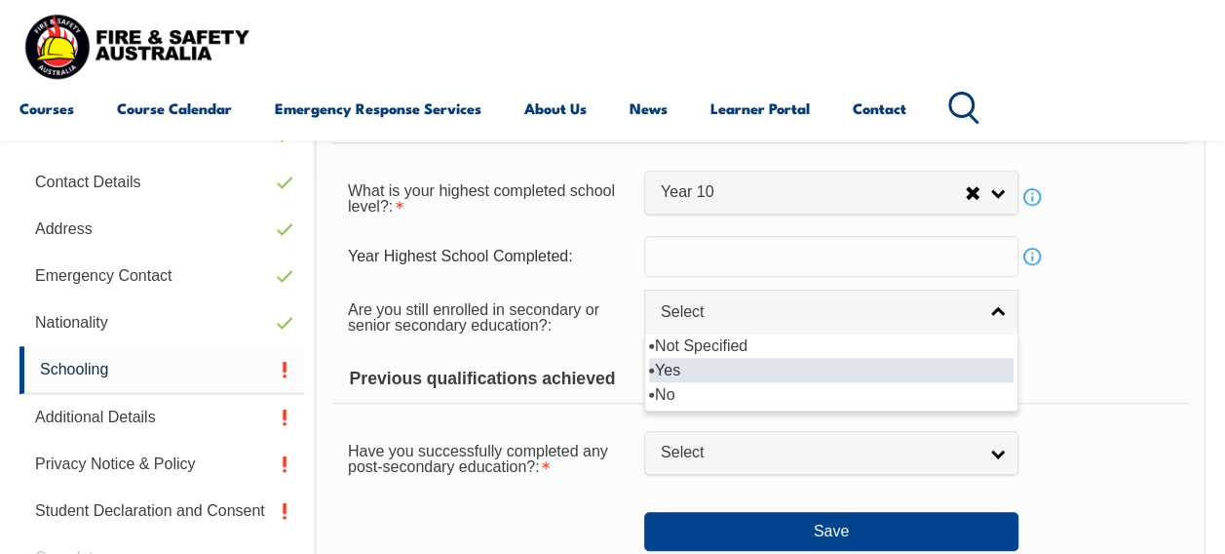
click at [744, 361] on li "Yes" at bounding box center [831, 370] width 365 height 24
select select "true"
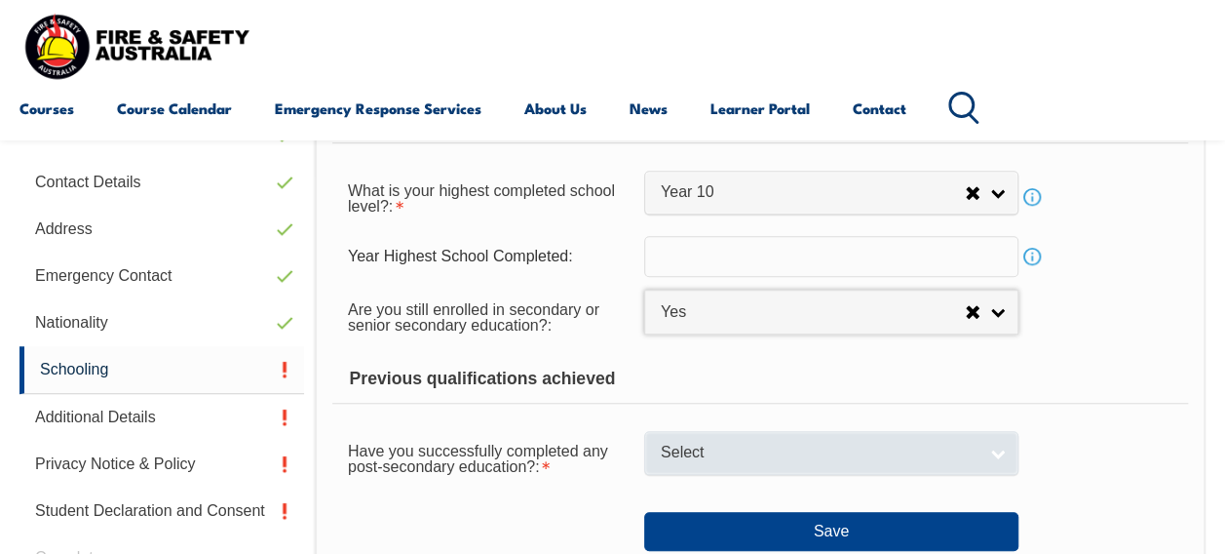
click at [752, 450] on span "Select" at bounding box center [819, 453] width 316 height 20
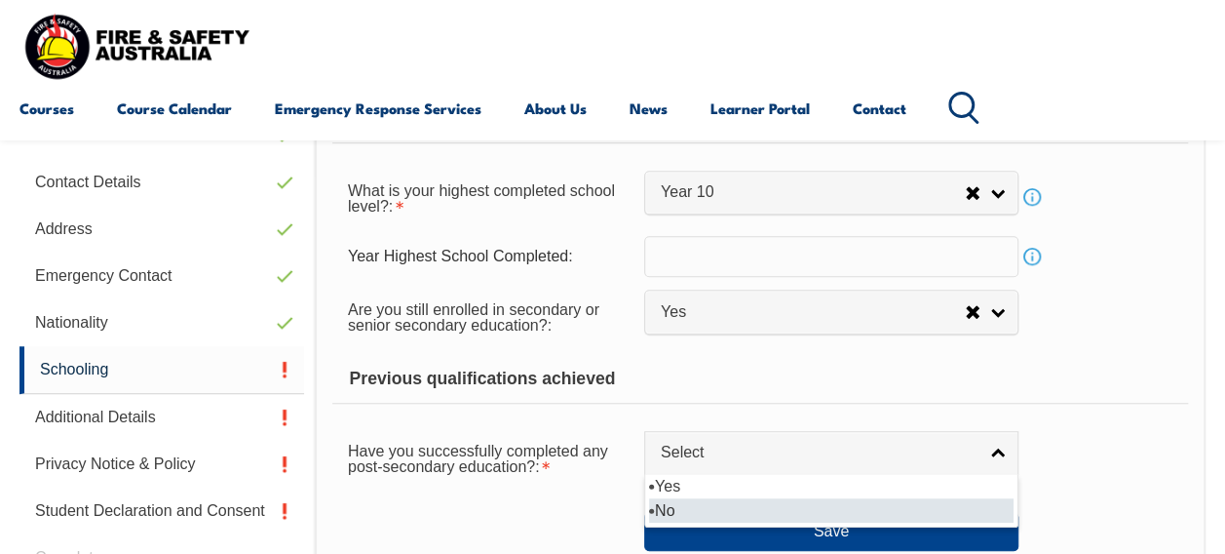
click at [733, 507] on li "No" at bounding box center [831, 510] width 365 height 24
select select "false"
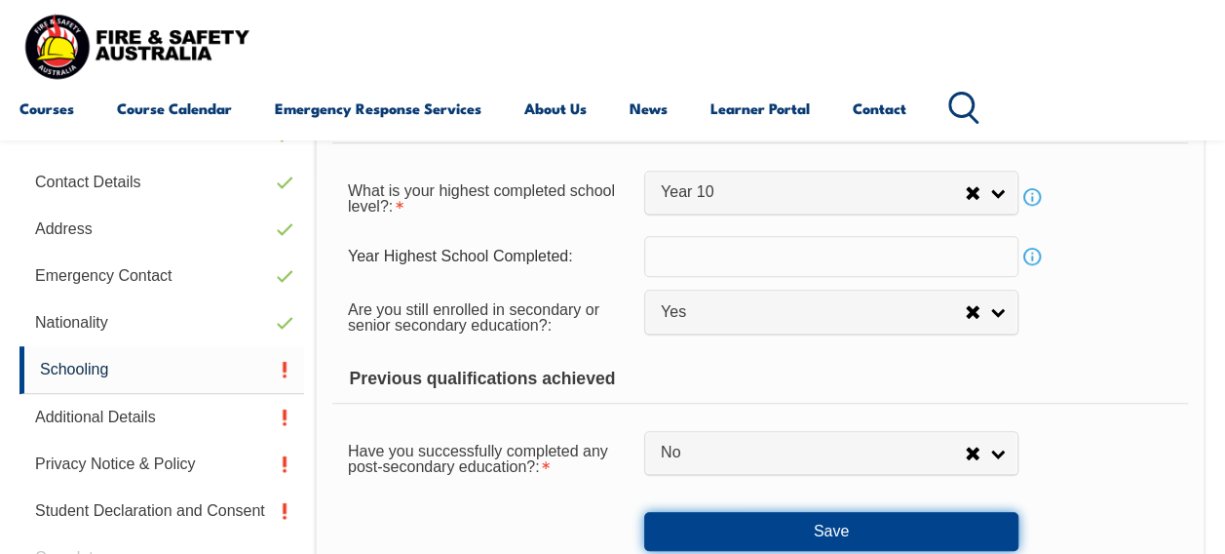
click at [745, 534] on button "Save" at bounding box center [831, 531] width 374 height 39
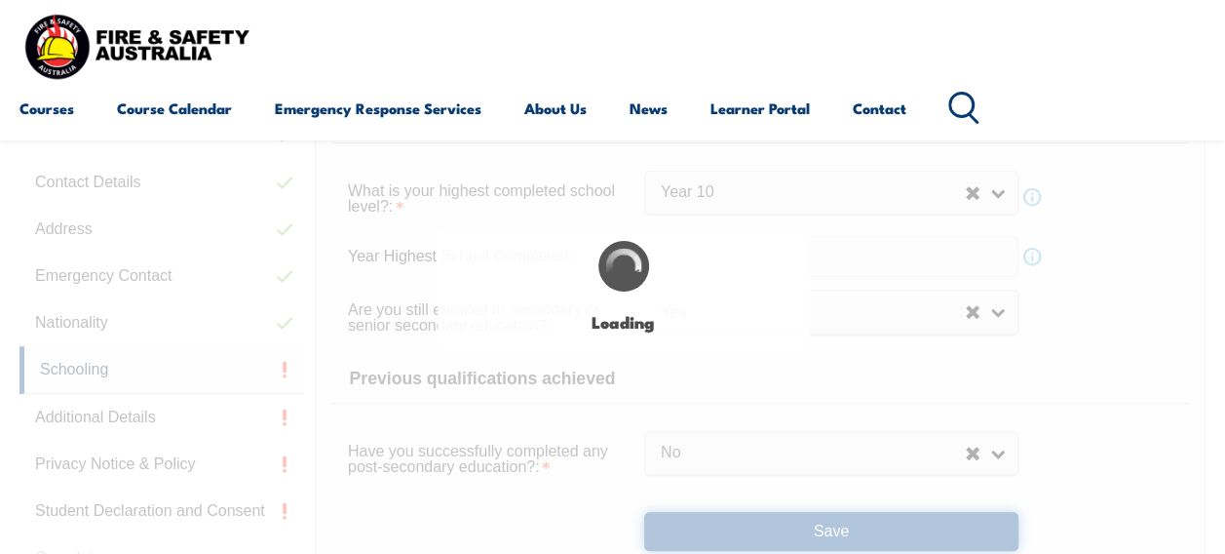
select select
select select "true"
select select "false"
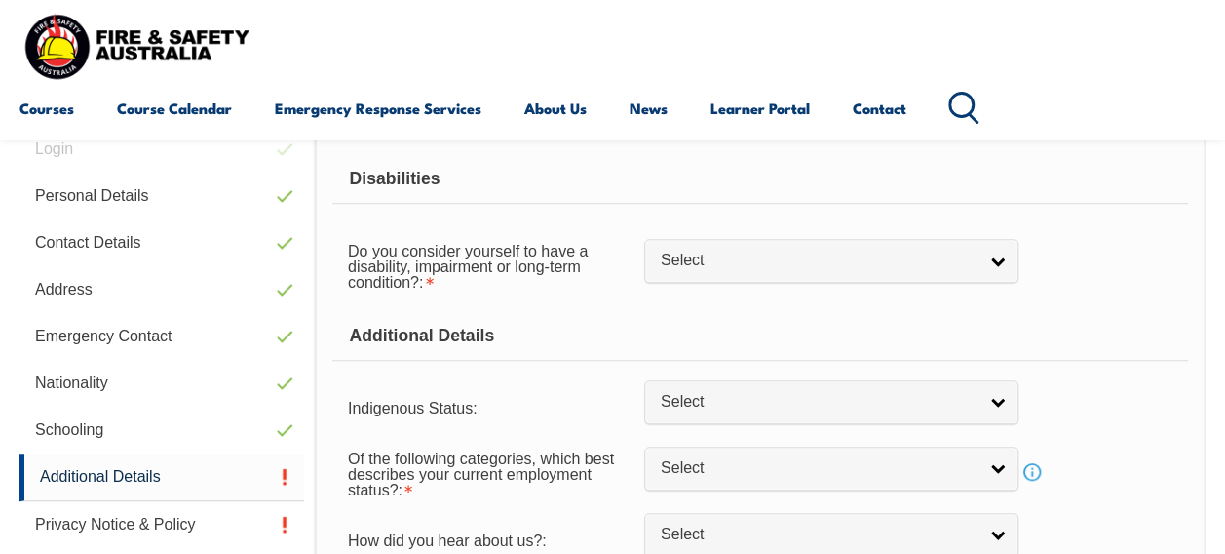
scroll to position [473, 0]
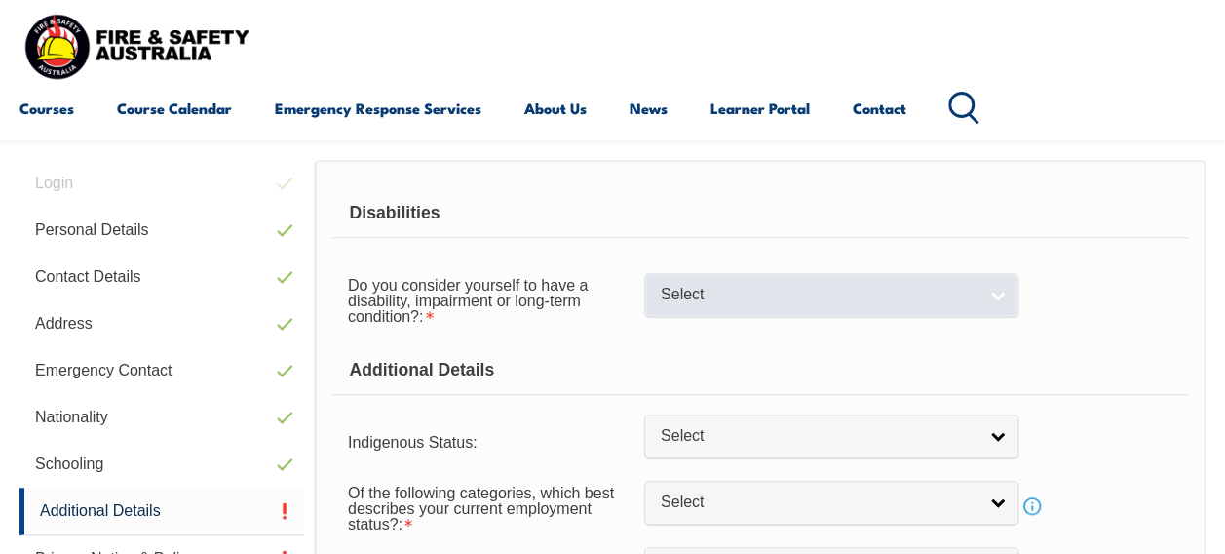
click at [824, 298] on span "Select" at bounding box center [819, 295] width 316 height 20
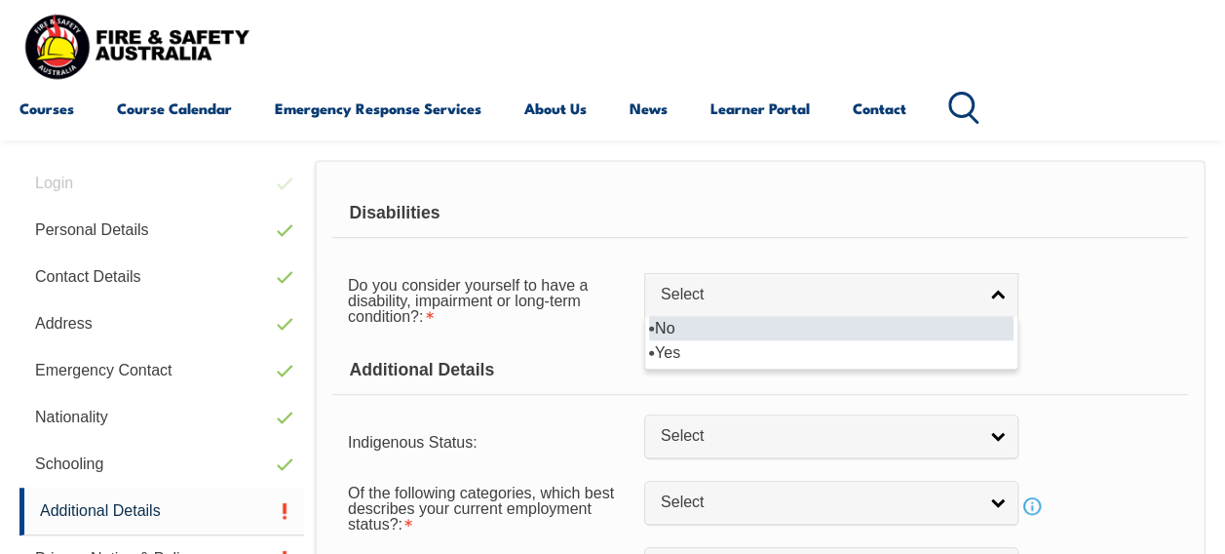
click at [805, 324] on li "No" at bounding box center [831, 328] width 365 height 24
select select "false"
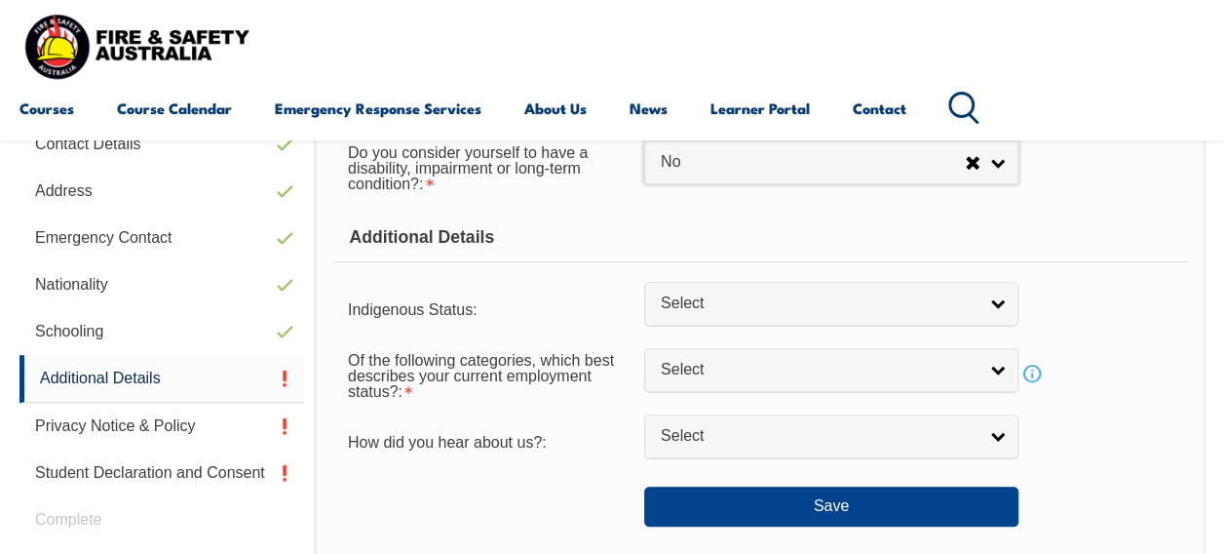
scroll to position [607, 0]
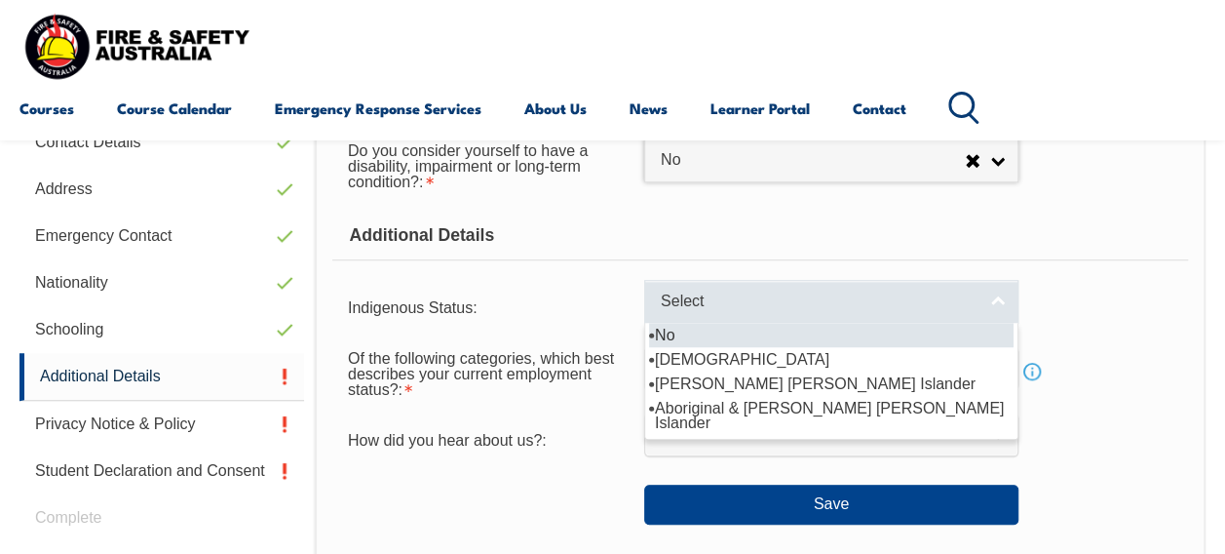
click at [804, 312] on link "Select" at bounding box center [831, 302] width 374 height 44
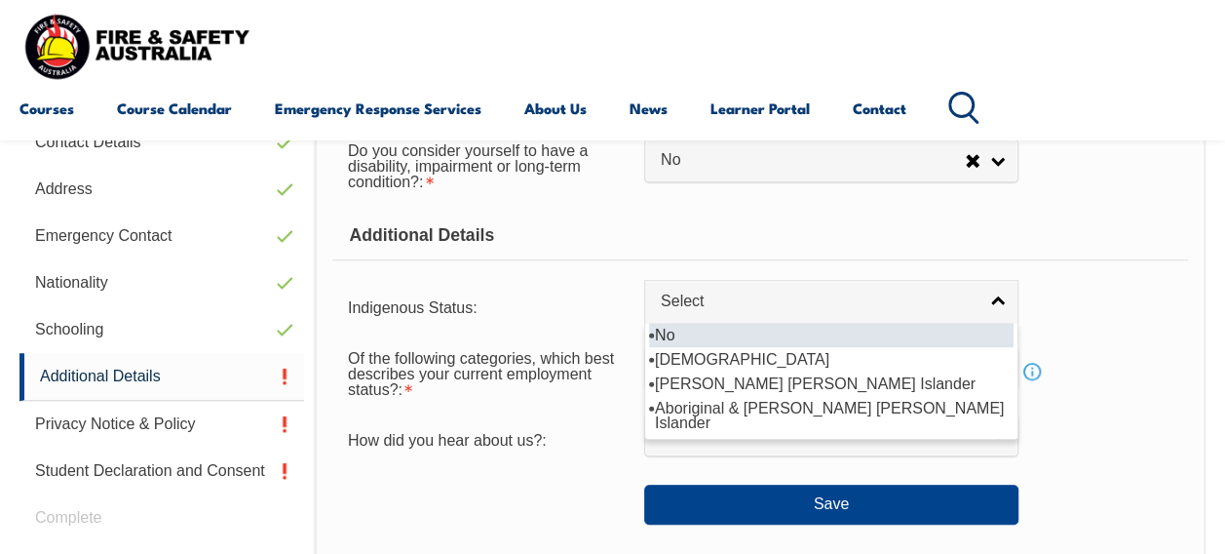
click at [790, 340] on li "No" at bounding box center [831, 335] width 365 height 24
select select "4"
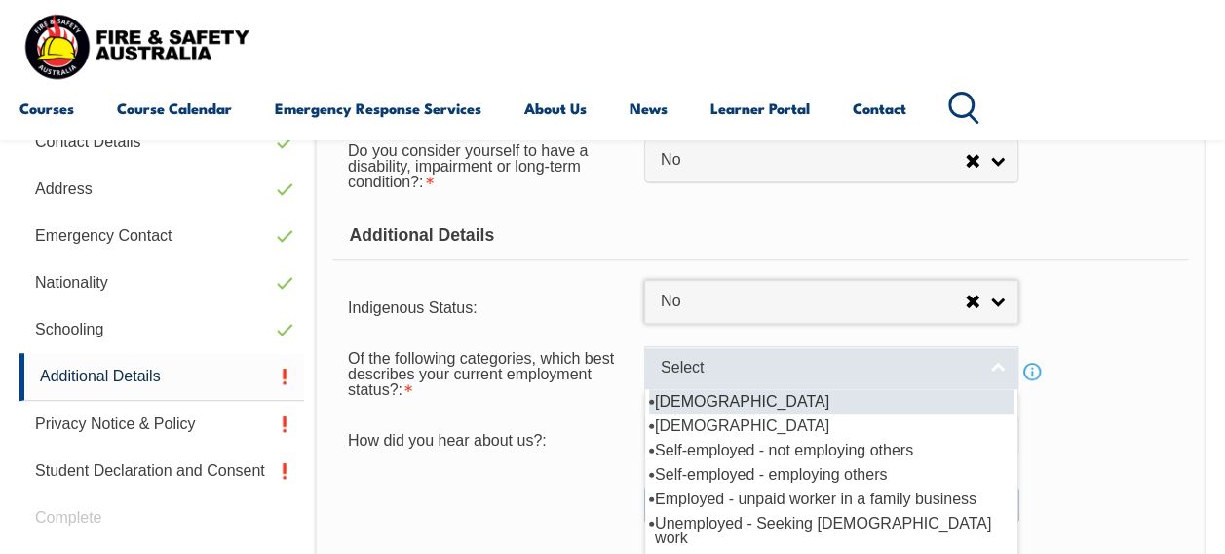
click at [790, 360] on span "Select" at bounding box center [819, 368] width 316 height 20
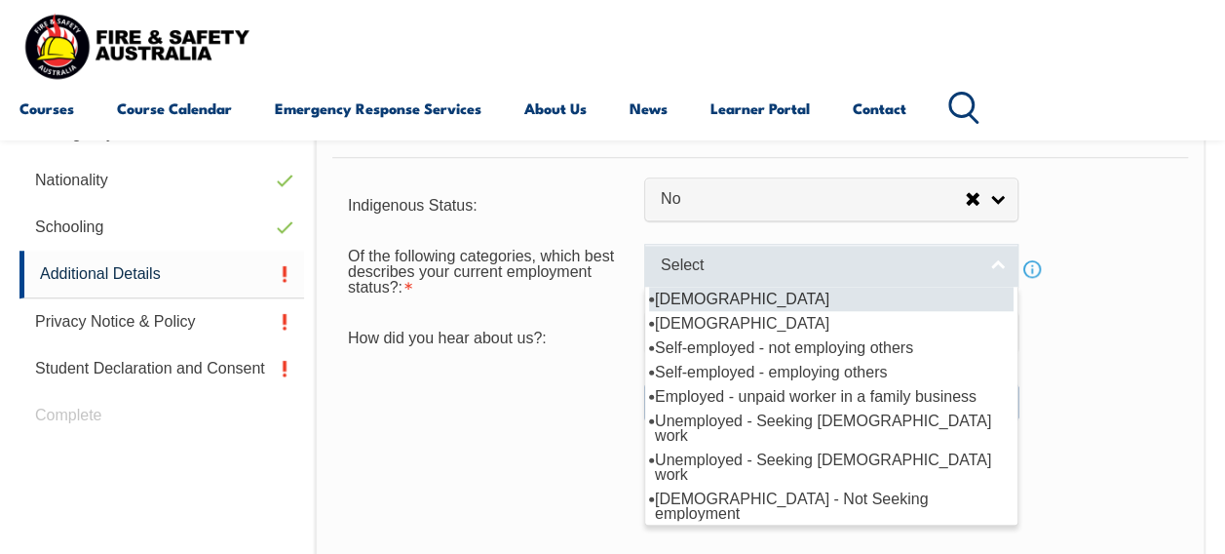
scroll to position [711, 0]
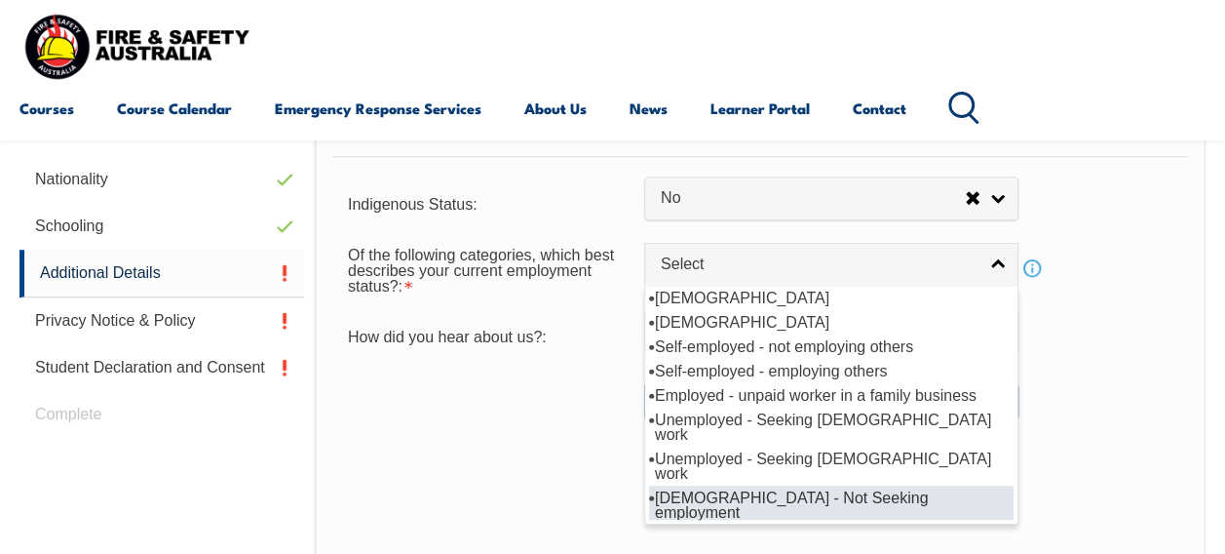
click at [794, 485] on li "Unemployed - Not Seeking employment" at bounding box center [831, 504] width 365 height 39
select select "8"
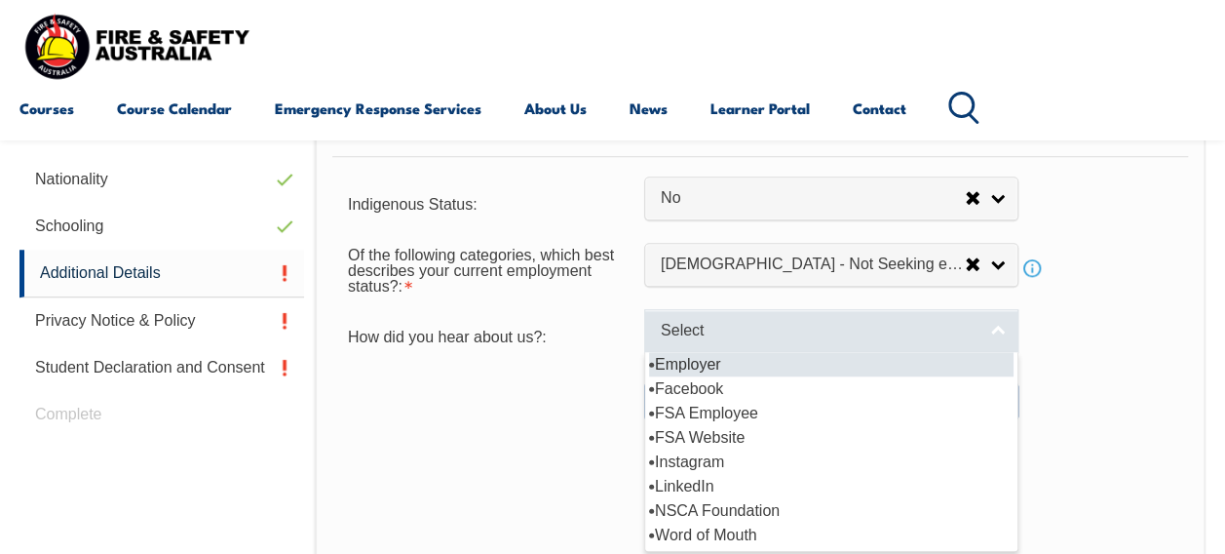
click at [785, 333] on span "Select" at bounding box center [819, 331] width 316 height 20
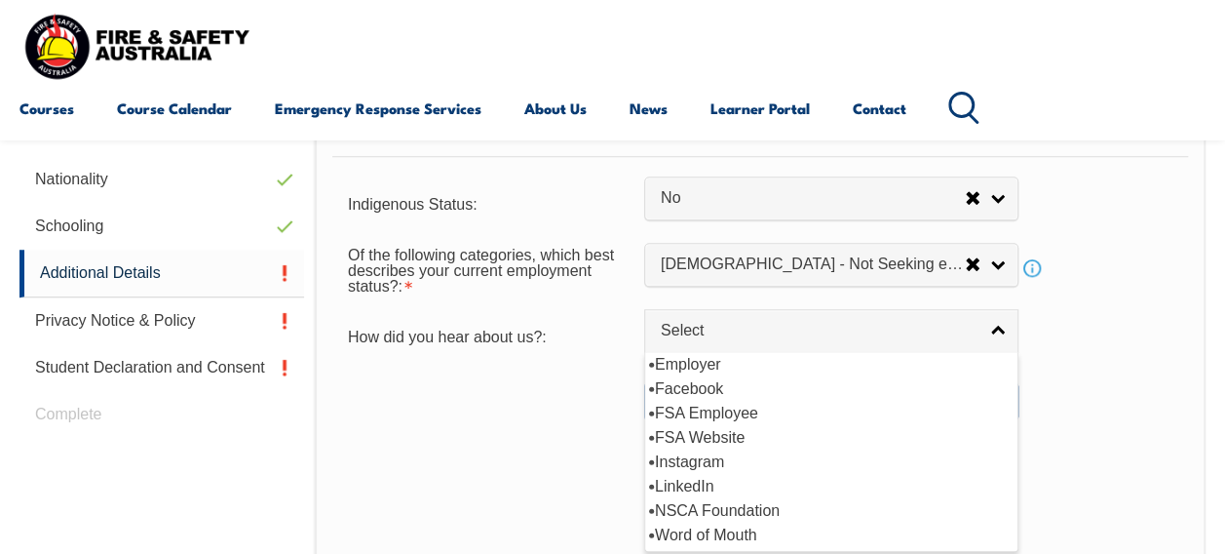
click at [615, 448] on div "Disabilities Do you consider yourself to have a disability, impairment or long-…" at bounding box center [760, 311] width 891 height 778
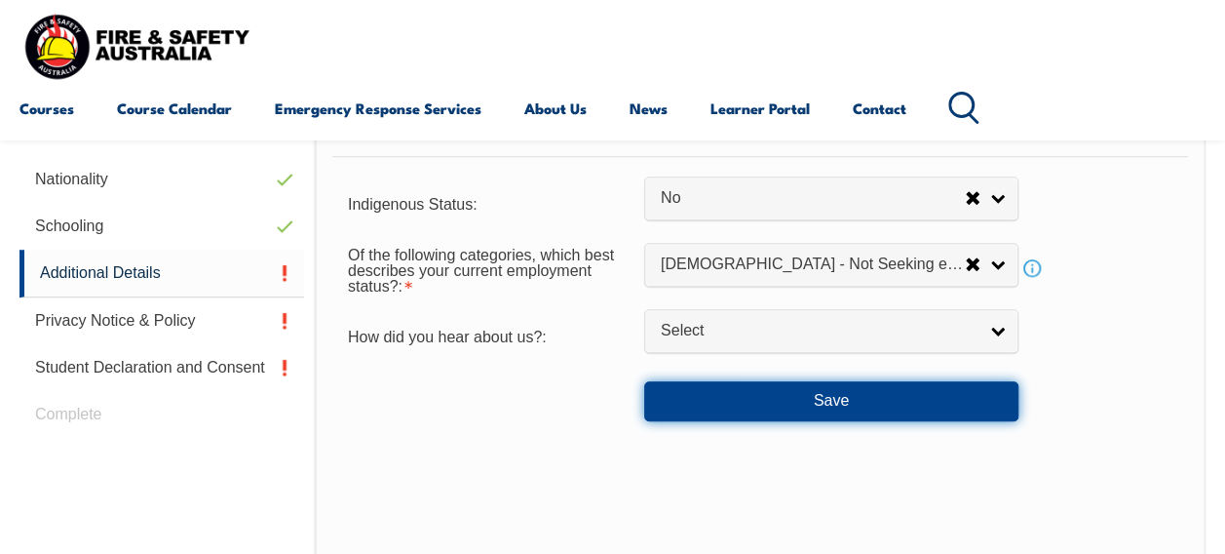
click at [778, 393] on button "Save" at bounding box center [831, 400] width 374 height 39
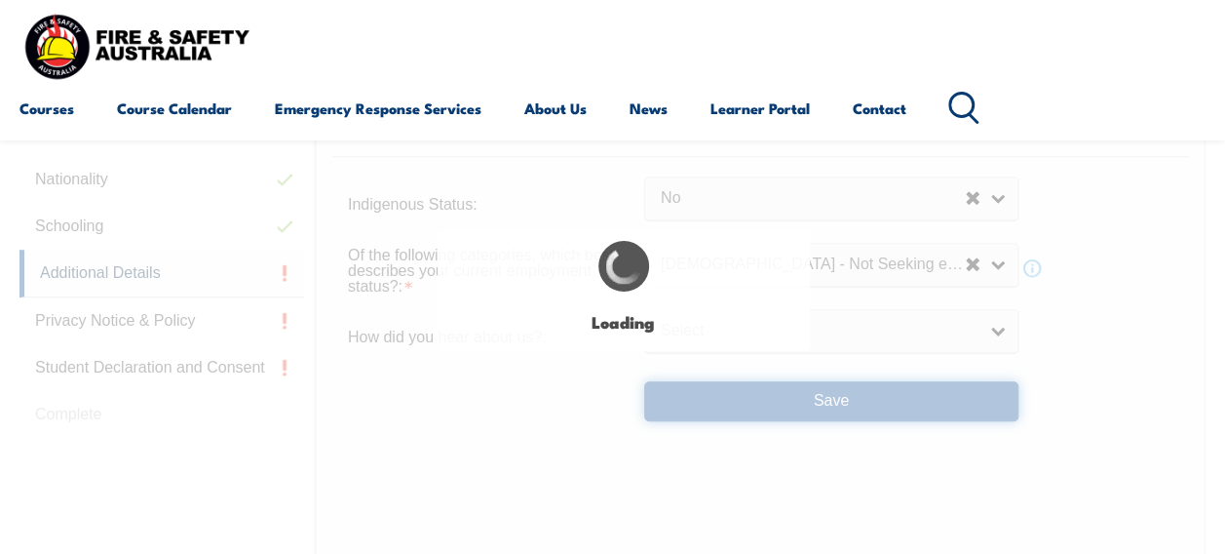
select select "false"
select select
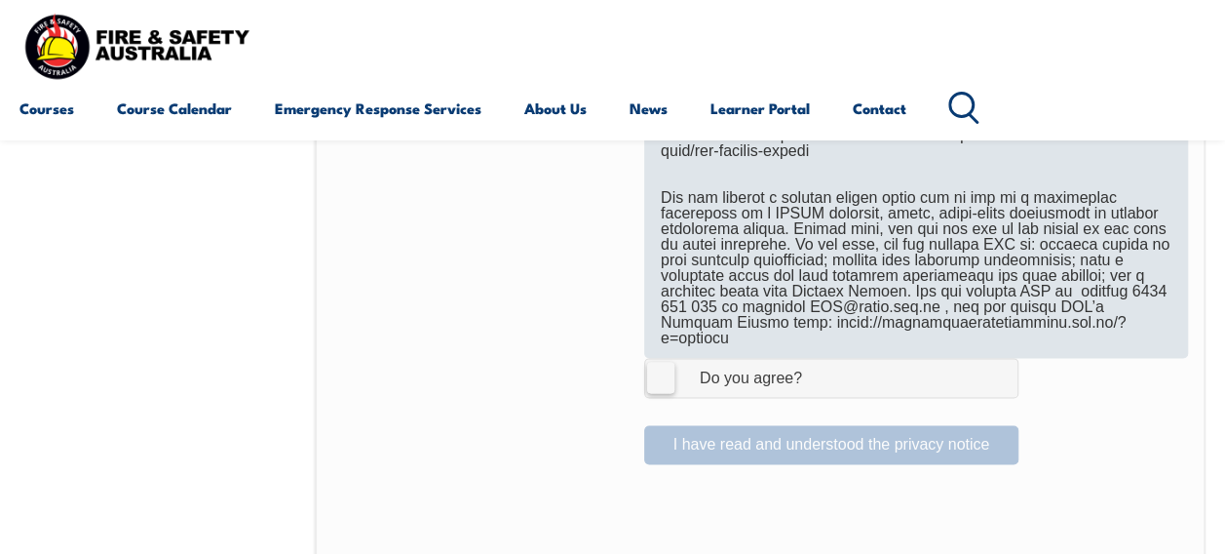
scroll to position [1341, 0]
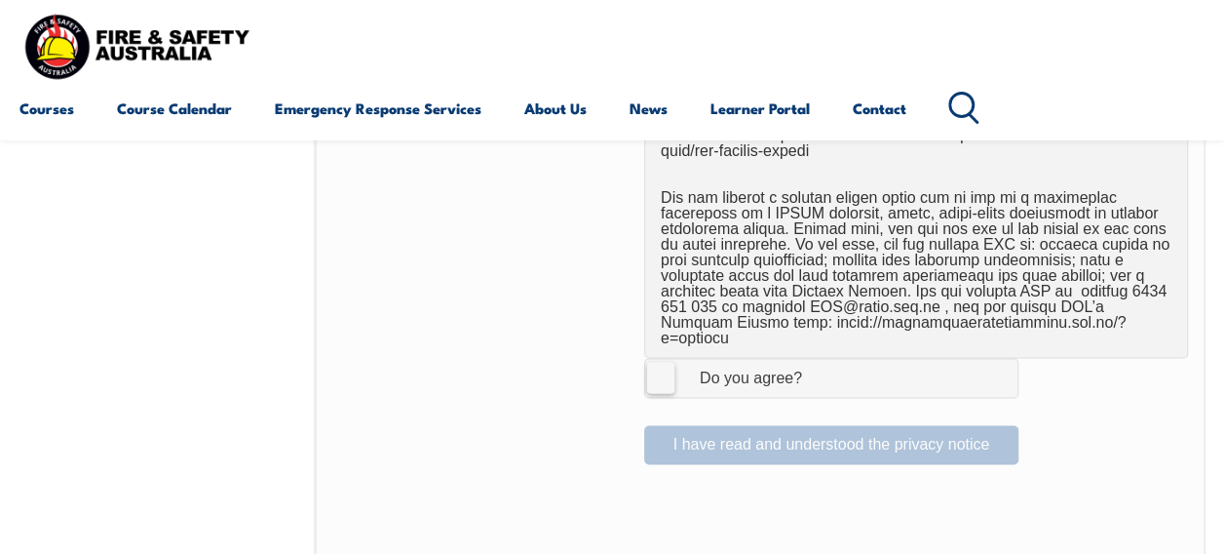
click at [667, 358] on label "I Agree Do you agree?" at bounding box center [831, 377] width 374 height 39
click at [818, 359] on input "I Agree Do you agree?" at bounding box center [834, 377] width 33 height 37
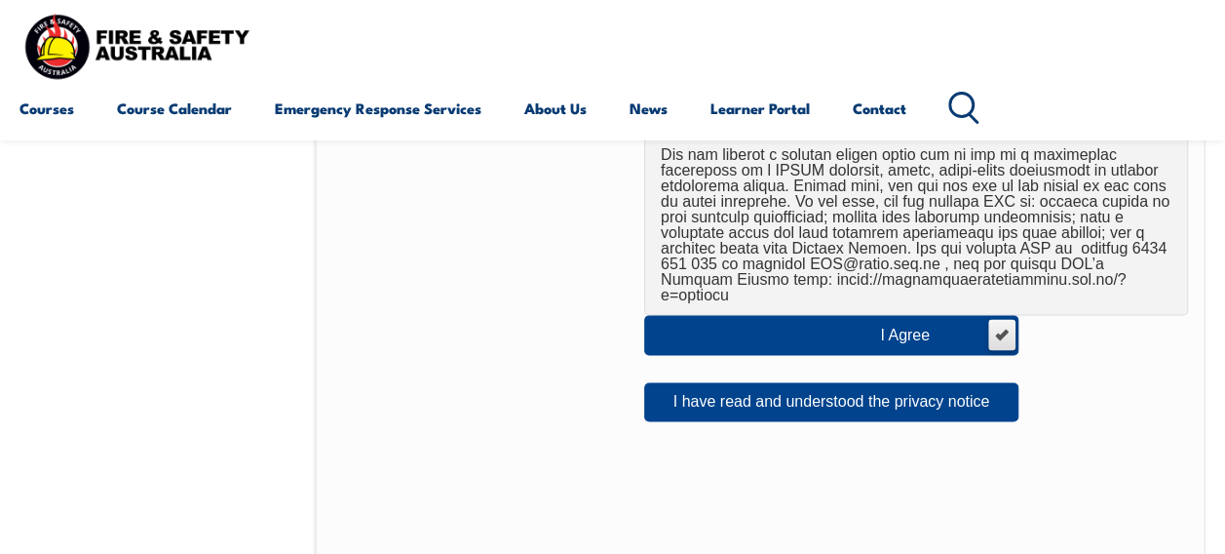
scroll to position [1384, 0]
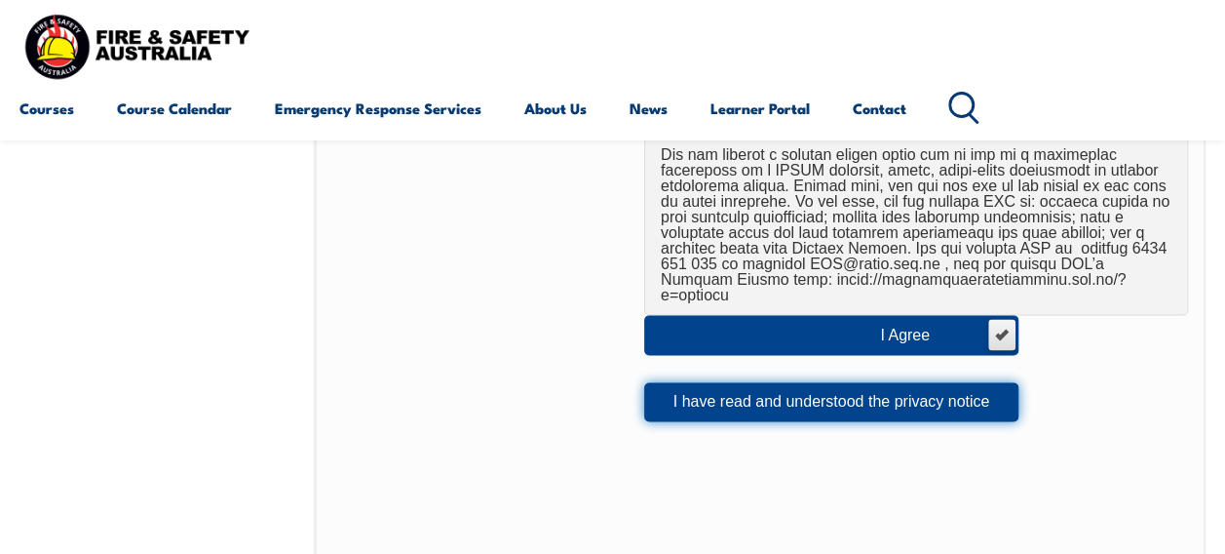
click at [854, 382] on button "I have read and understood the privacy notice" at bounding box center [831, 401] width 374 height 39
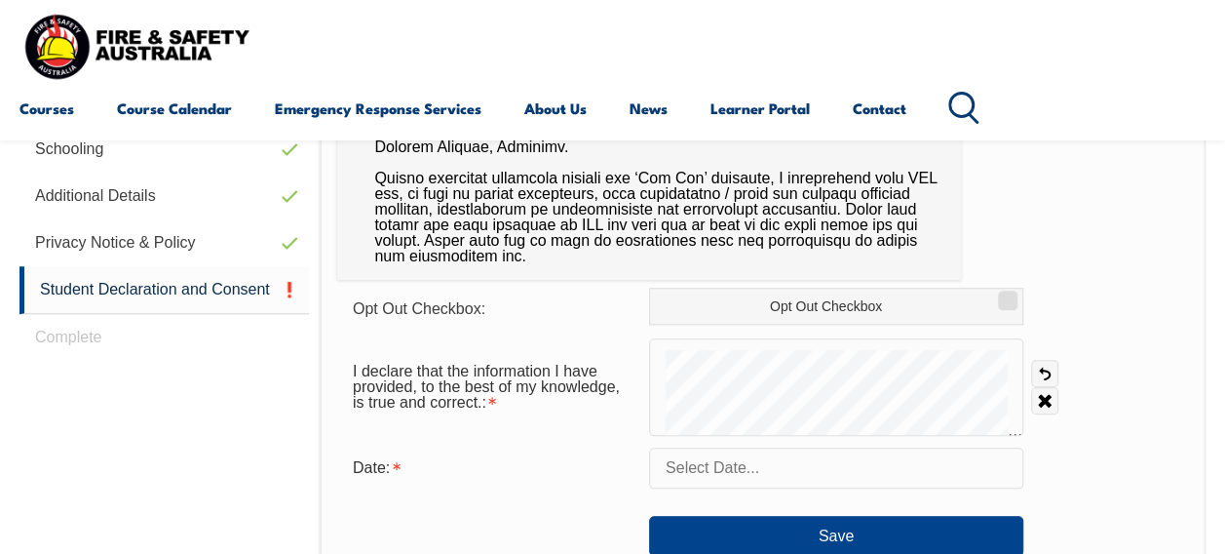
scroll to position [790, 0]
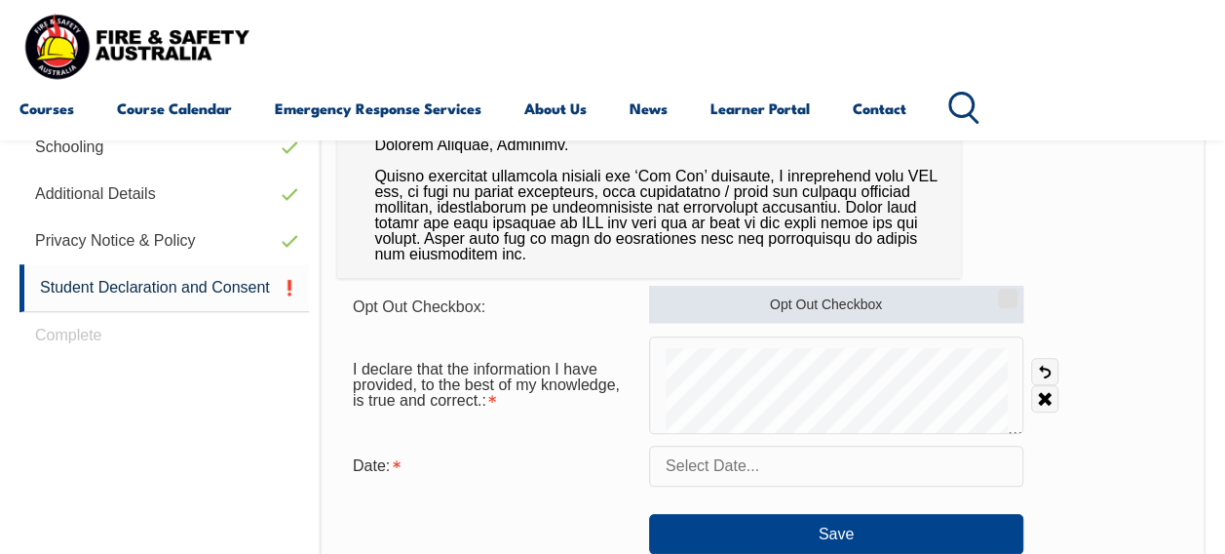
click at [1011, 292] on input "Opt Out Checkbox" at bounding box center [1005, 291] width 12 height 2
checkbox input "true"
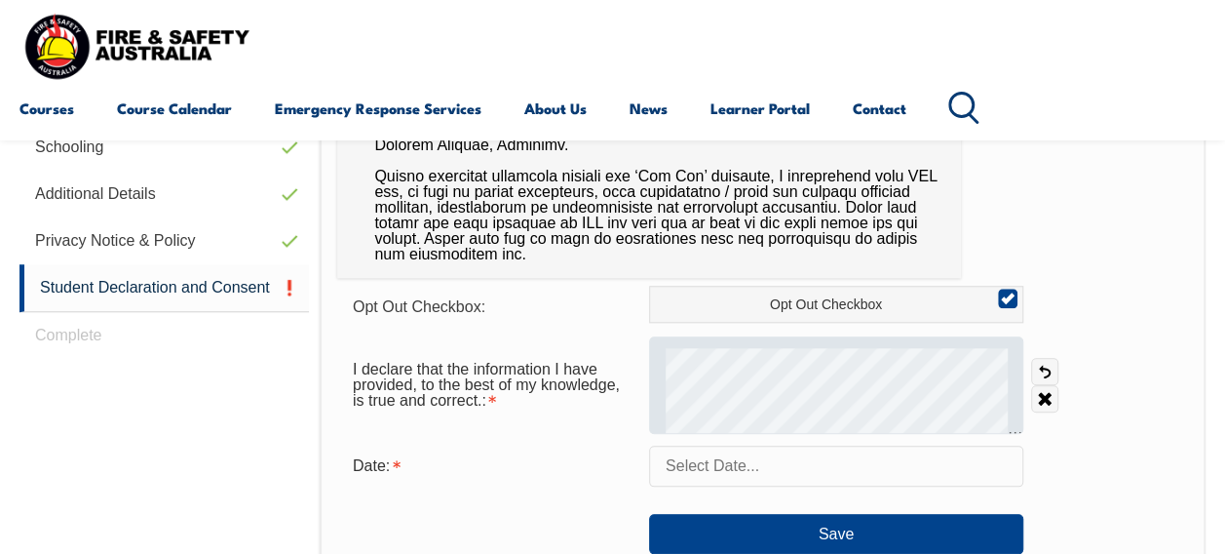
scroll to position [864, 0]
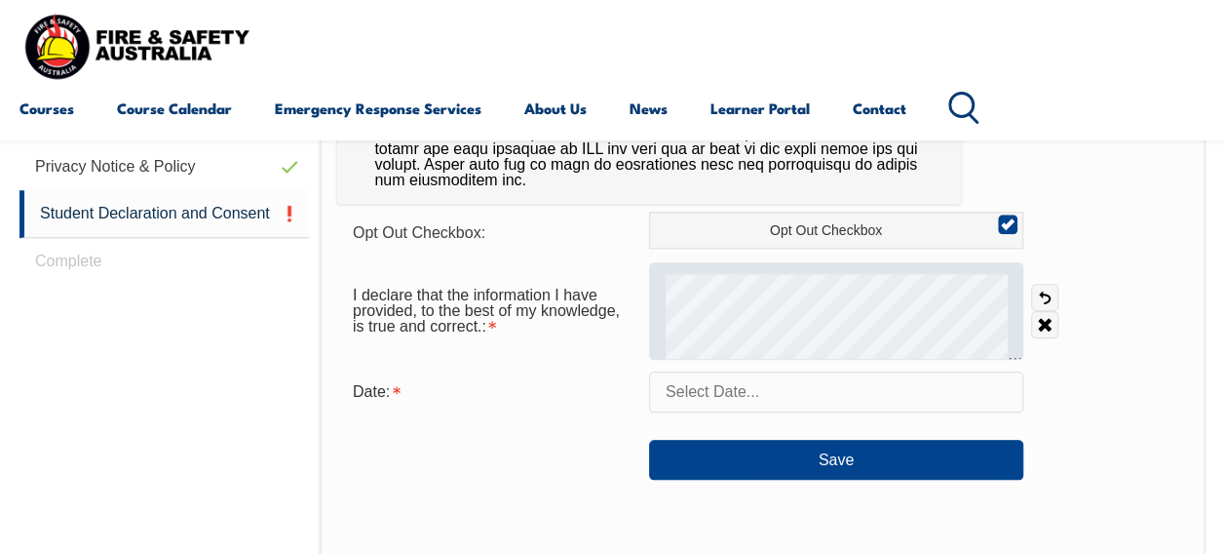
click at [734, 388] on input "text" at bounding box center [836, 391] width 374 height 41
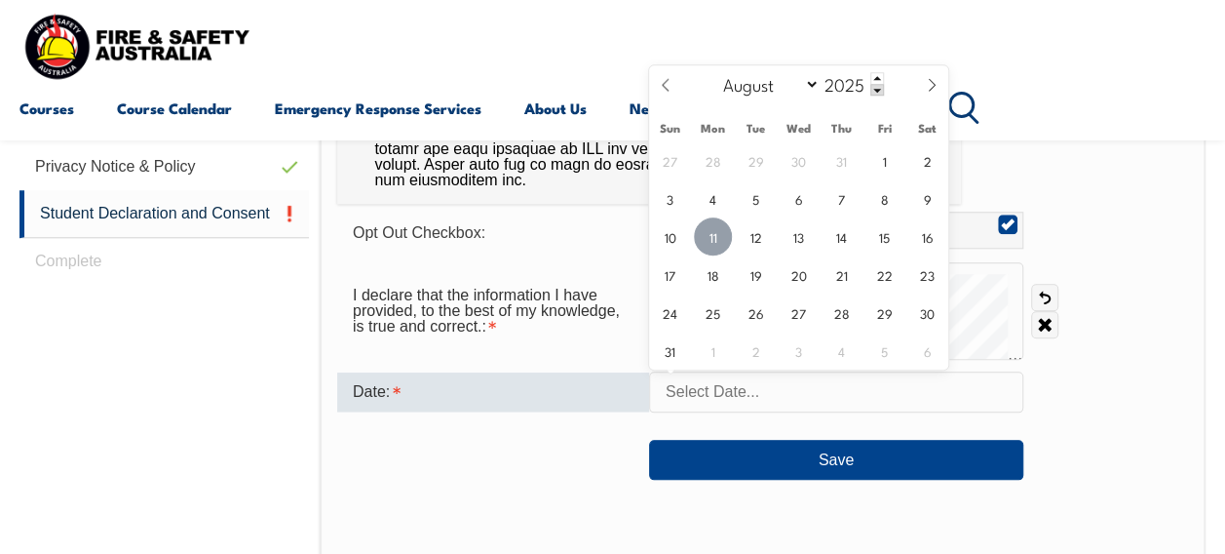
click at [717, 240] on span "11" at bounding box center [713, 236] width 38 height 38
type input "August 11, 2025"
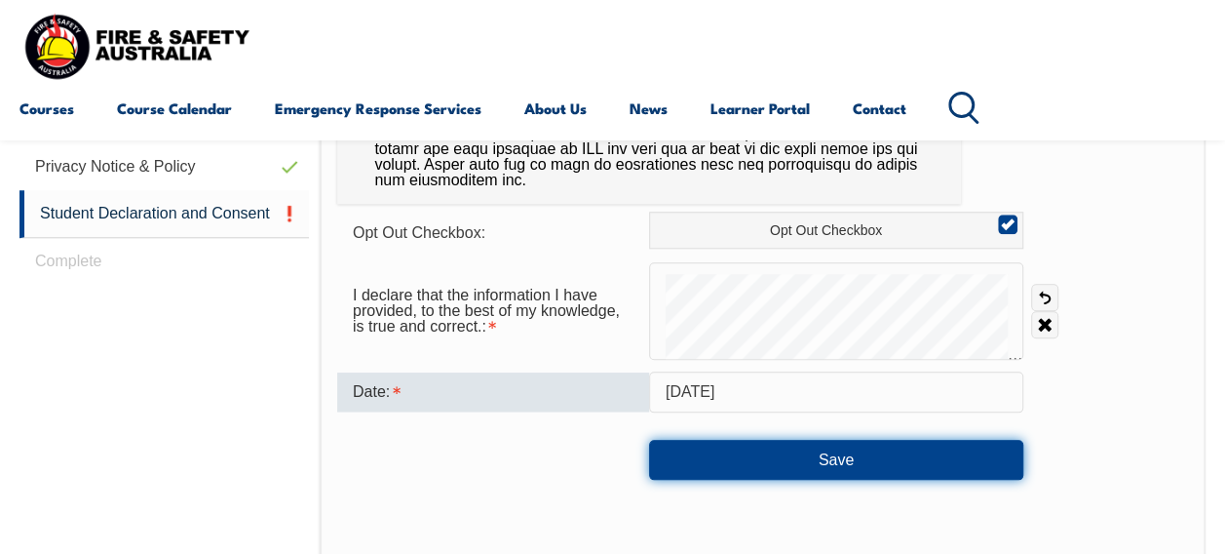
click at [796, 460] on button "Save" at bounding box center [836, 459] width 374 height 39
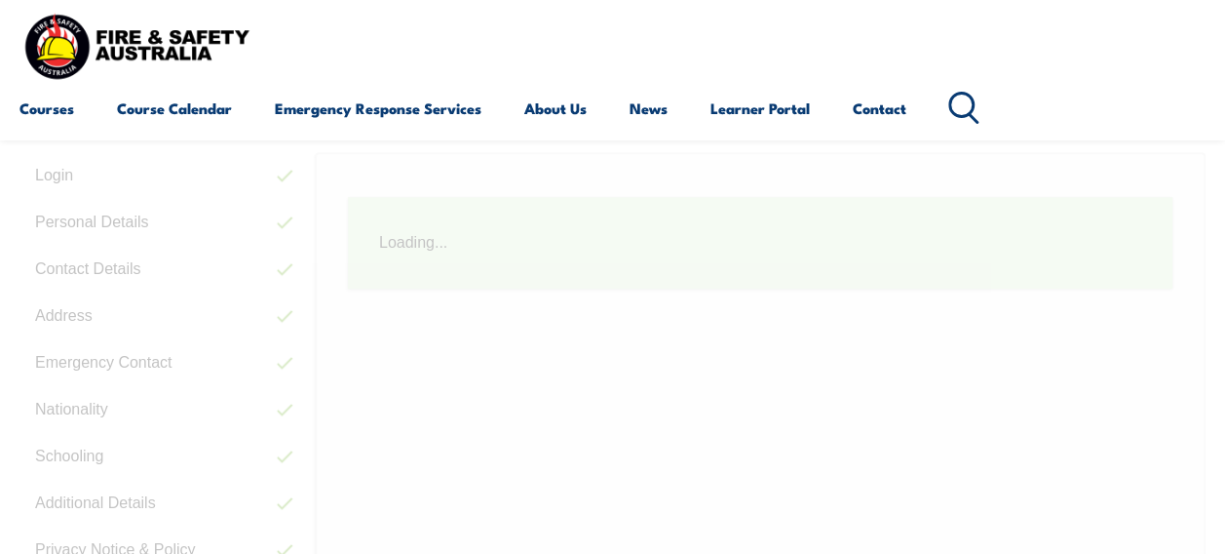
scroll to position [473, 0]
